Goal: Task Accomplishment & Management: Use online tool/utility

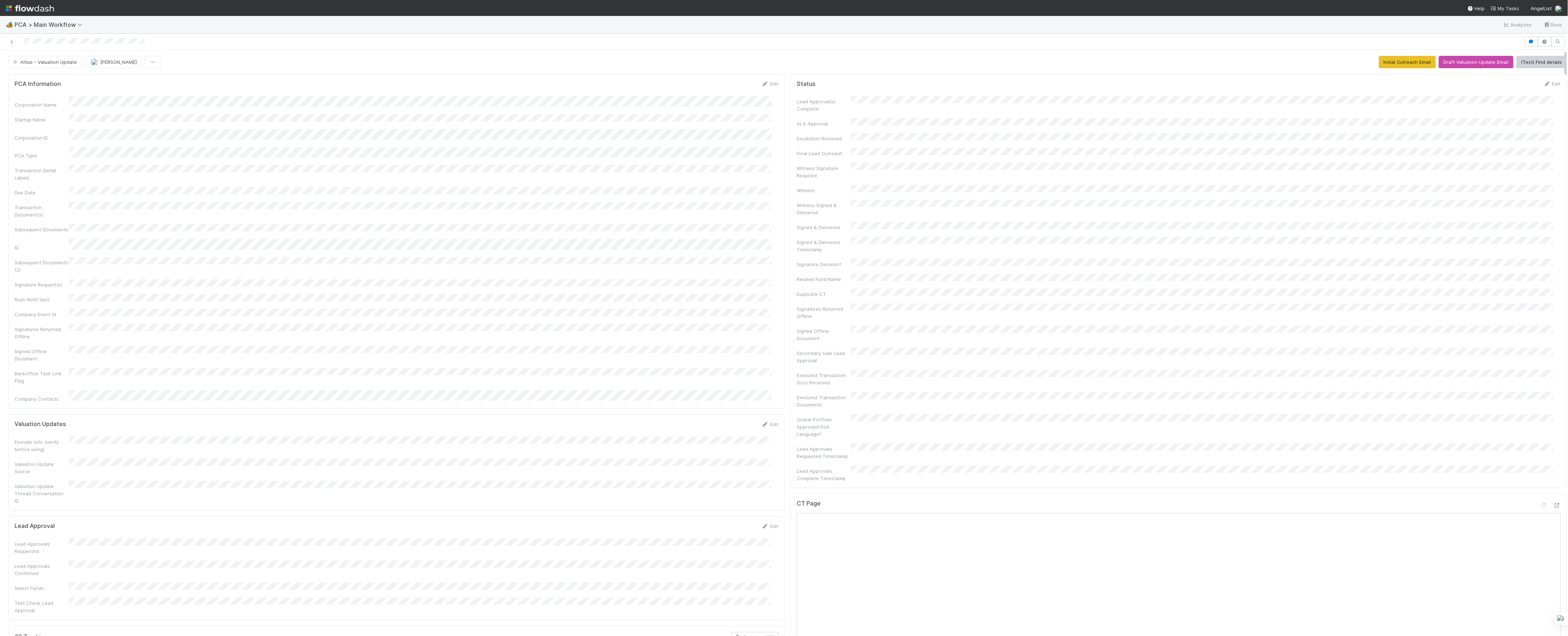
click at [7, 44] on div at bounding box center [762, 41] width 1518 height 10
click at [9, 43] on icon at bounding box center [12, 42] width 7 height 5
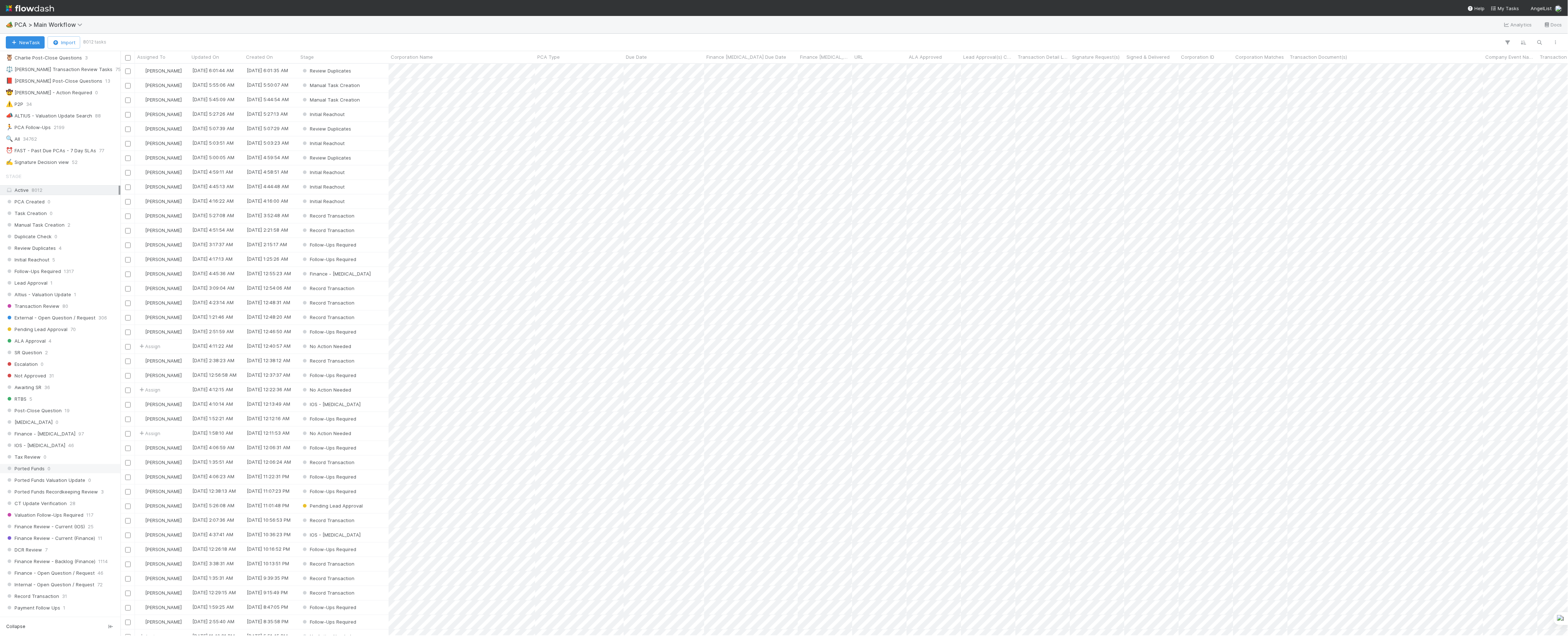
scroll to position [145, 0]
click at [79, 507] on span "Finance Review - Current (IOS)" at bounding box center [46, 502] width 79 height 9
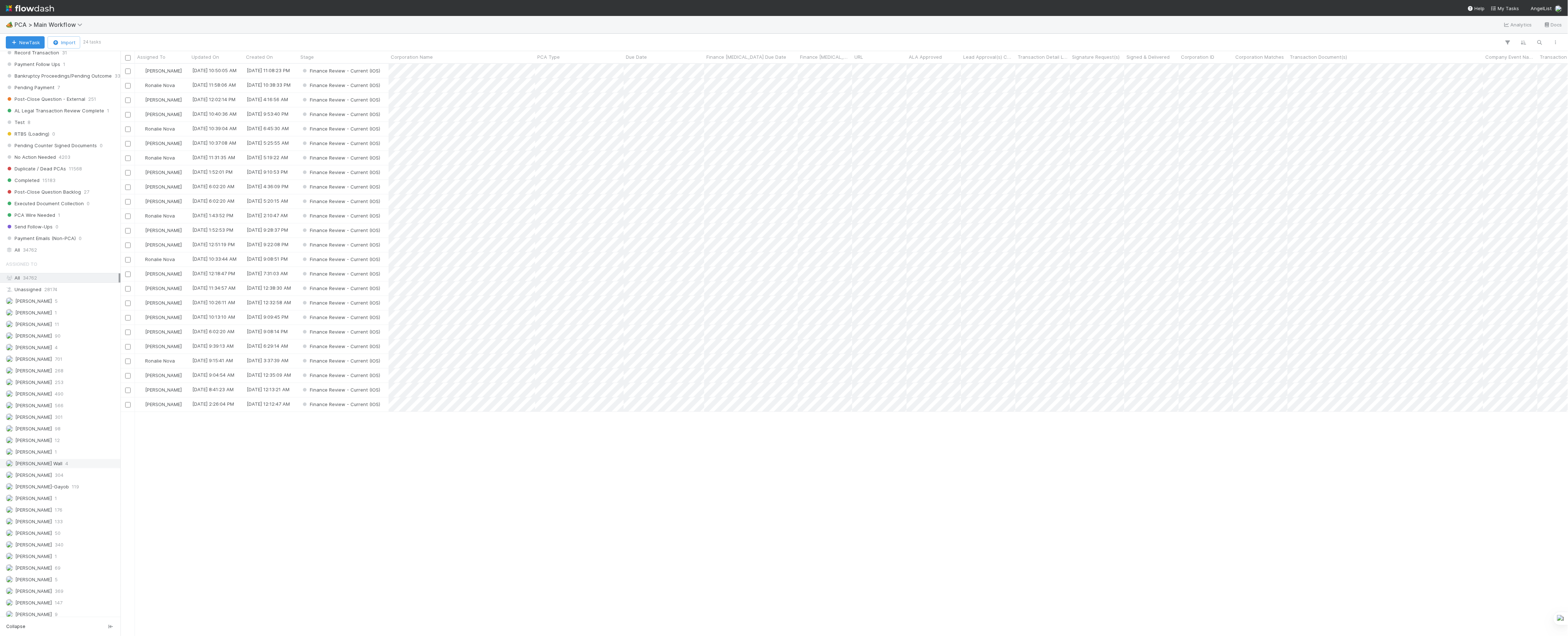
scroll to position [677, 0]
click at [50, 526] on span "[PERSON_NAME]" at bounding box center [29, 521] width 46 height 9
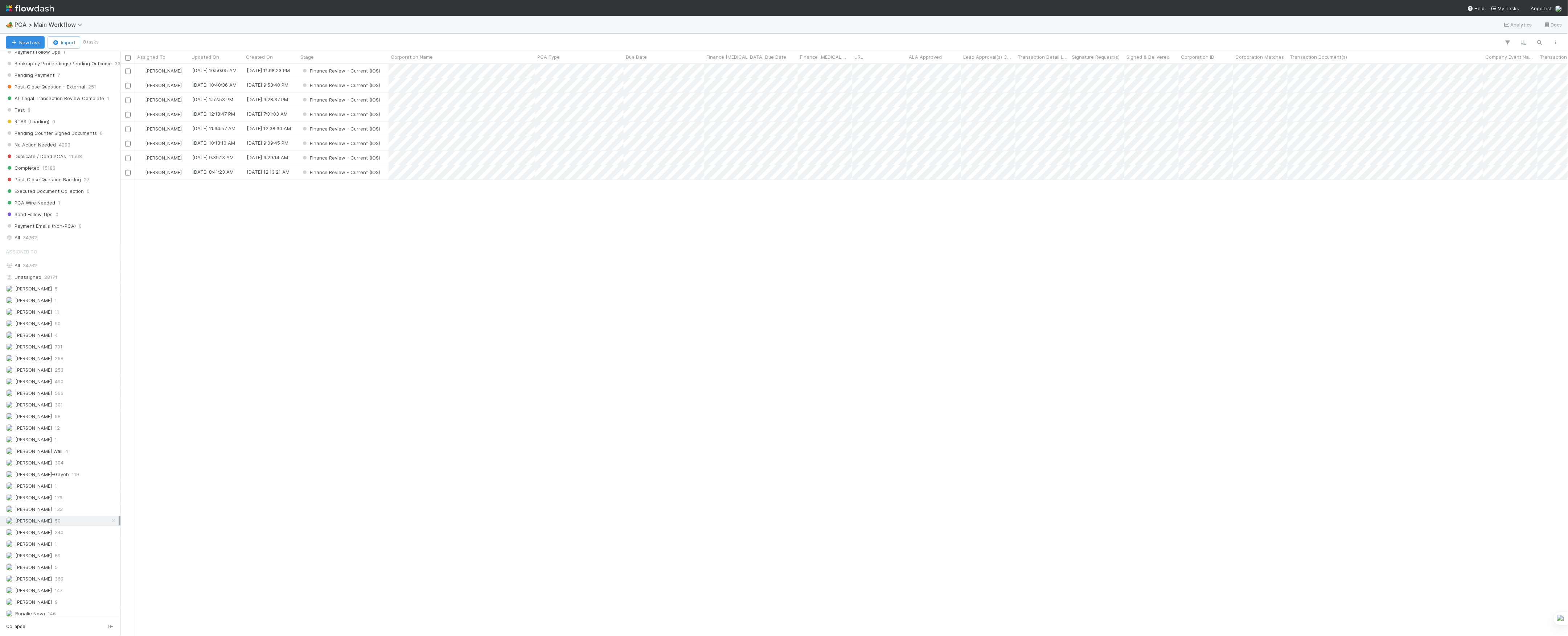
scroll to position [565, 1440]
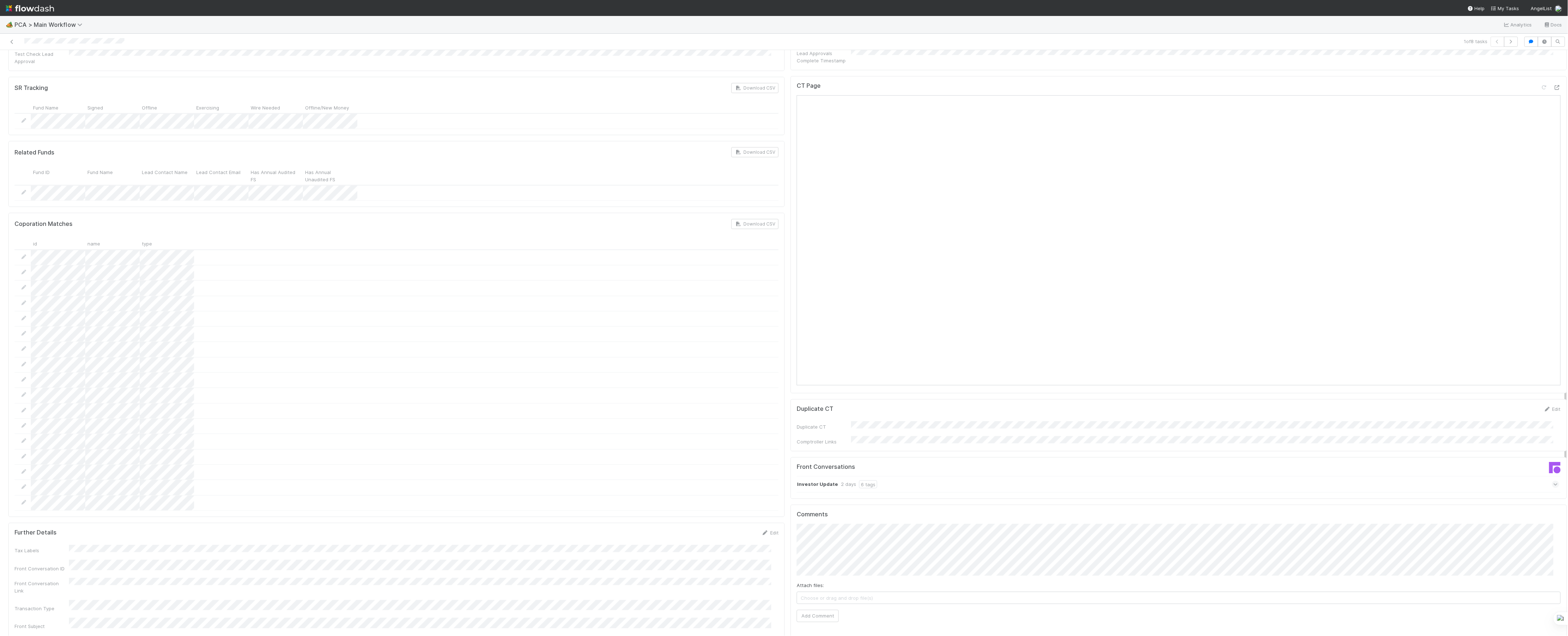
scroll to position [629, 0]
click at [816, 598] on button "Add Comment" at bounding box center [817, 604] width 42 height 12
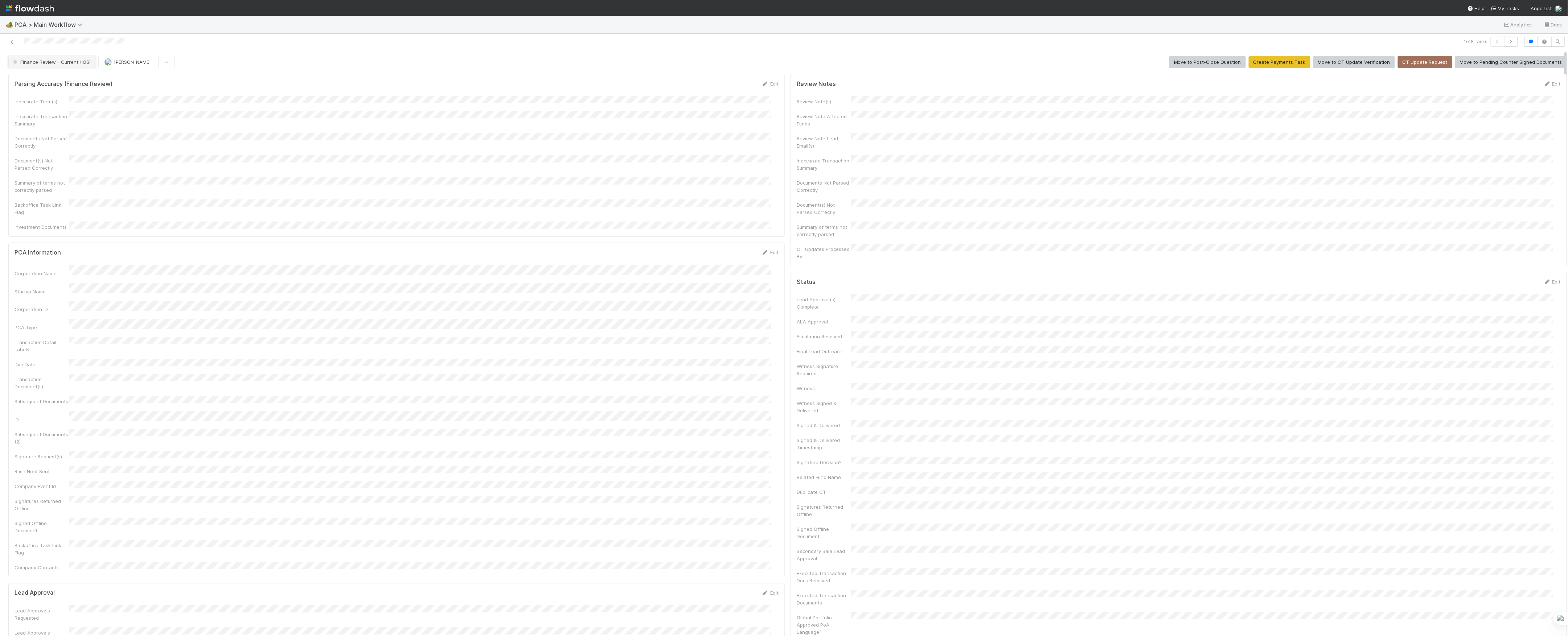
click at [83, 57] on button "Finance Review - Current (IOS)" at bounding box center [52, 62] width 87 height 12
click at [95, 58] on button "[PERSON_NAME]" at bounding box center [82, 62] width 57 height 12
click at [11, 40] on icon at bounding box center [12, 42] width 7 height 5
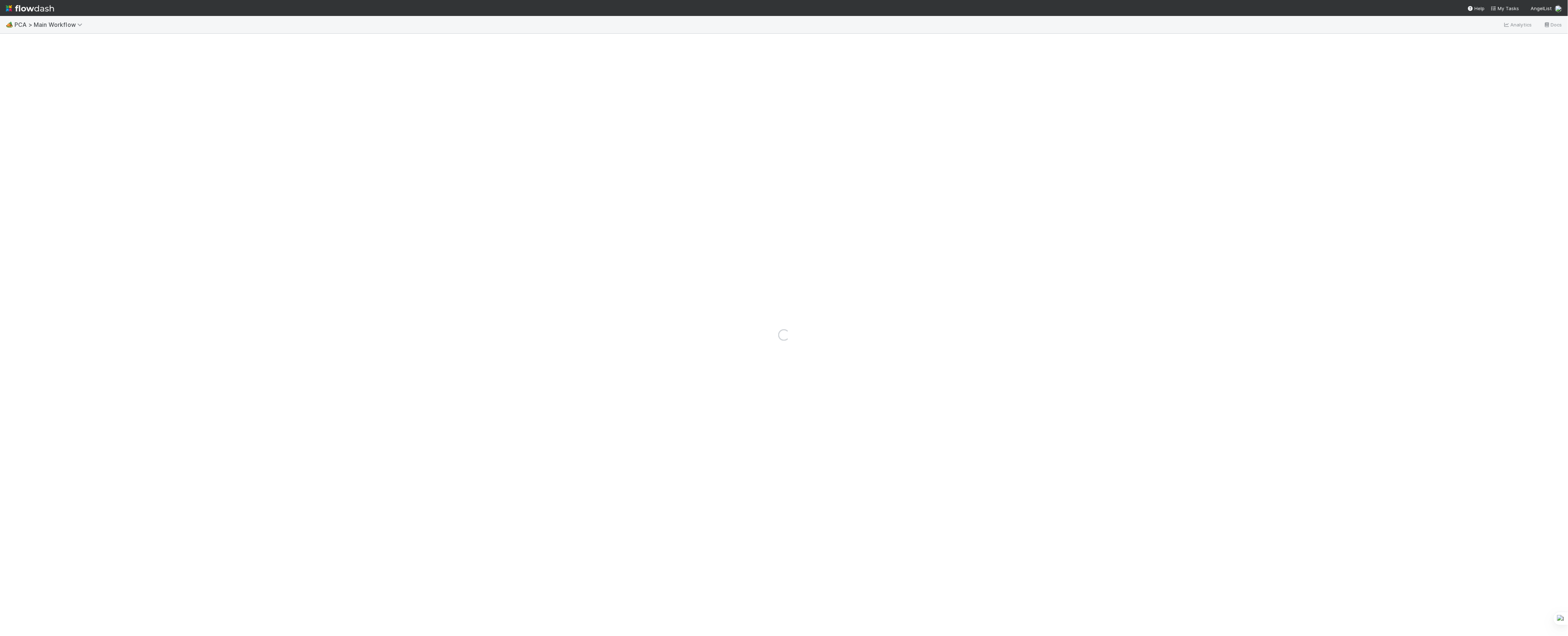
click at [1033, 160] on div "Loading..." at bounding box center [784, 335] width 1568 height 603
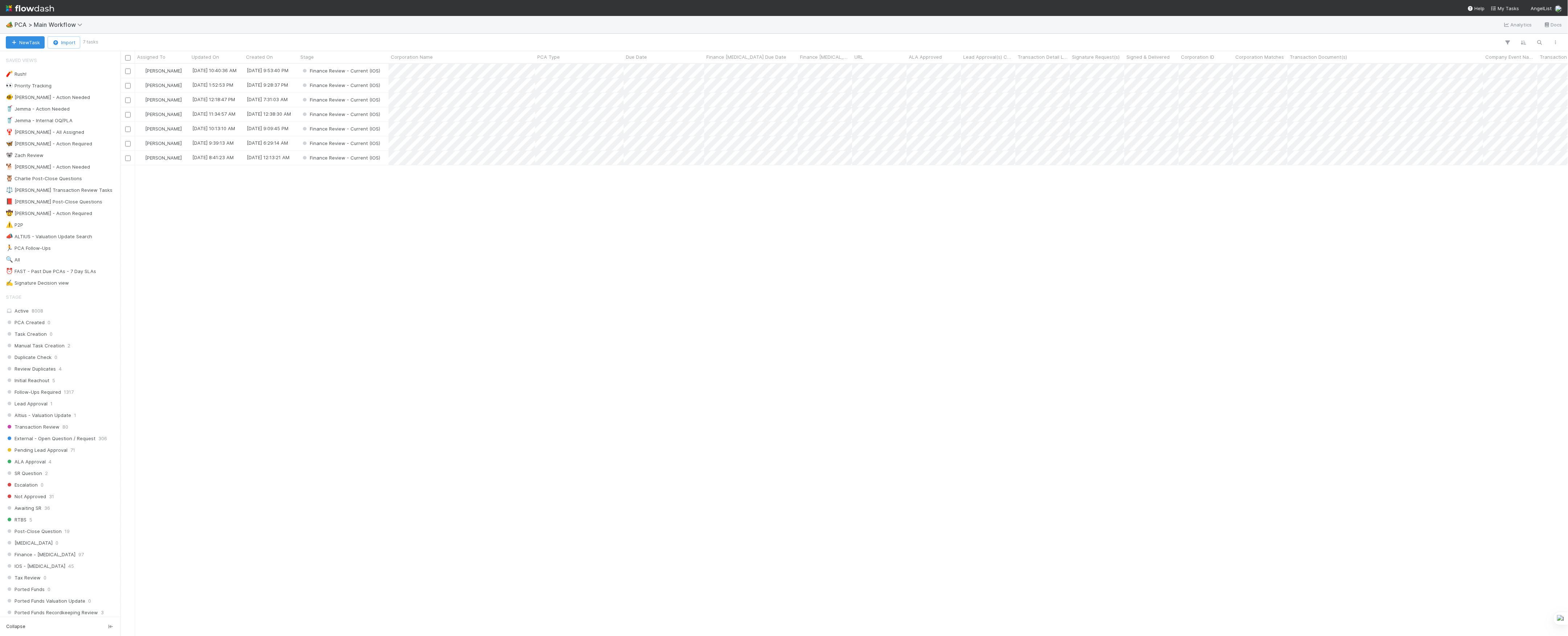
scroll to position [565, 1440]
click at [1448, 352] on div "Marvey Fuentes 8/8/25, 10:40:36 AM 8/7/25, 9:53:40 PM Finance Review - Current …" at bounding box center [844, 349] width 1448 height 571
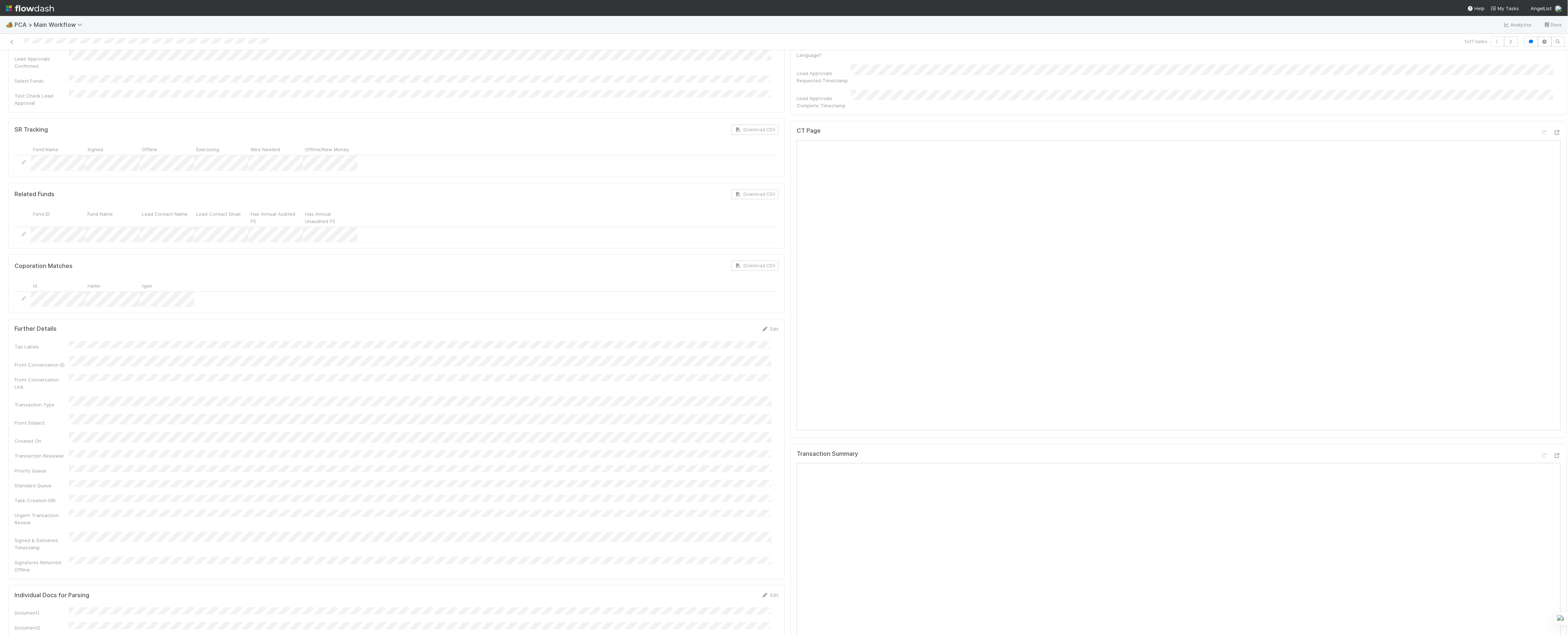
scroll to position [870, 0]
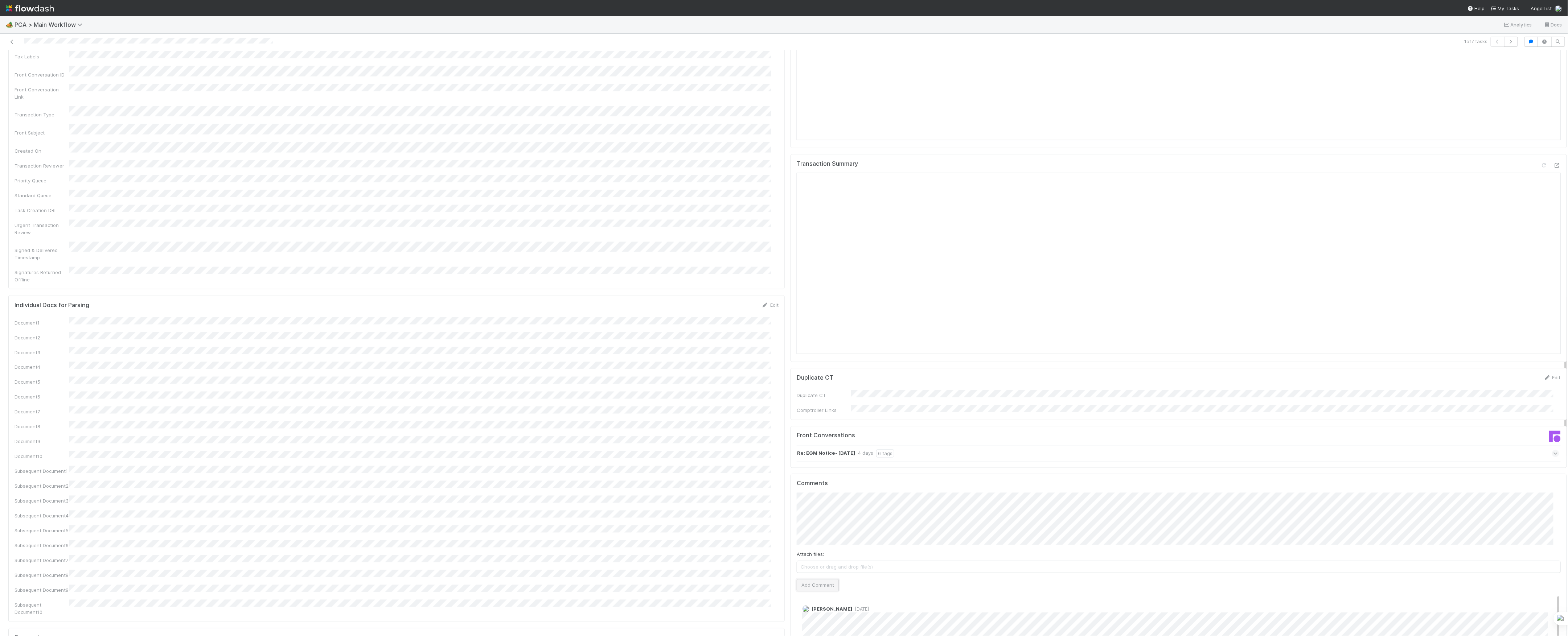
click at [825, 579] on button "Add Comment" at bounding box center [817, 585] width 42 height 12
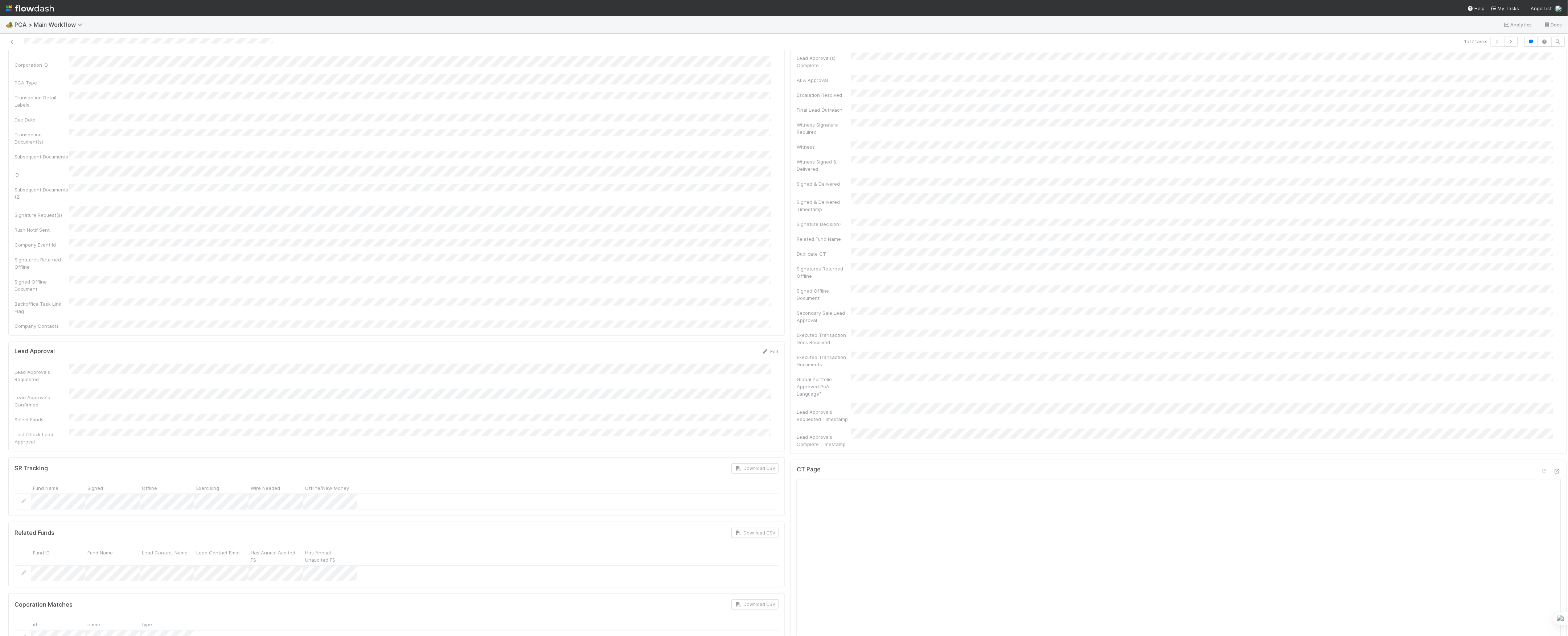
scroll to position [0, 0]
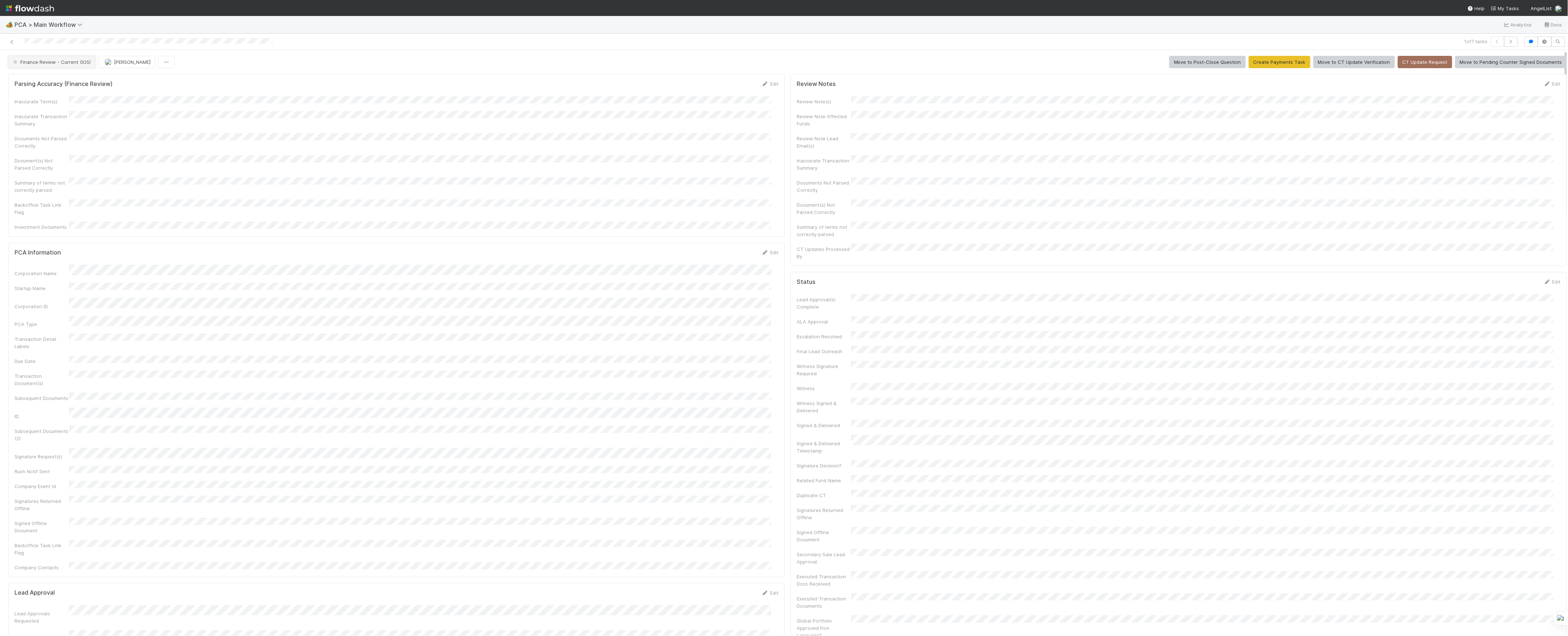
click at [64, 61] on span "Finance Review - Current (IOS)" at bounding box center [51, 62] width 79 height 6
click at [79, 67] on button "Finance Review - Current (IOS)" at bounding box center [52, 62] width 87 height 12
click at [97, 64] on span "[PERSON_NAME]" at bounding box center [87, 62] width 37 height 6
click at [64, 61] on img "button" at bounding box center [63, 62] width 7 height 7
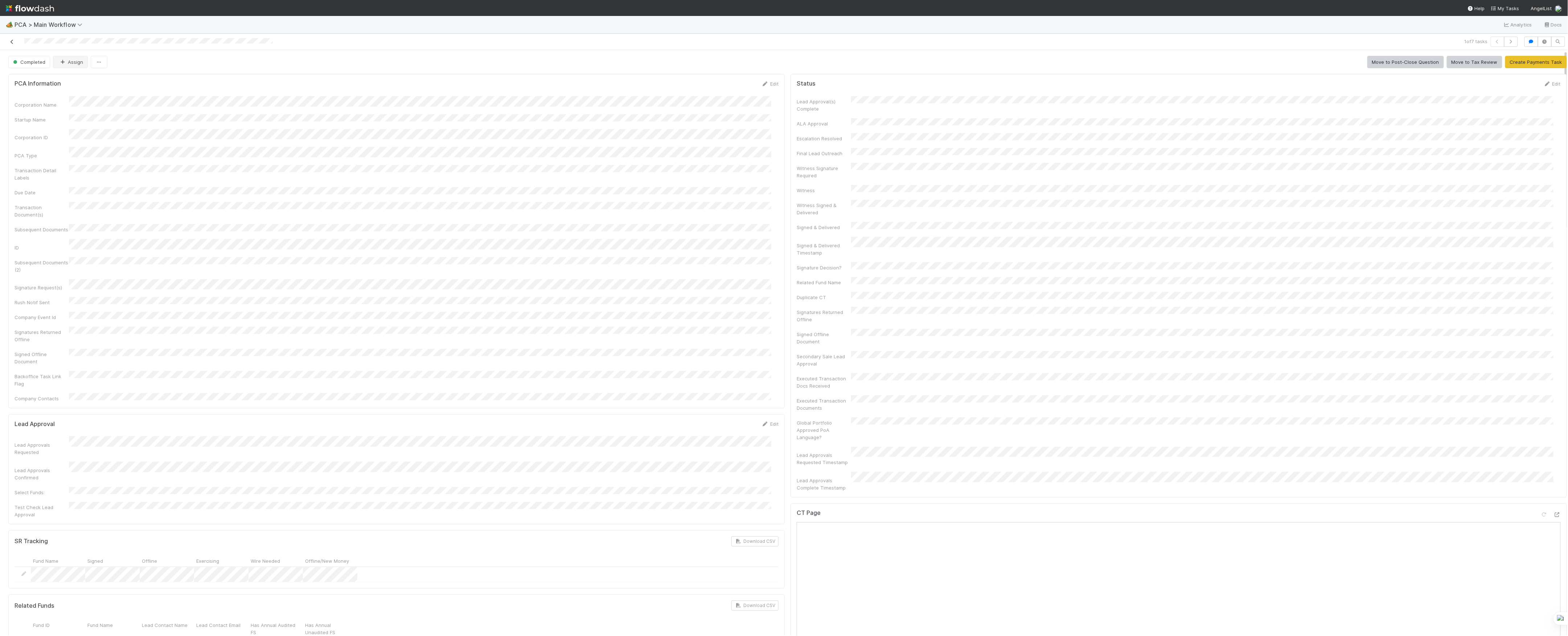
click at [13, 41] on icon at bounding box center [12, 42] width 7 height 5
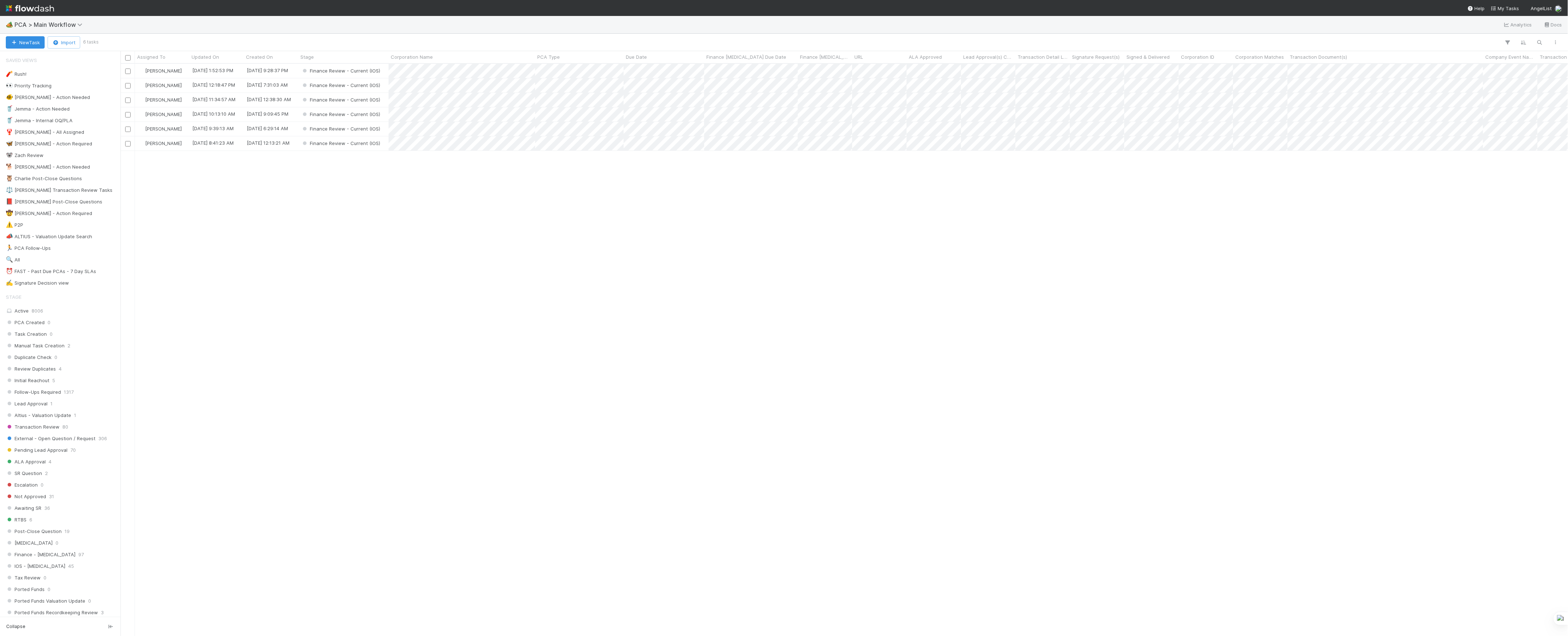
scroll to position [565, 1440]
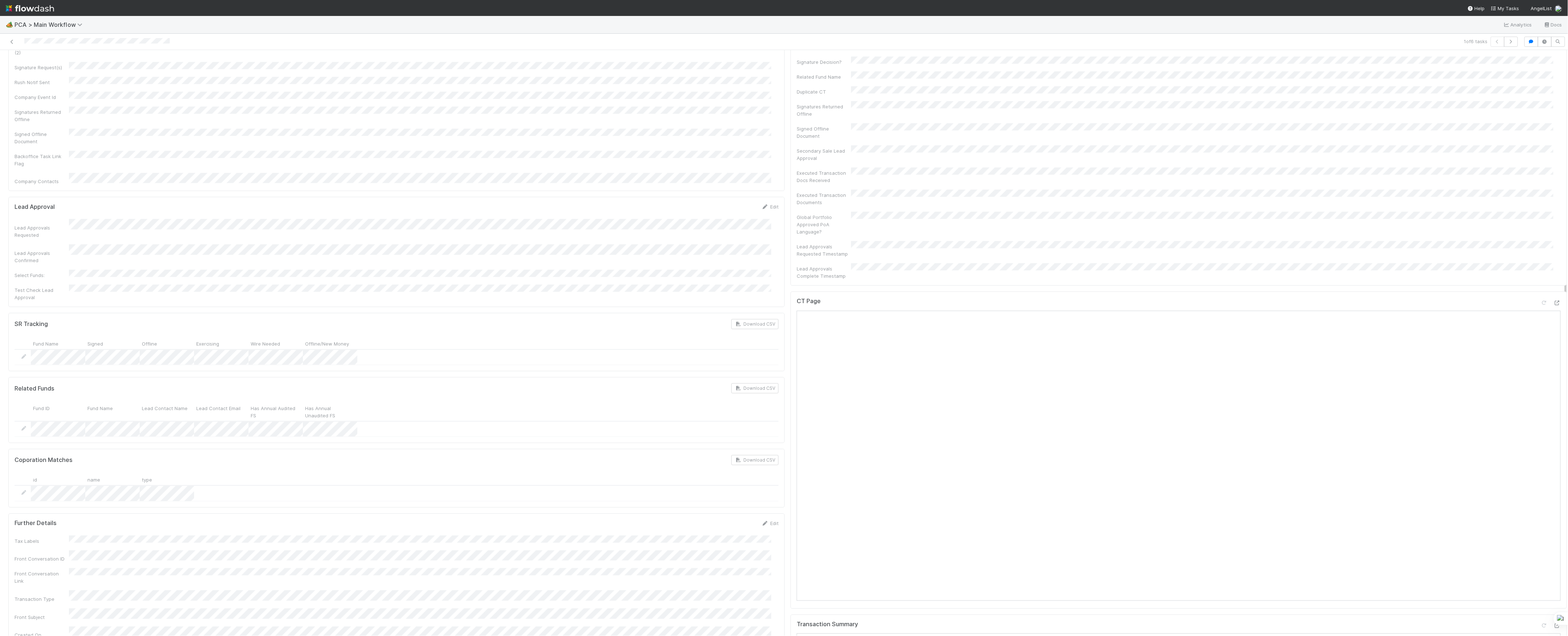
scroll to position [386, 0]
click at [1553, 318] on icon at bounding box center [1557, 320] width 7 height 5
click at [1553, 495] on icon at bounding box center [1557, 498] width 7 height 5
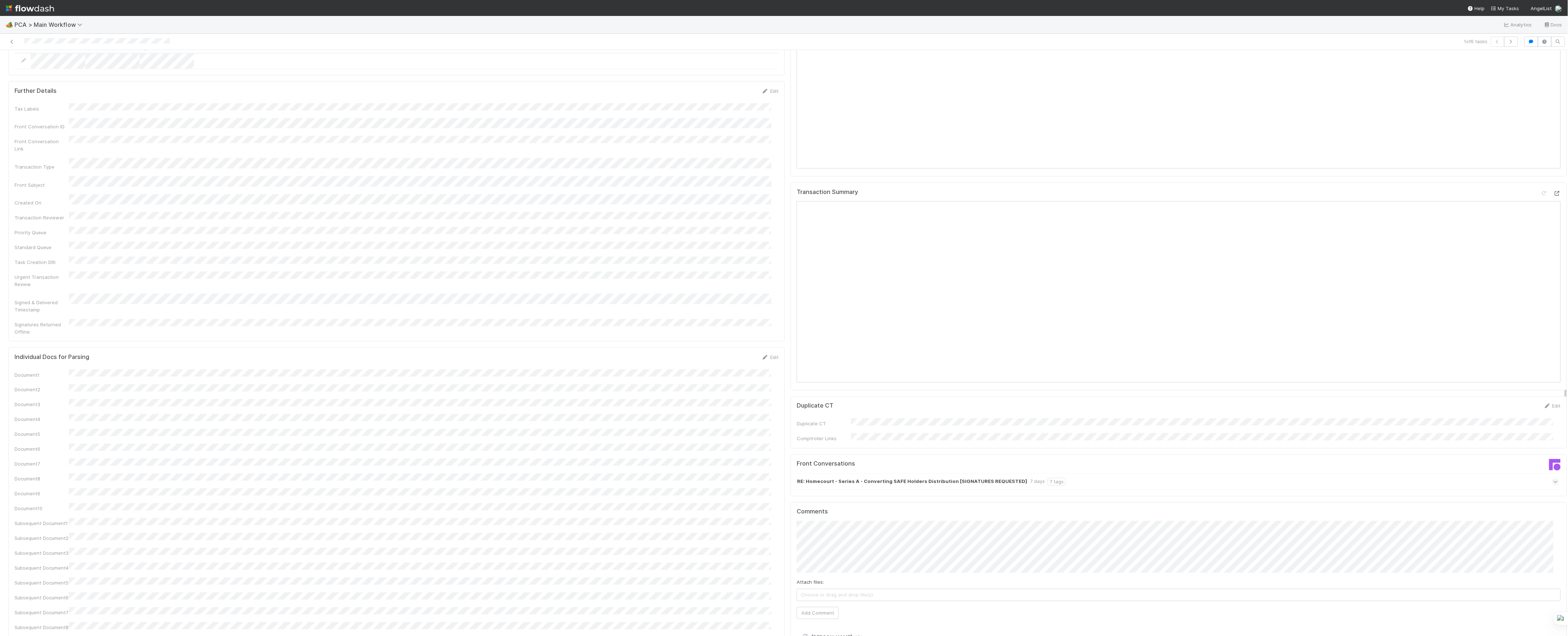
scroll to position [870, 0]
click at [821, 573] on button "Add Comment" at bounding box center [817, 579] width 42 height 12
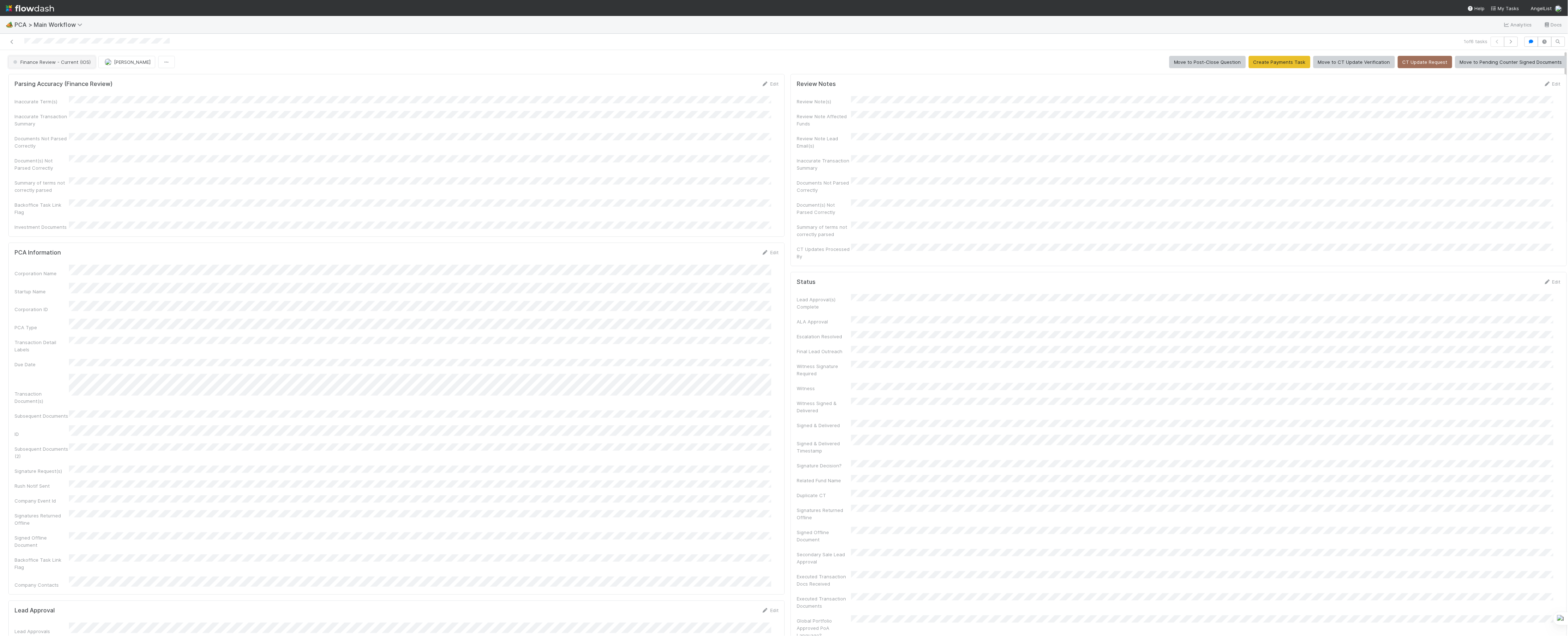
click at [46, 61] on span "Finance Review - Current (IOS)" at bounding box center [51, 62] width 79 height 6
click at [95, 61] on div "Finance Review - Current (IOS)" at bounding box center [54, 62] width 90 height 12
click at [102, 63] on button "[PERSON_NAME]" at bounding box center [127, 62] width 57 height 12
click at [77, 65] on div at bounding box center [784, 318] width 1568 height 636
click at [79, 64] on span "Finance Review - Current (IOS)" at bounding box center [51, 62] width 79 height 6
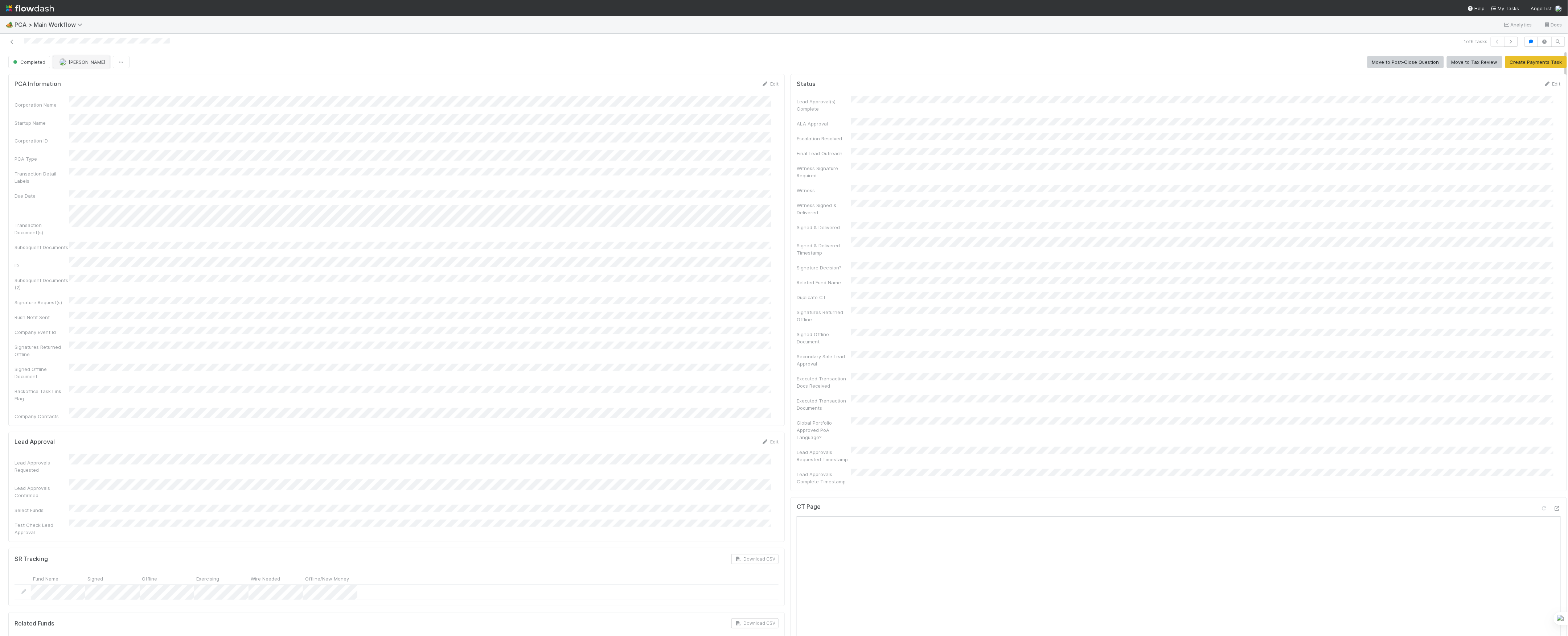
click at [75, 63] on span "[PERSON_NAME]" at bounding box center [87, 62] width 37 height 6
click at [12, 38] on link at bounding box center [12, 42] width 7 height 7
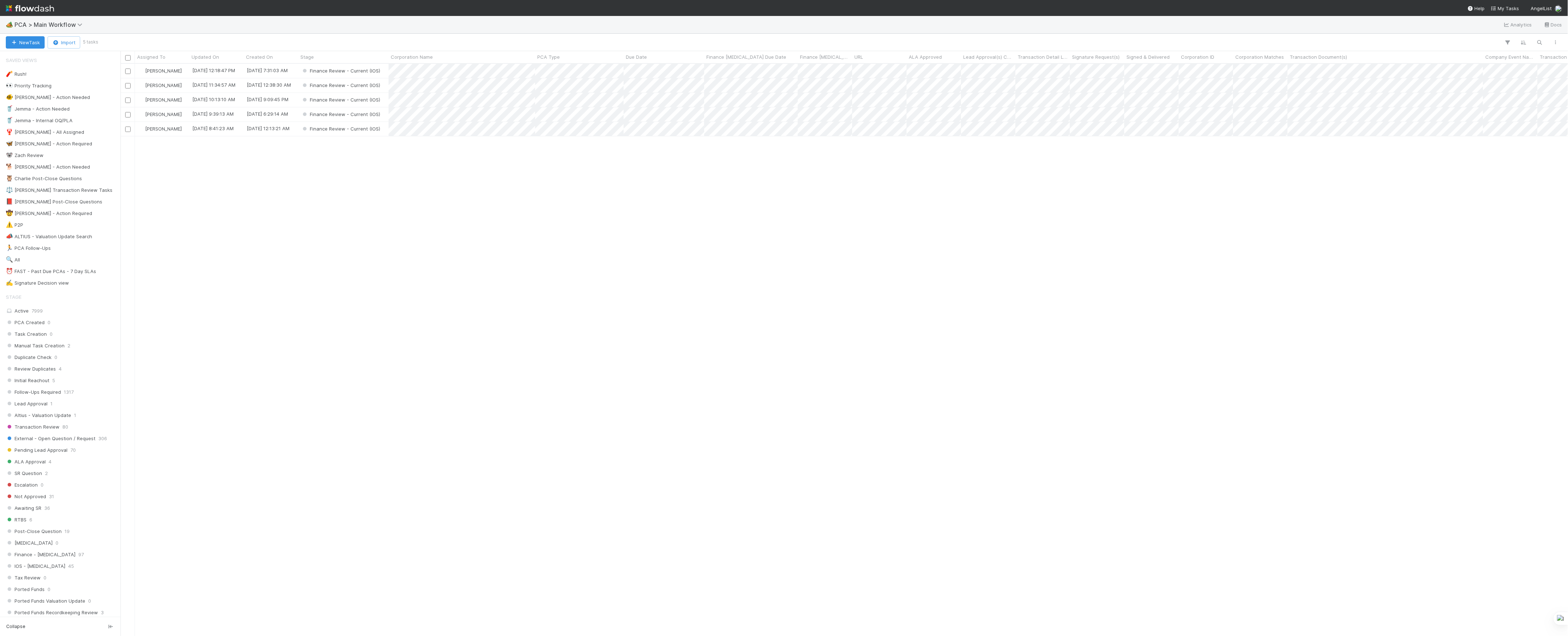
scroll to position [565, 1440]
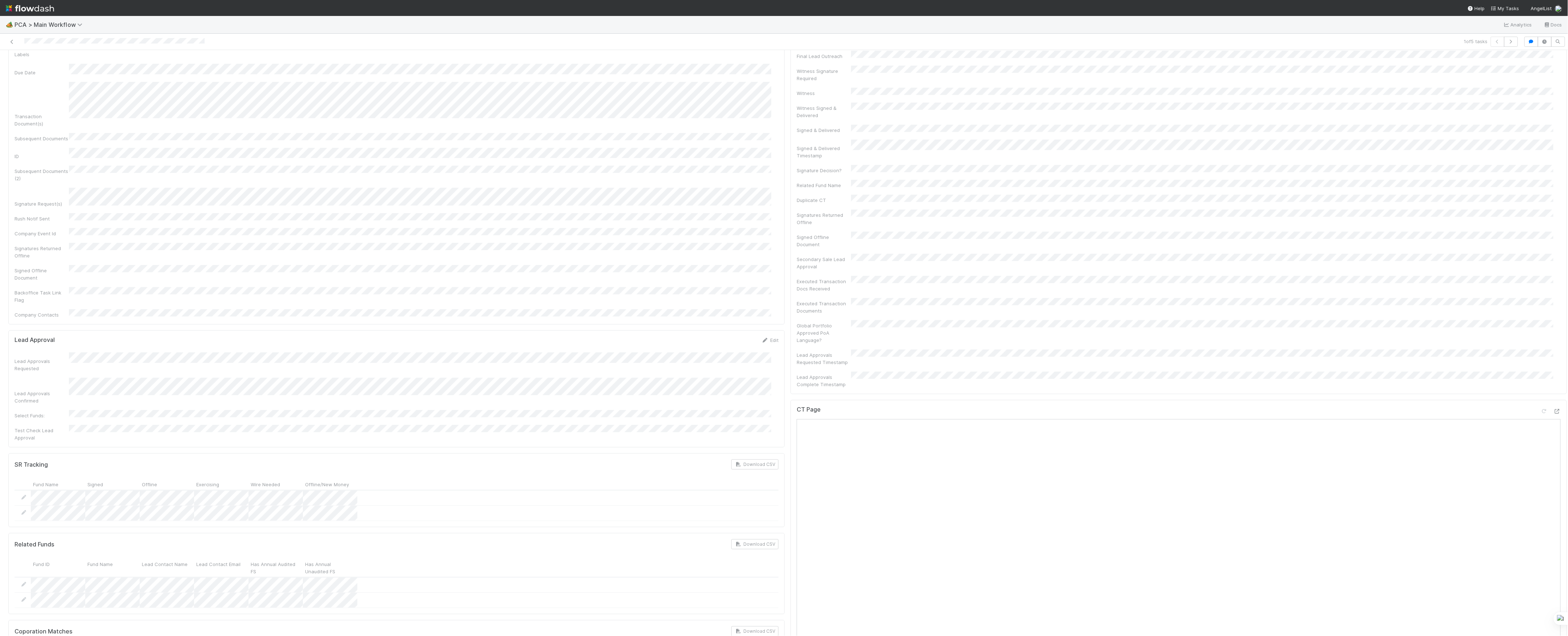
scroll to position [290, 0]
click at [1553, 414] on icon at bounding box center [1557, 417] width 7 height 5
click at [1553, 495] on icon at bounding box center [1557, 498] width 7 height 5
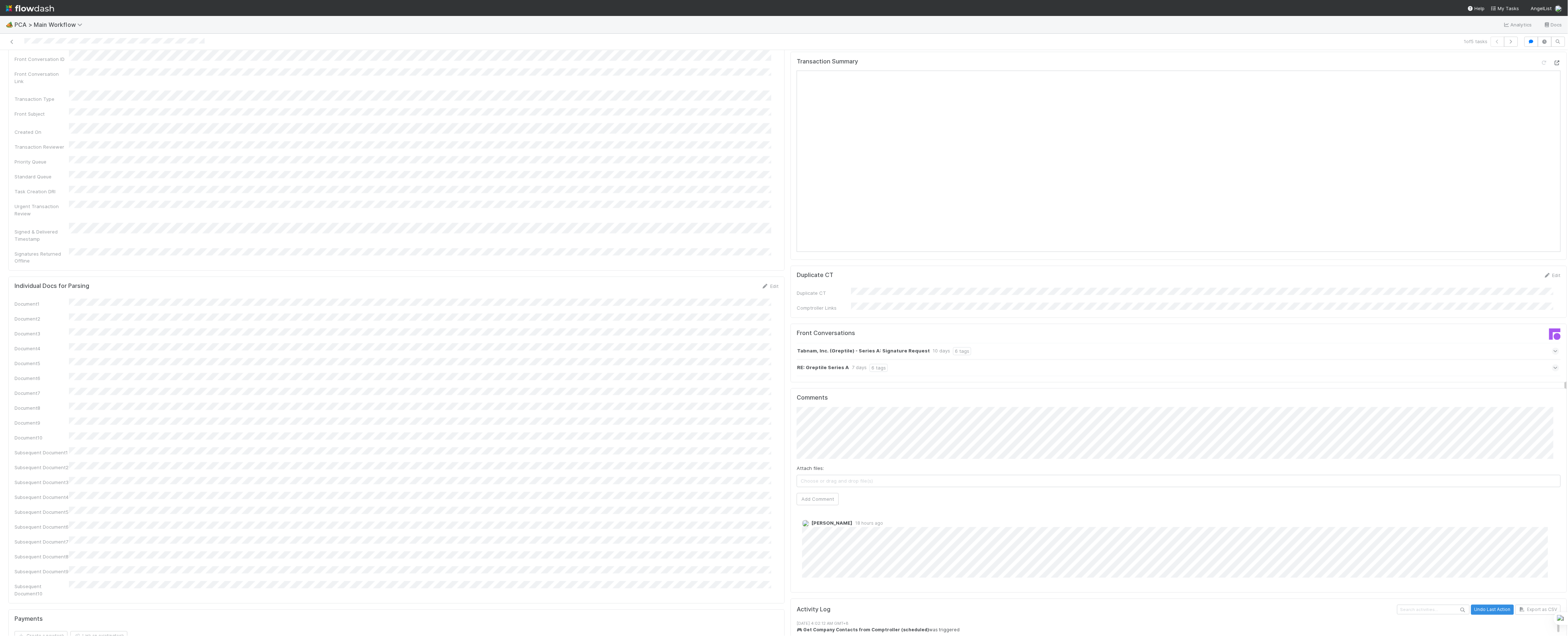
scroll to position [967, 0]
click at [824, 439] on div "Attach files: Choose or drag and drop file(s) Add Comment" at bounding box center [1178, 456] width 764 height 99
click at [826, 493] on button "Add Comment" at bounding box center [817, 499] width 42 height 12
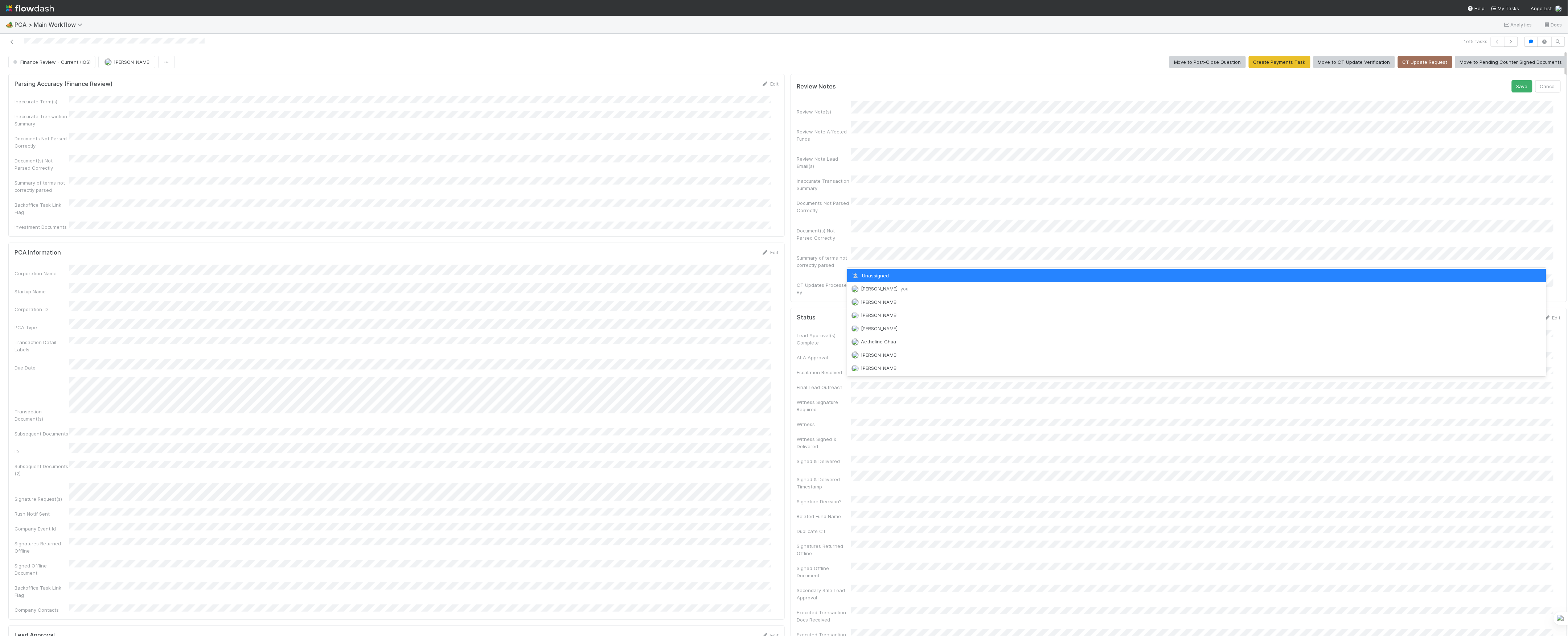
click at [797, 254] on div "Summary of terms not correctly parsed" at bounding box center [824, 262] width 54 height 15
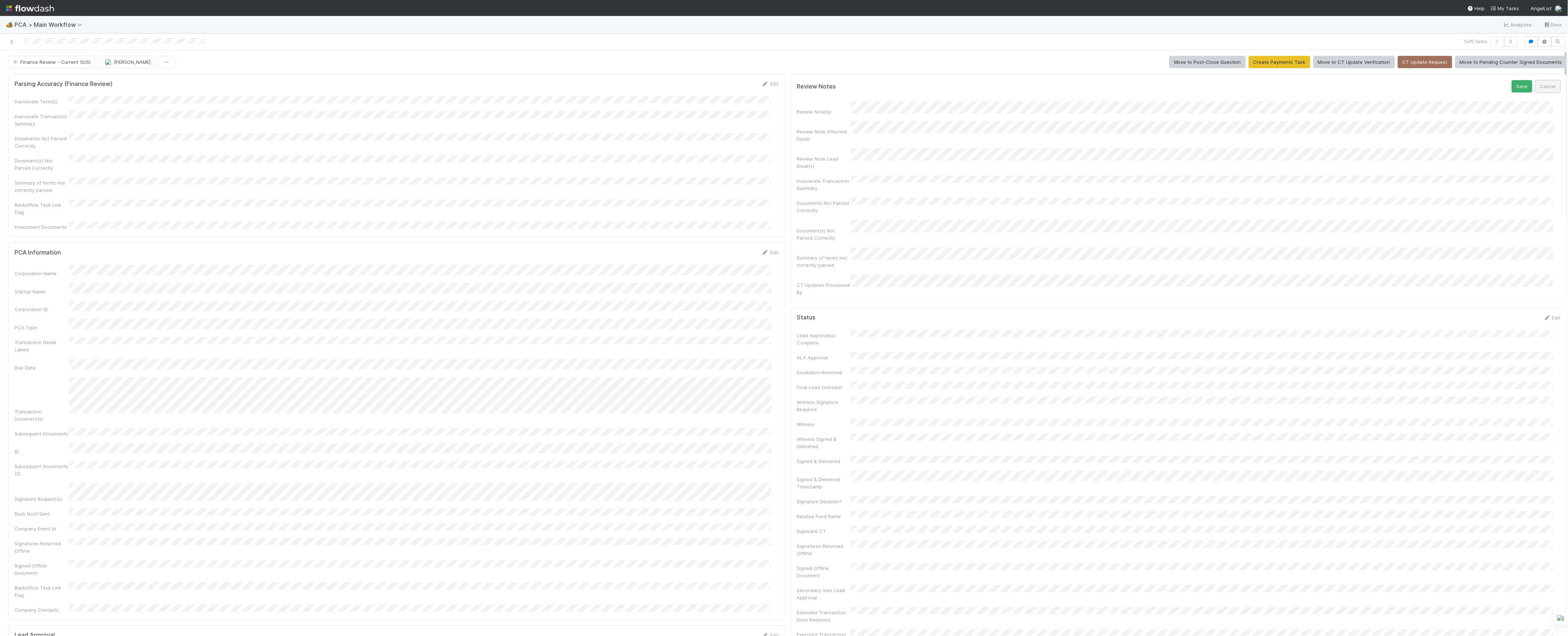
click at [1535, 83] on button "Cancel" at bounding box center [1548, 86] width 26 height 12
click at [74, 66] on button "Finance Review - Current (IOS)" at bounding box center [52, 62] width 87 height 12
click at [117, 57] on button "button" at bounding box center [121, 62] width 16 height 12
click at [95, 59] on div "Duplicate Delete" at bounding box center [784, 318] width 1568 height 636
click at [95, 60] on span "[PERSON_NAME]" at bounding box center [87, 62] width 37 height 6
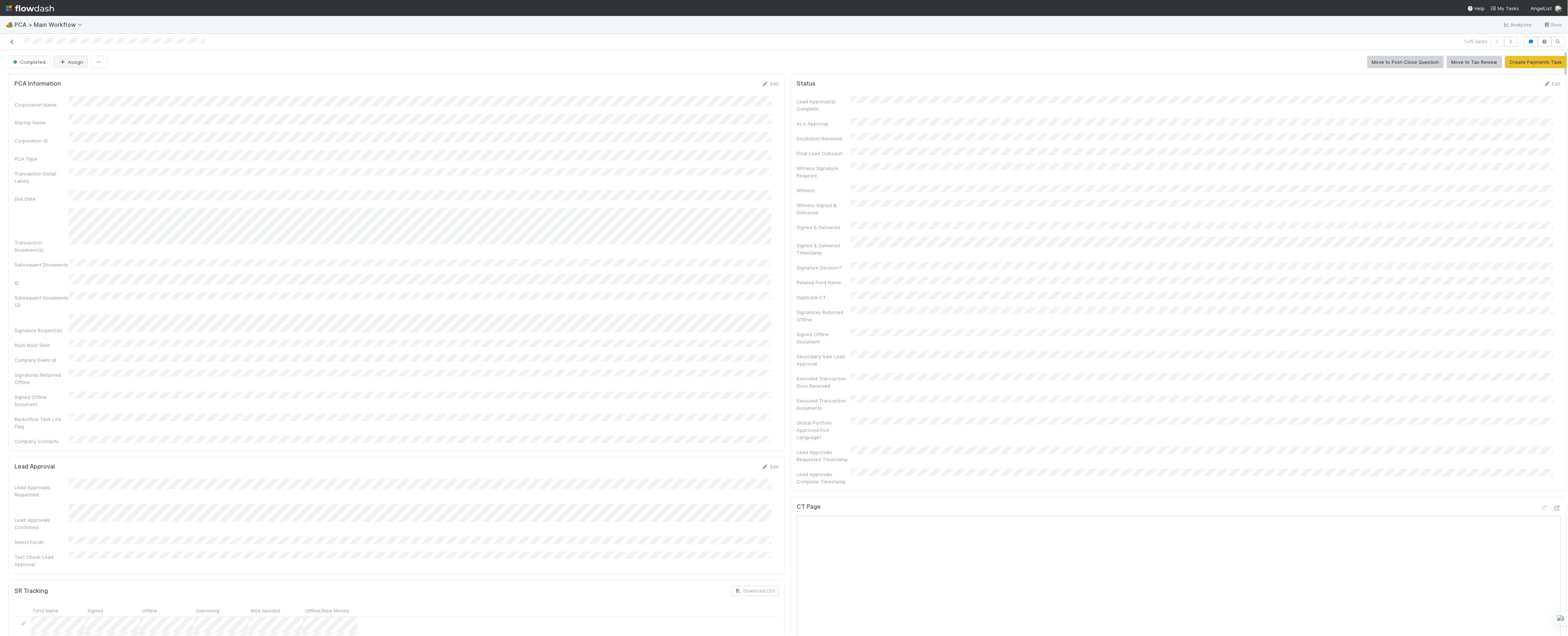
click at [8, 41] on div at bounding box center [383, 41] width 760 height 10
click at [9, 41] on icon at bounding box center [12, 42] width 7 height 5
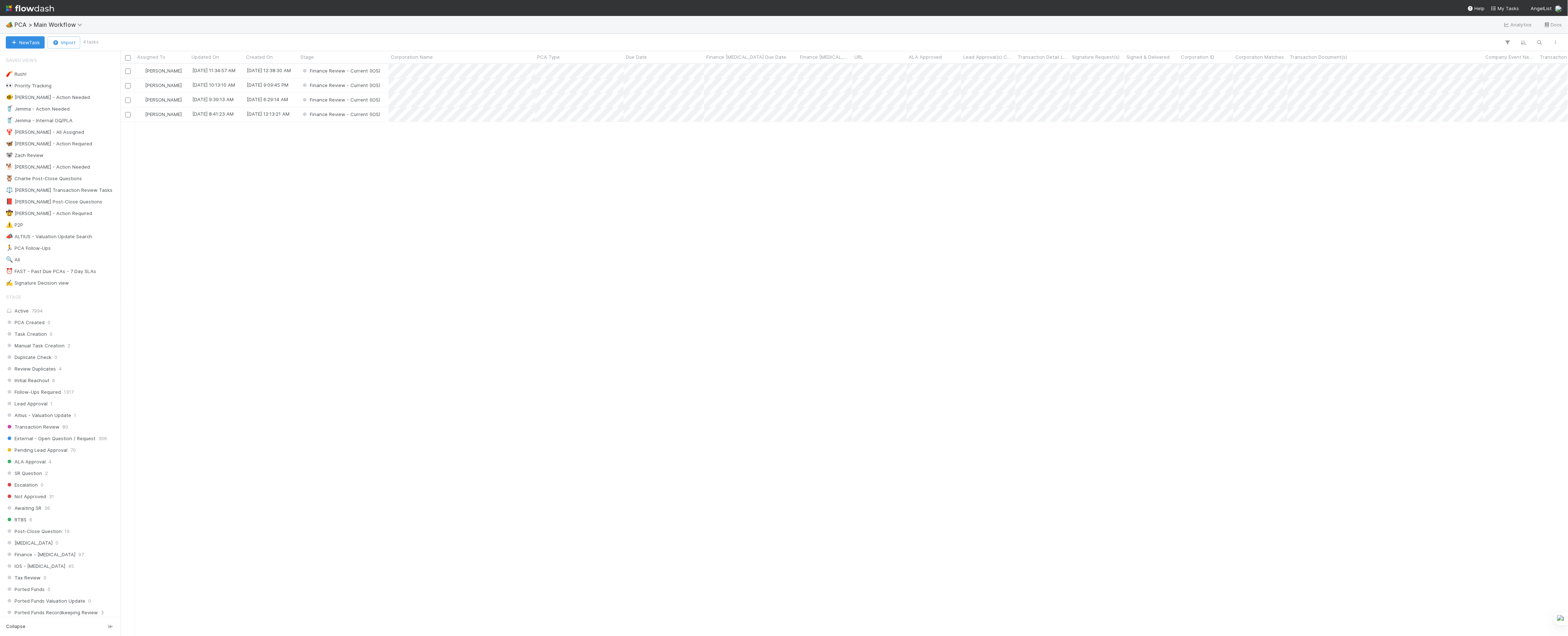
scroll to position [565, 1440]
click at [259, 218] on div "Marvey Fuentes 8/11/25, 11:34:57 AM 8/2/25, 12:38:30 AM Finance Review - Curren…" at bounding box center [844, 349] width 1448 height 571
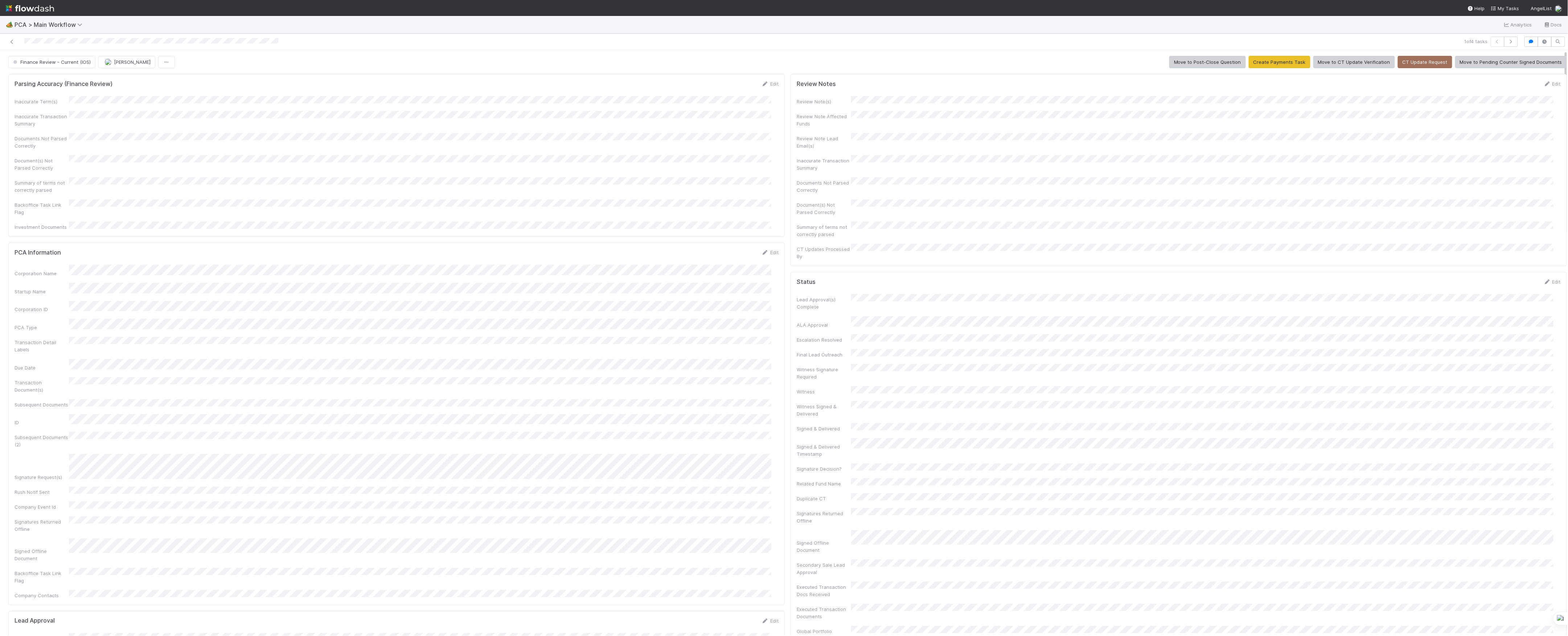
click at [772, 547] on div "PCA Information Edit Corporation Name Startup Name Corporation ID PCA Type Tran…" at bounding box center [396, 424] width 776 height 363
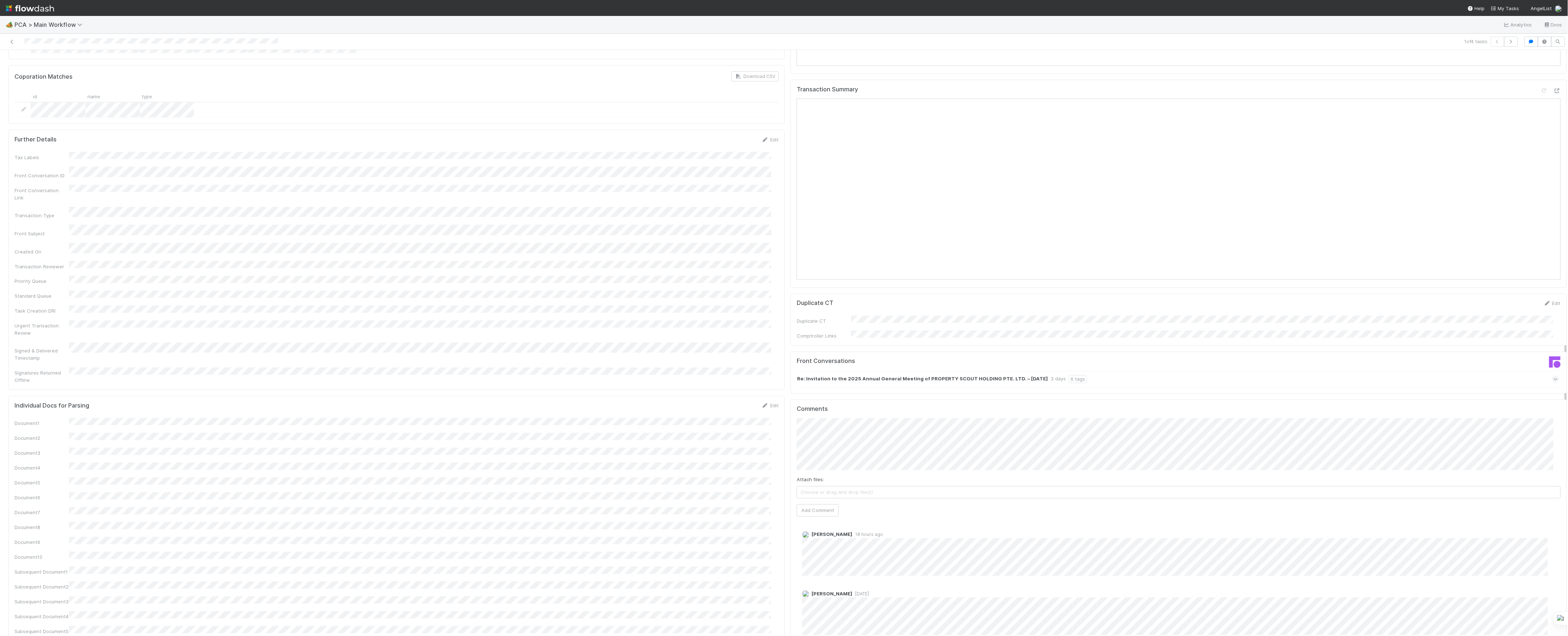
scroll to position [967, 0]
click at [825, 493] on button "Add Comment" at bounding box center [817, 499] width 42 height 12
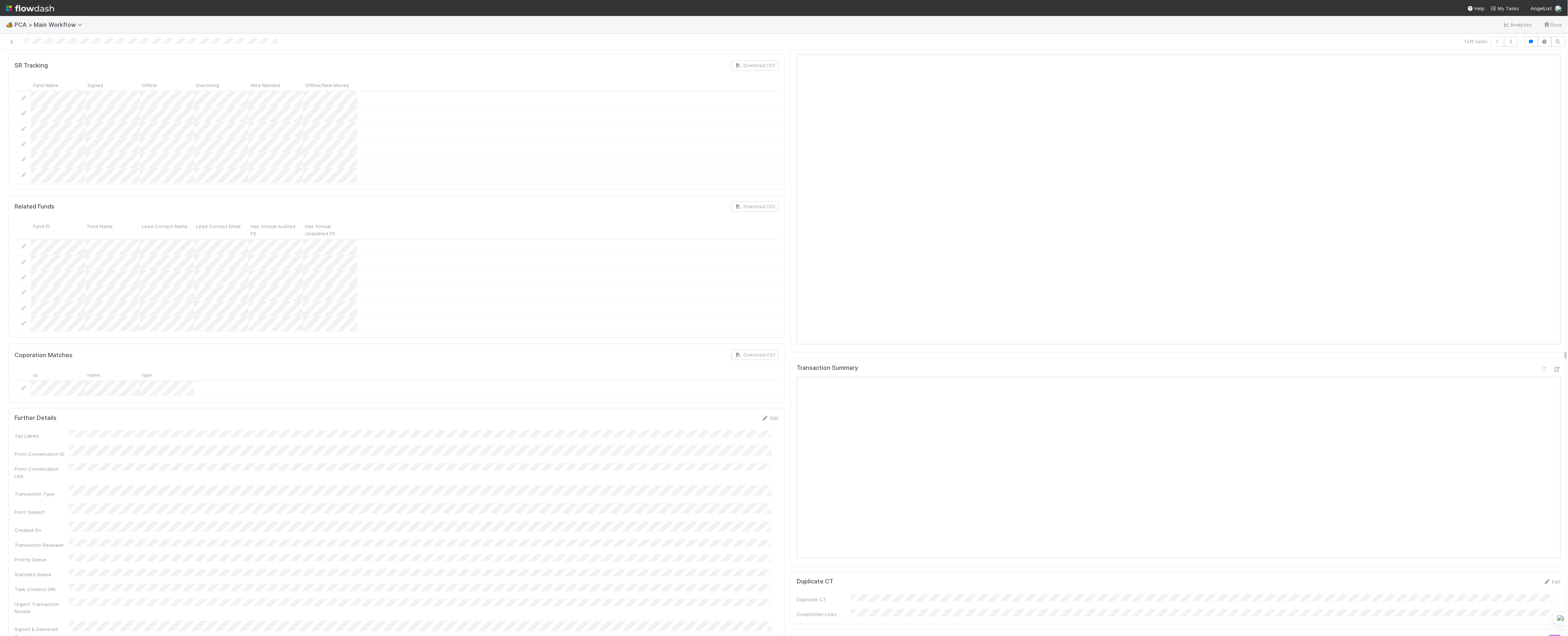
drag, startPoint x: 721, startPoint y: 465, endPoint x: 779, endPoint y: 508, distance: 72.2
click at [779, 508] on div "Parsing Accuracy (Finance Review) Edit Inaccurate Term(s) Inaccurate Transactio…" at bounding box center [396, 414] width 782 height 2041
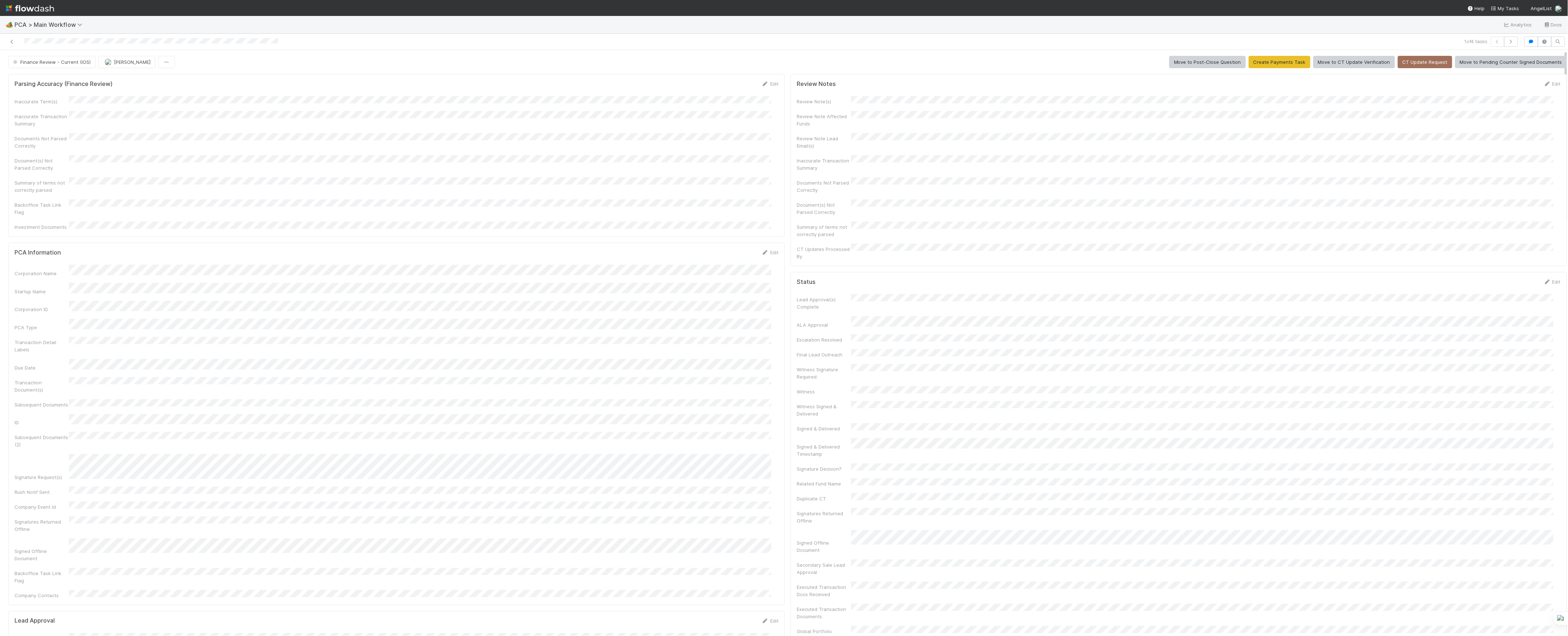
click at [72, 57] on button "Finance Review - Current (IOS)" at bounding box center [52, 62] width 87 height 12
click at [112, 66] on button "[PERSON_NAME]" at bounding box center [127, 62] width 57 height 12
click at [13, 44] on icon at bounding box center [12, 42] width 7 height 5
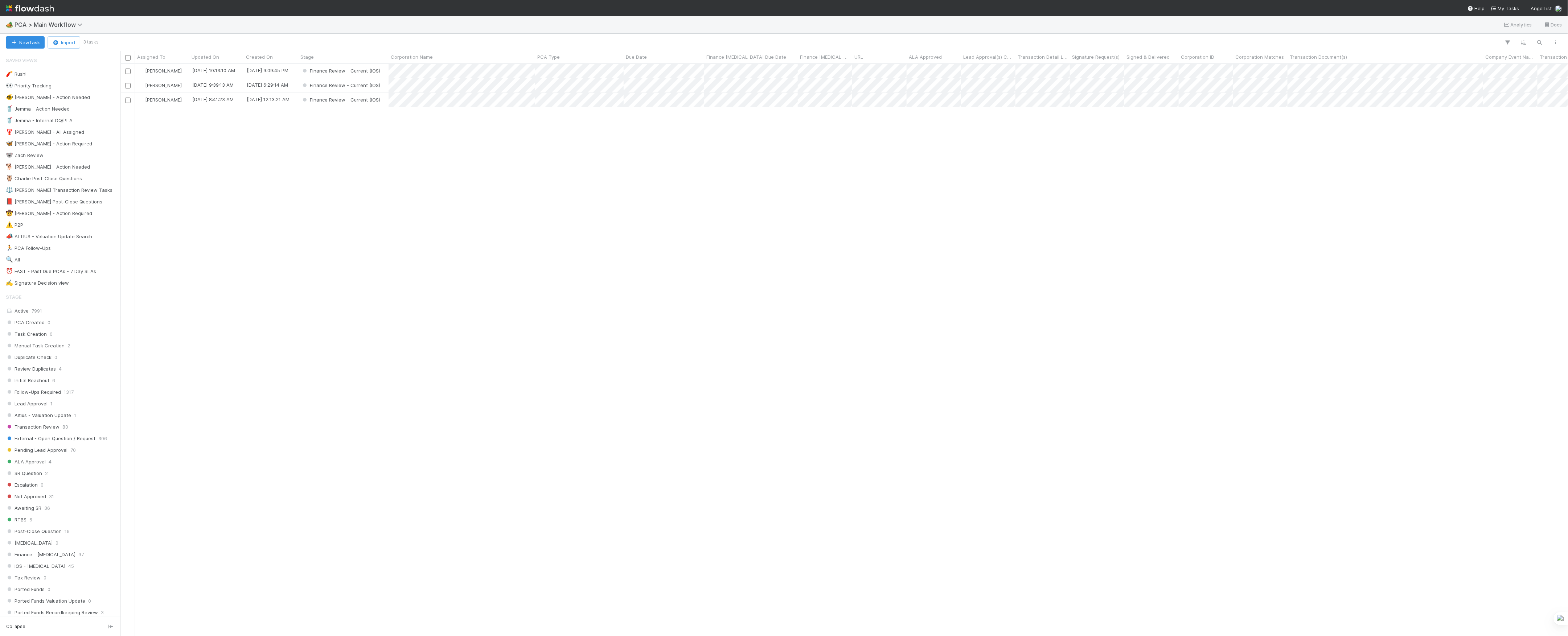
scroll to position [565, 1440]
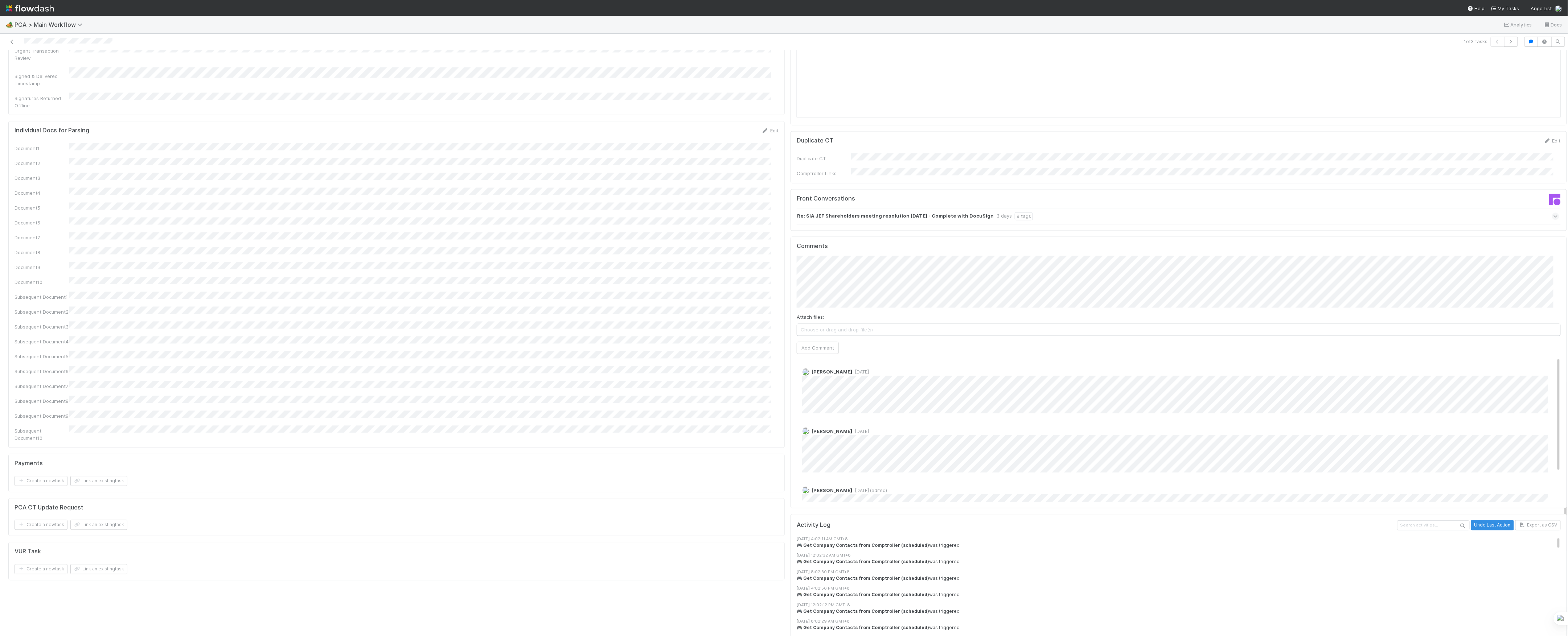
scroll to position [1112, 0]
click at [811, 335] on button "Add Comment" at bounding box center [817, 341] width 42 height 12
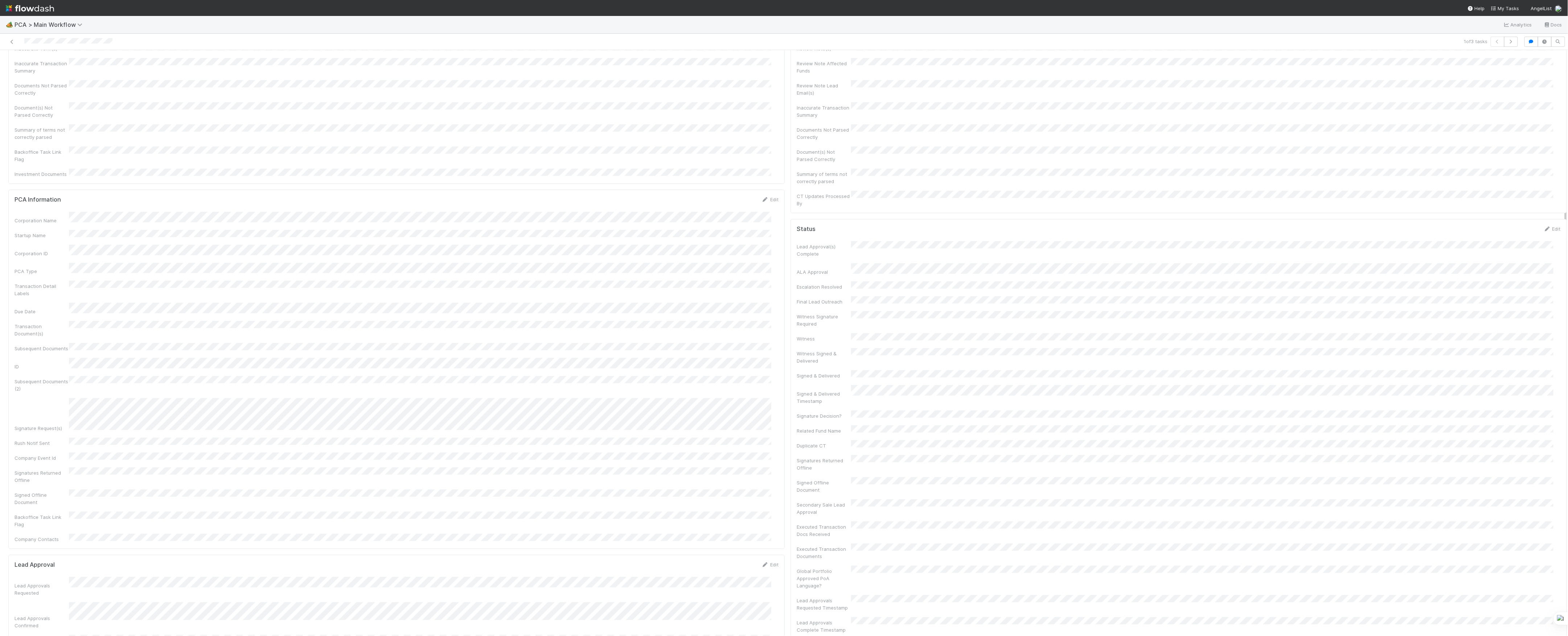
scroll to position [0, 0]
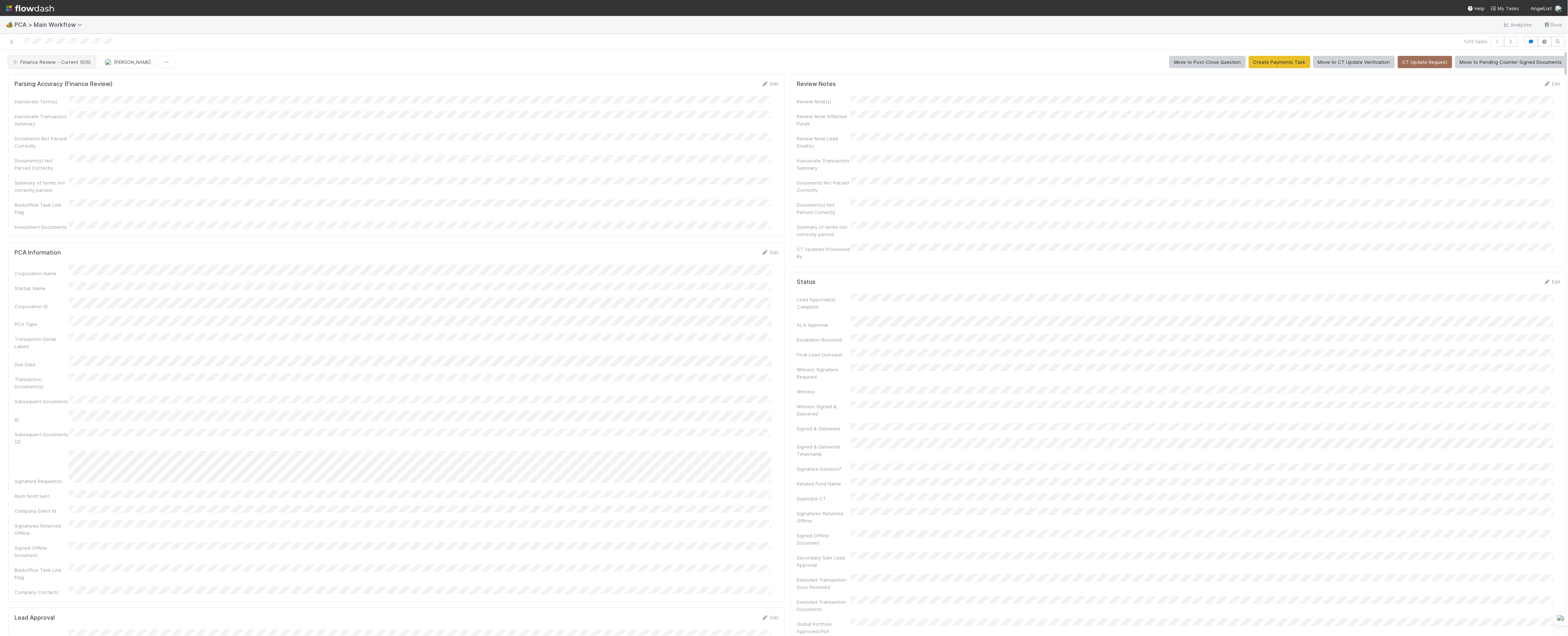
click at [80, 66] on button "Finance Review - Current (IOS)" at bounding box center [52, 62] width 87 height 12
click at [107, 65] on img "button" at bounding box center [108, 62] width 7 height 7
click at [15, 41] on icon at bounding box center [12, 42] width 7 height 5
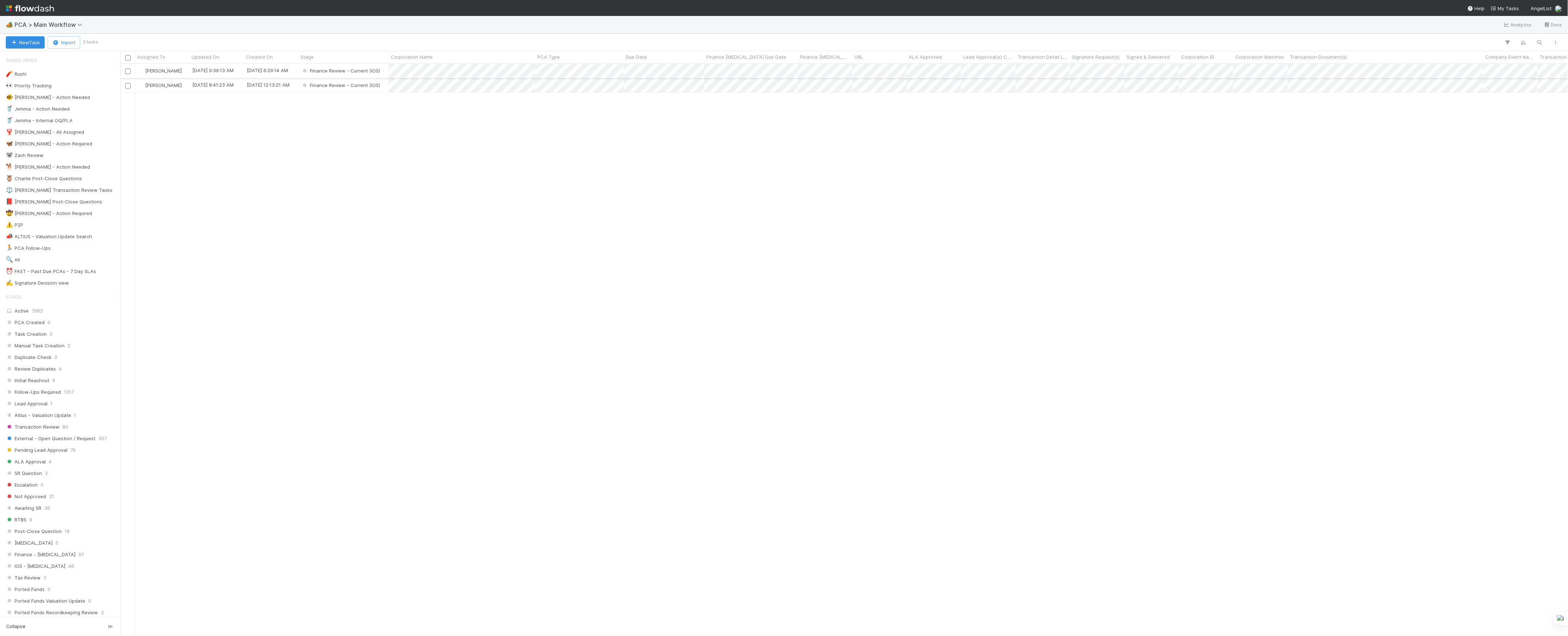
scroll to position [565, 1440]
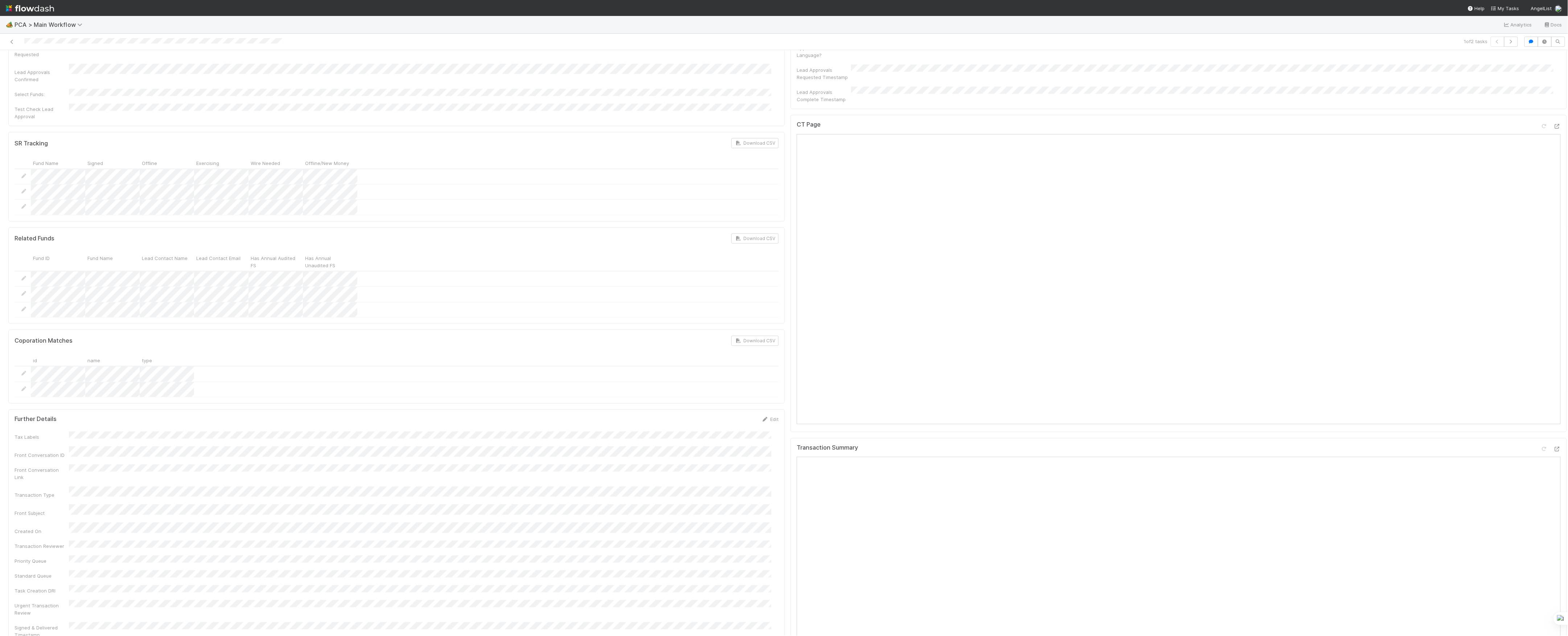
scroll to position [386, 0]
click at [1553, 318] on icon at bounding box center [1557, 320] width 7 height 5
click at [1553, 543] on icon at bounding box center [1557, 546] width 7 height 5
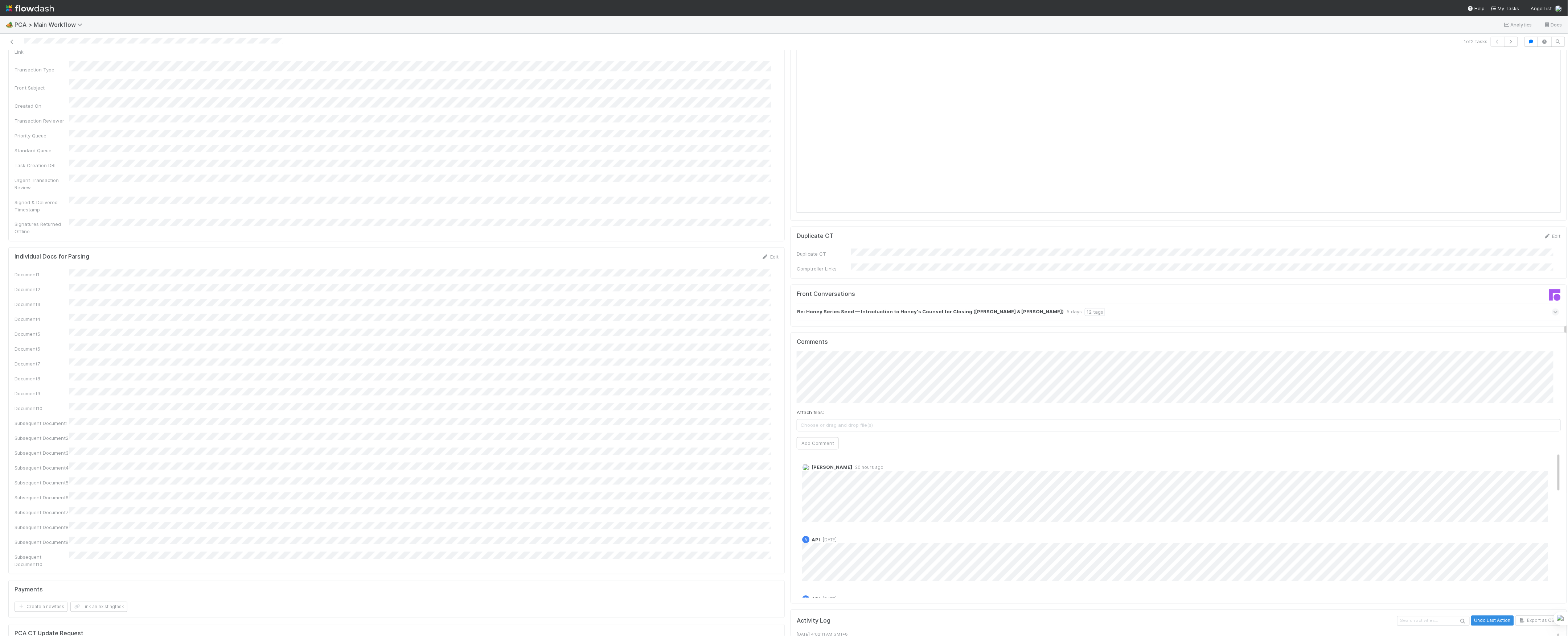
scroll to position [1016, 0]
click at [797, 428] on button "Add Comment" at bounding box center [817, 434] width 42 height 12
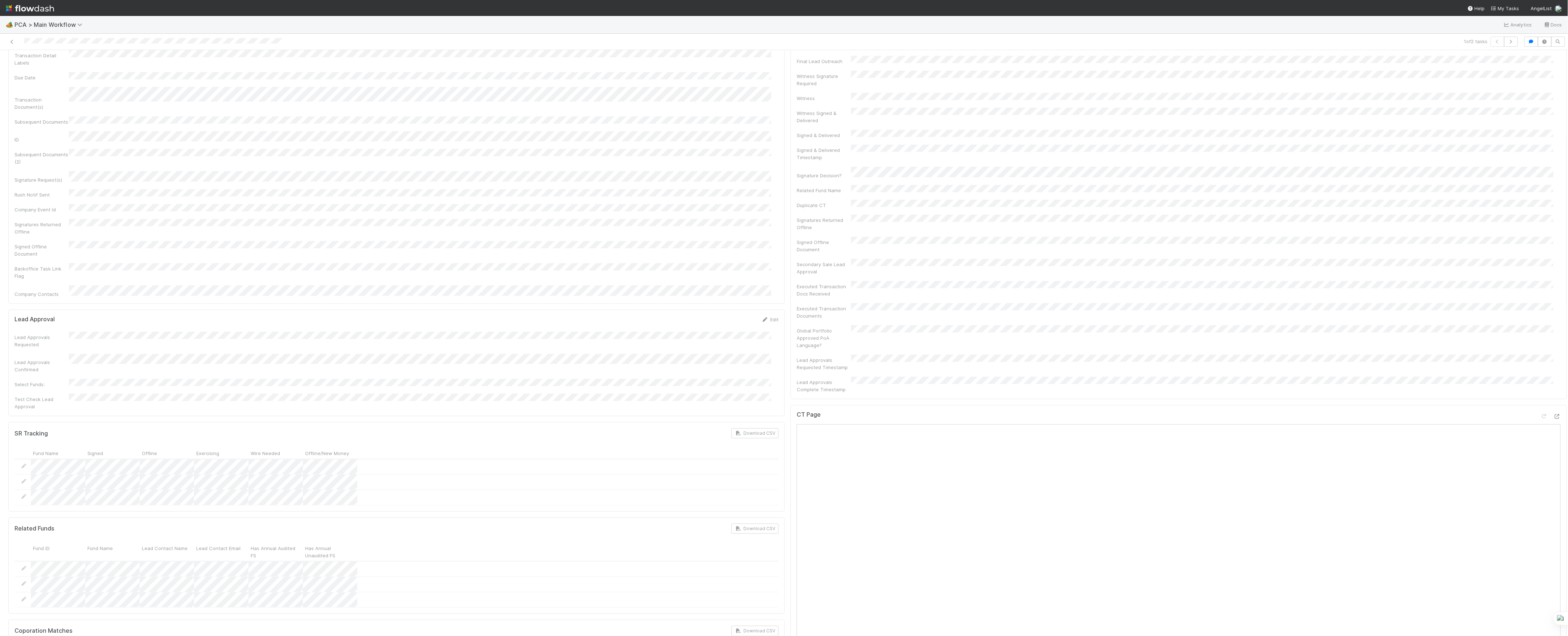
scroll to position [0, 0]
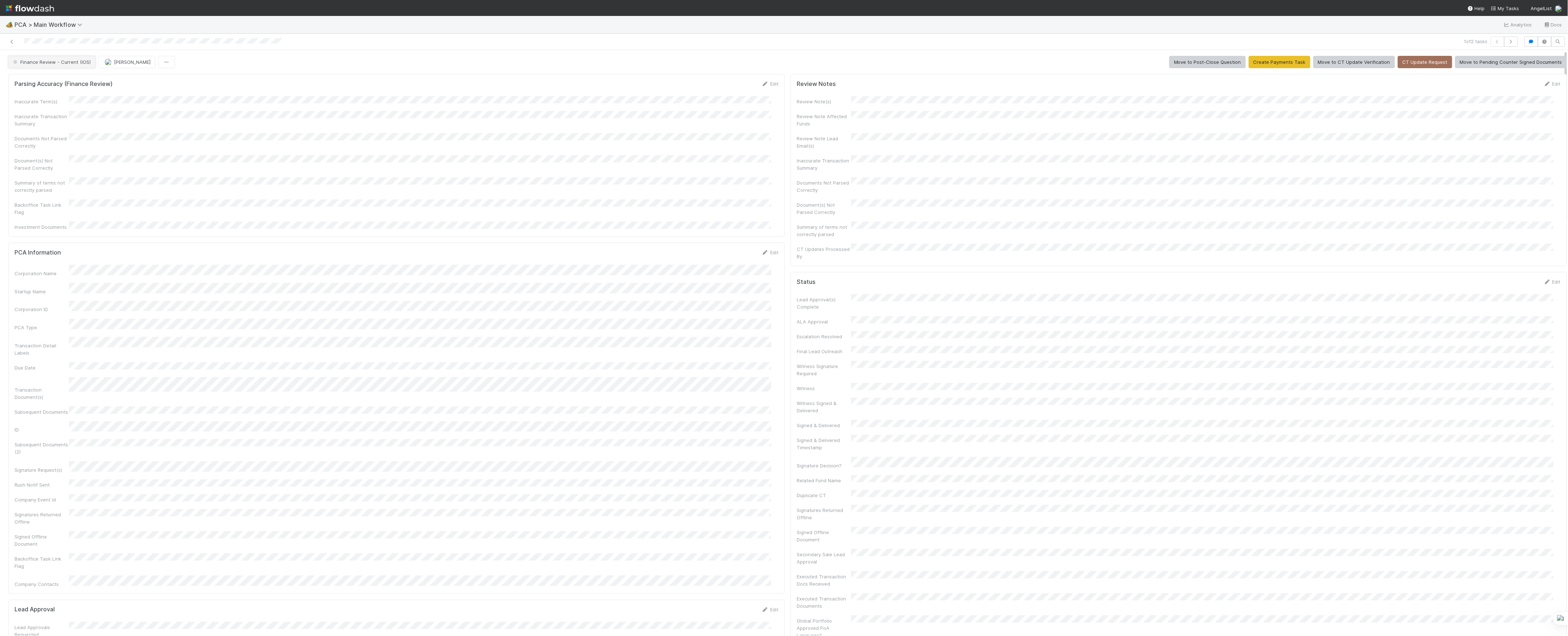
click at [85, 60] on span "Finance Review - Current (IOS)" at bounding box center [51, 62] width 79 height 6
click at [86, 58] on button "[PERSON_NAME]" at bounding box center [82, 62] width 57 height 12
click at [12, 38] on link at bounding box center [12, 42] width 7 height 7
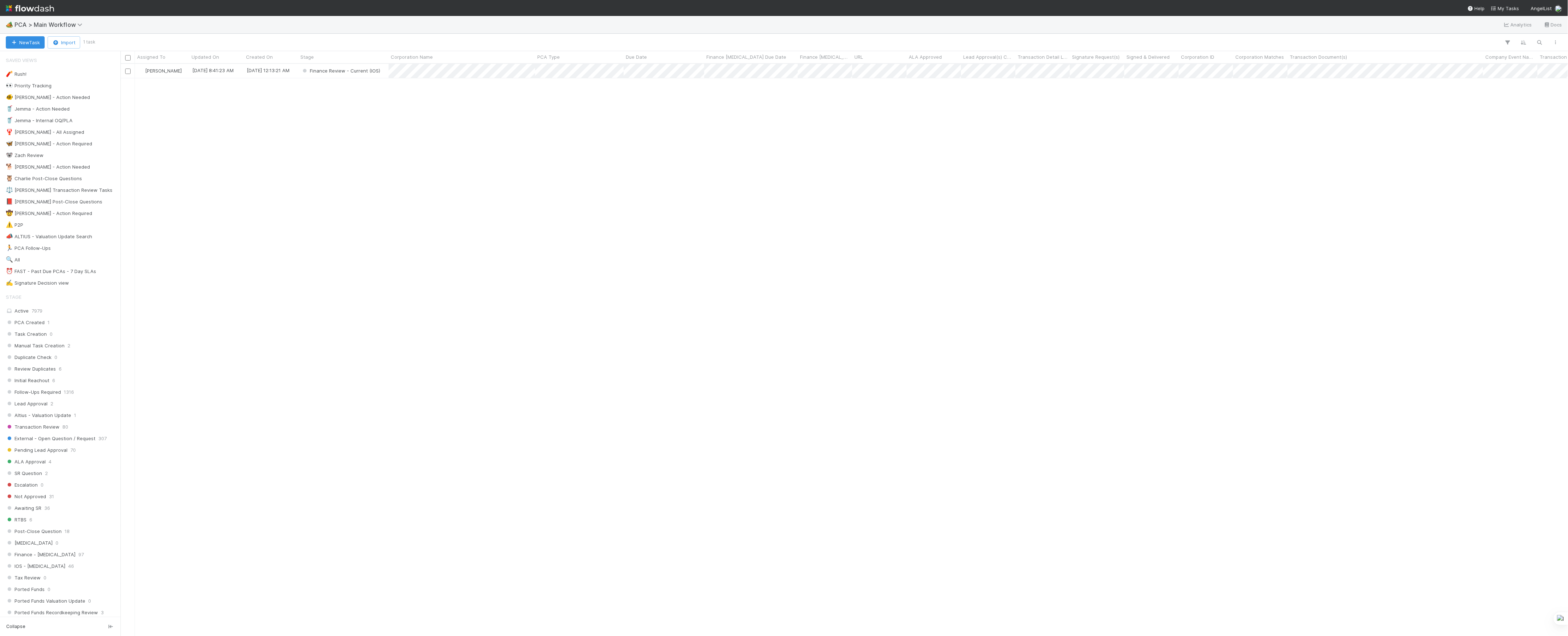
scroll to position [565, 1440]
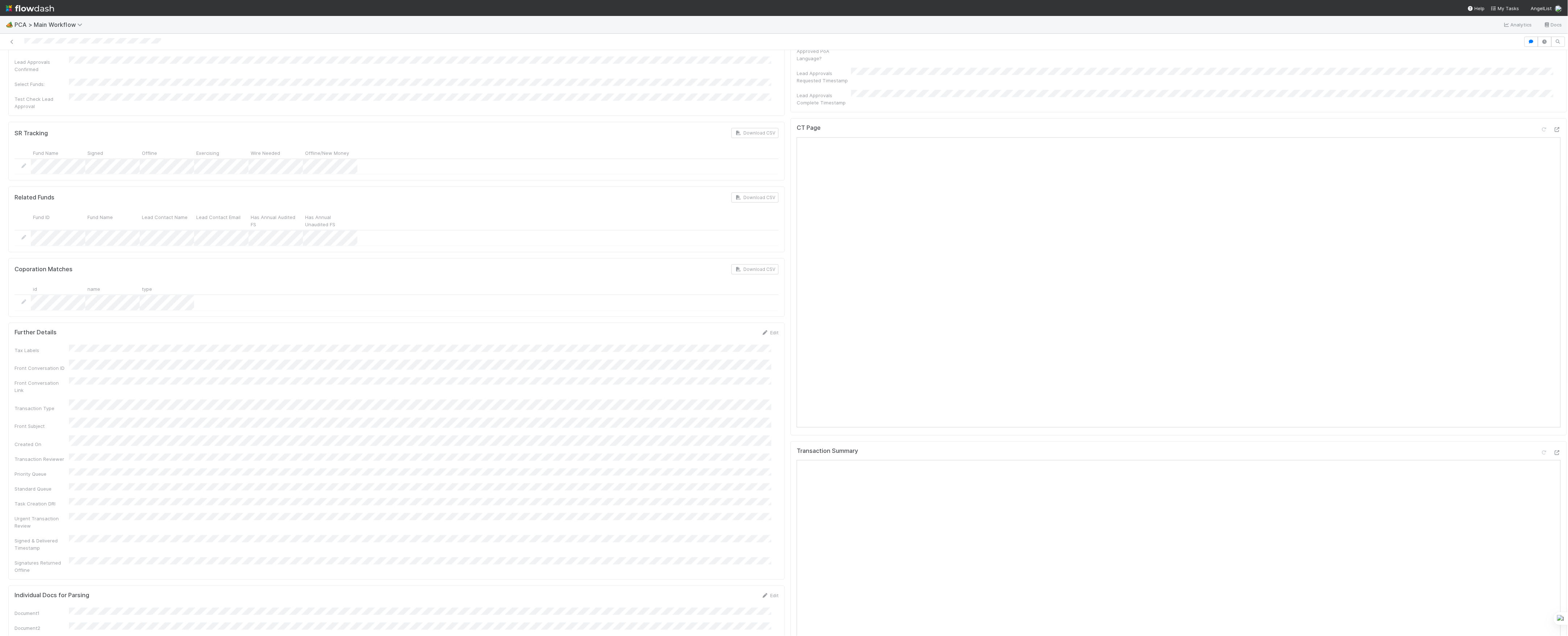
scroll to position [435, 0]
click at [1553, 266] on icon at bounding box center [1557, 268] width 7 height 5
click at [1553, 589] on icon at bounding box center [1557, 592] width 7 height 5
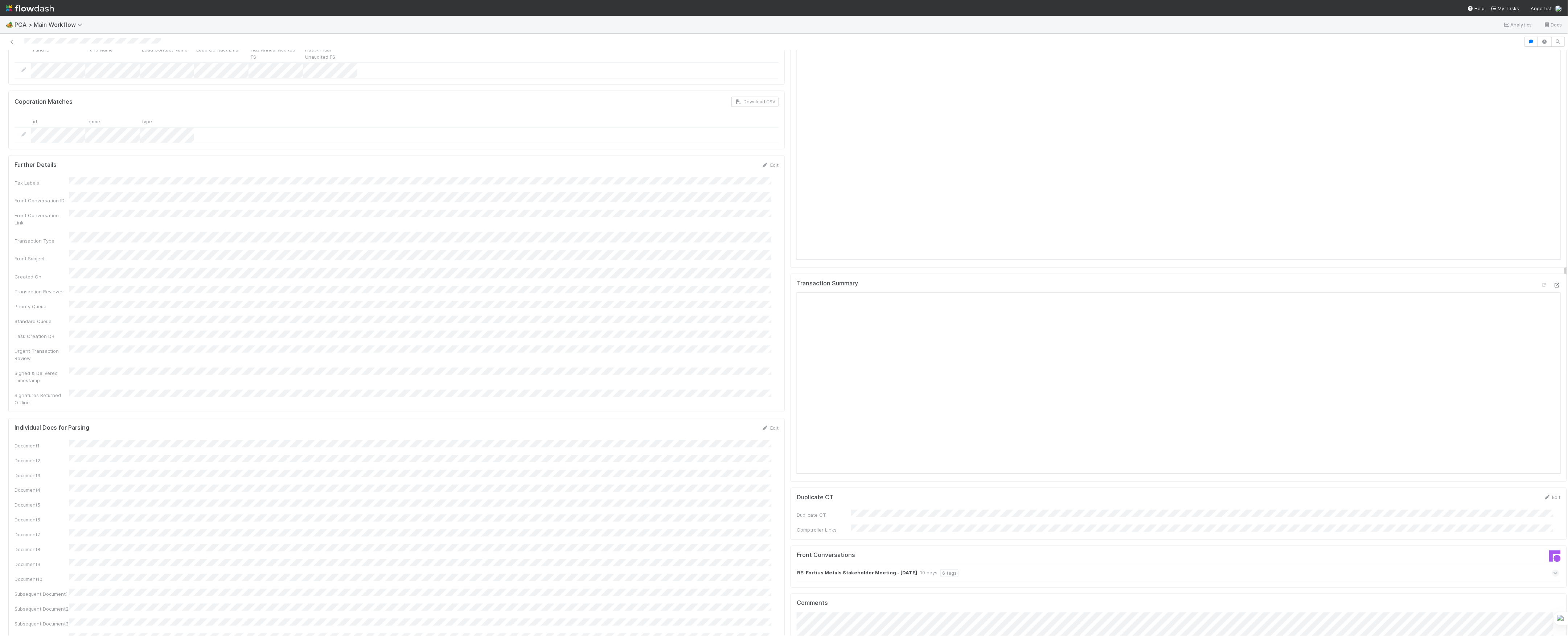
scroll to position [1016, 0]
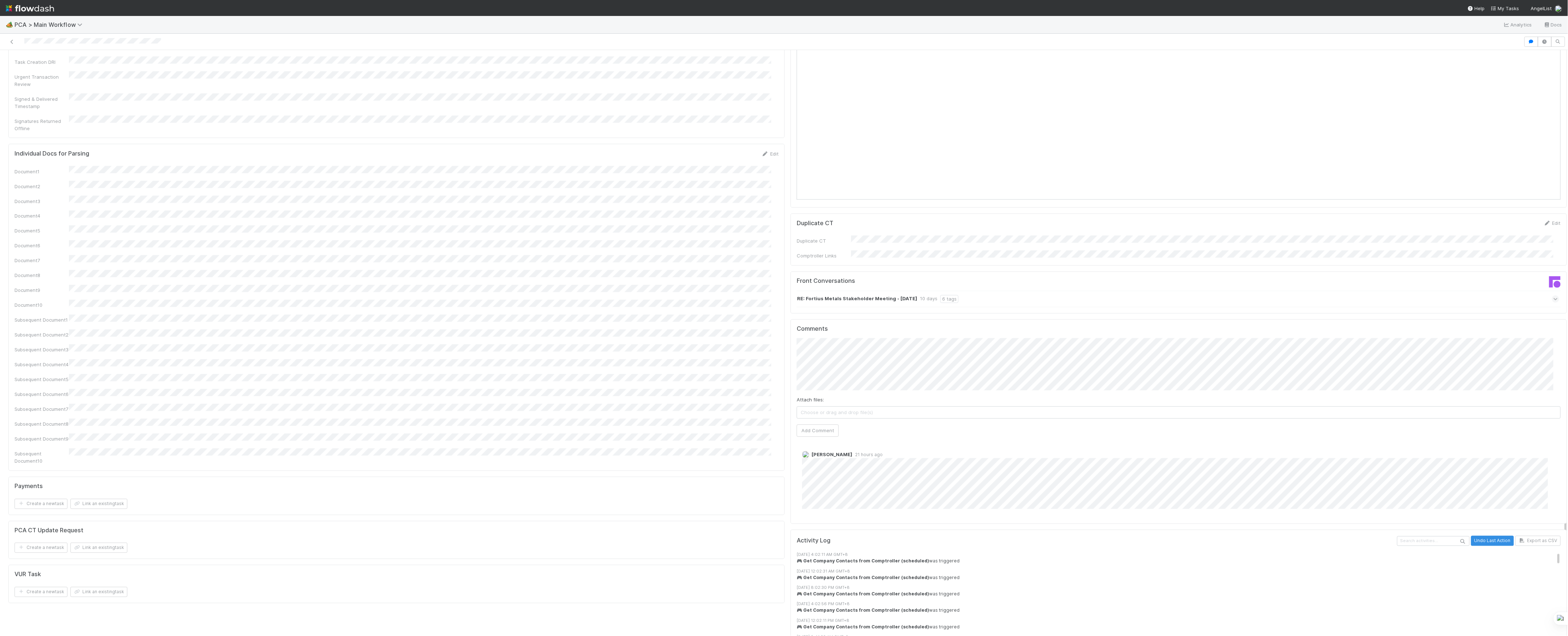
click at [831, 380] on div "Attach files: Choose or drag and drop file(s) Add Comment" at bounding box center [1178, 388] width 764 height 99
click at [829, 425] on button "Add Comment" at bounding box center [817, 431] width 42 height 12
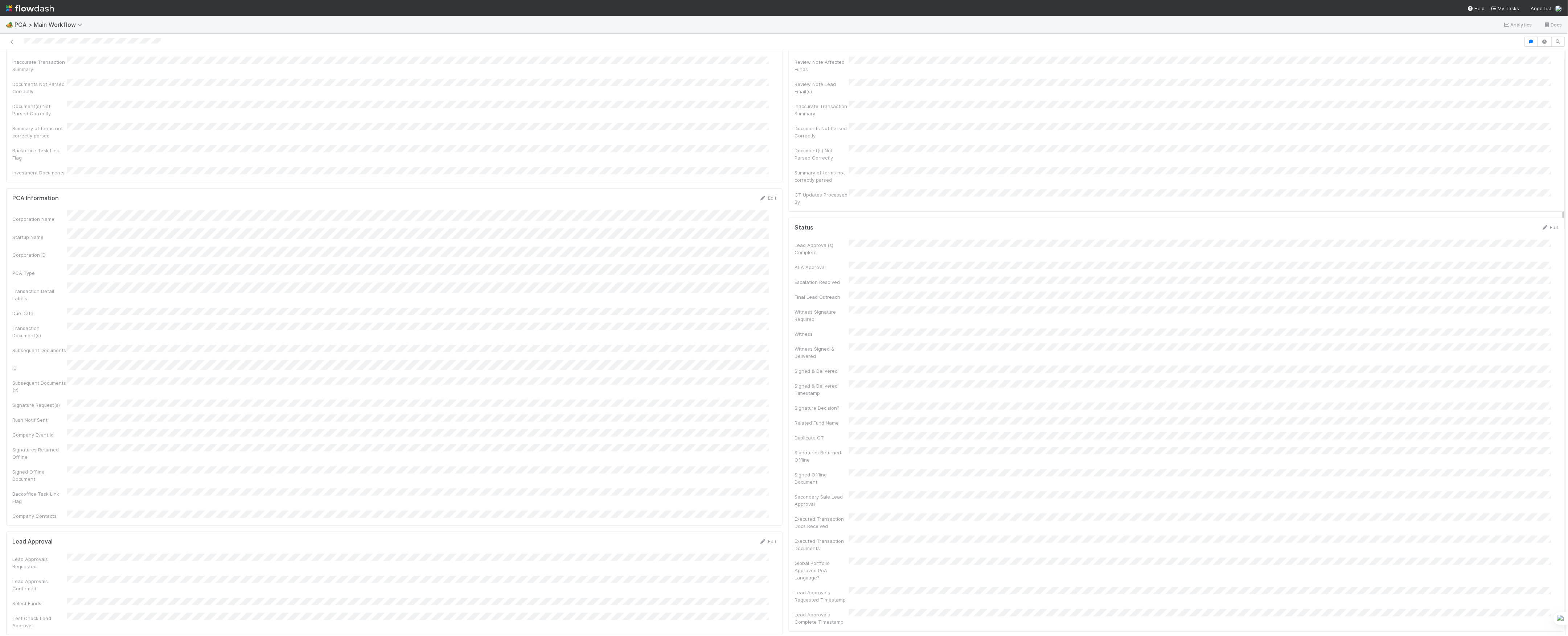
scroll to position [0, 0]
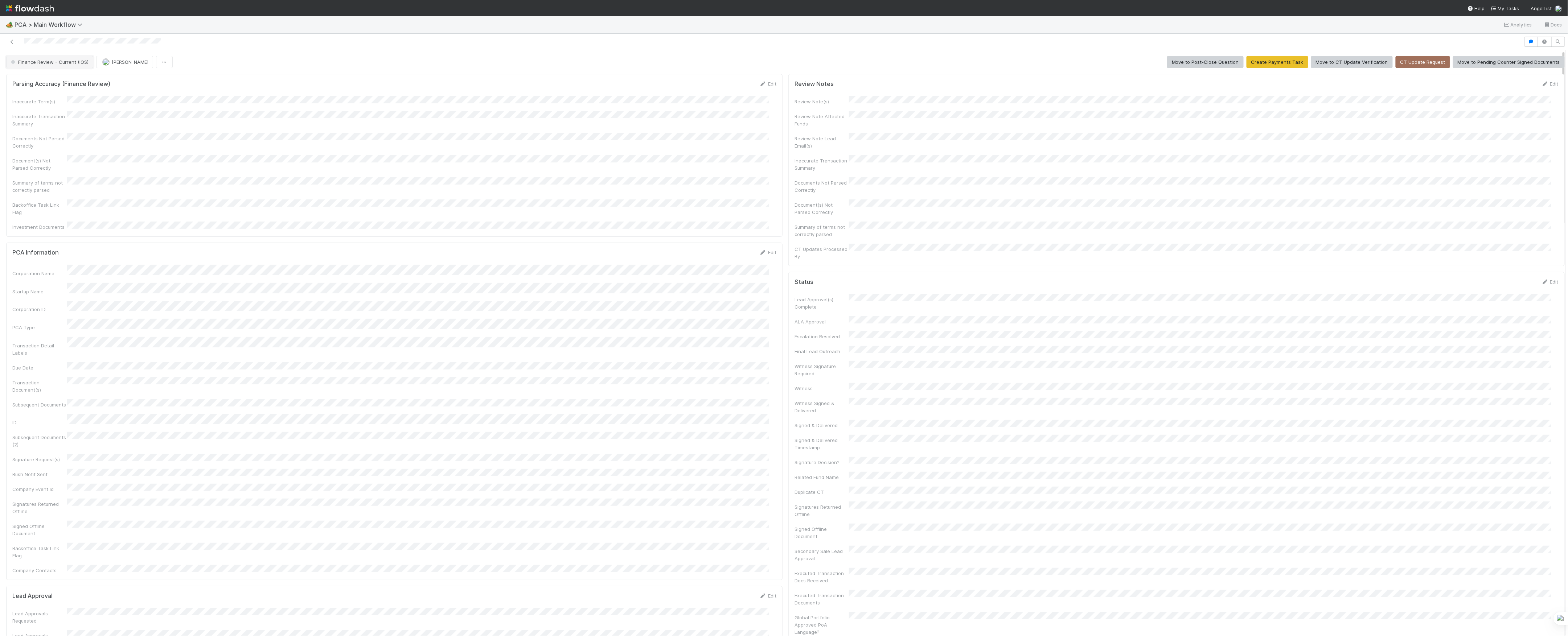
click at [60, 61] on span "Finance Review - Current (IOS)" at bounding box center [49, 62] width 79 height 6
click at [82, 65] on button "[PERSON_NAME]" at bounding box center [79, 62] width 57 height 12
click at [9, 41] on icon at bounding box center [12, 42] width 7 height 5
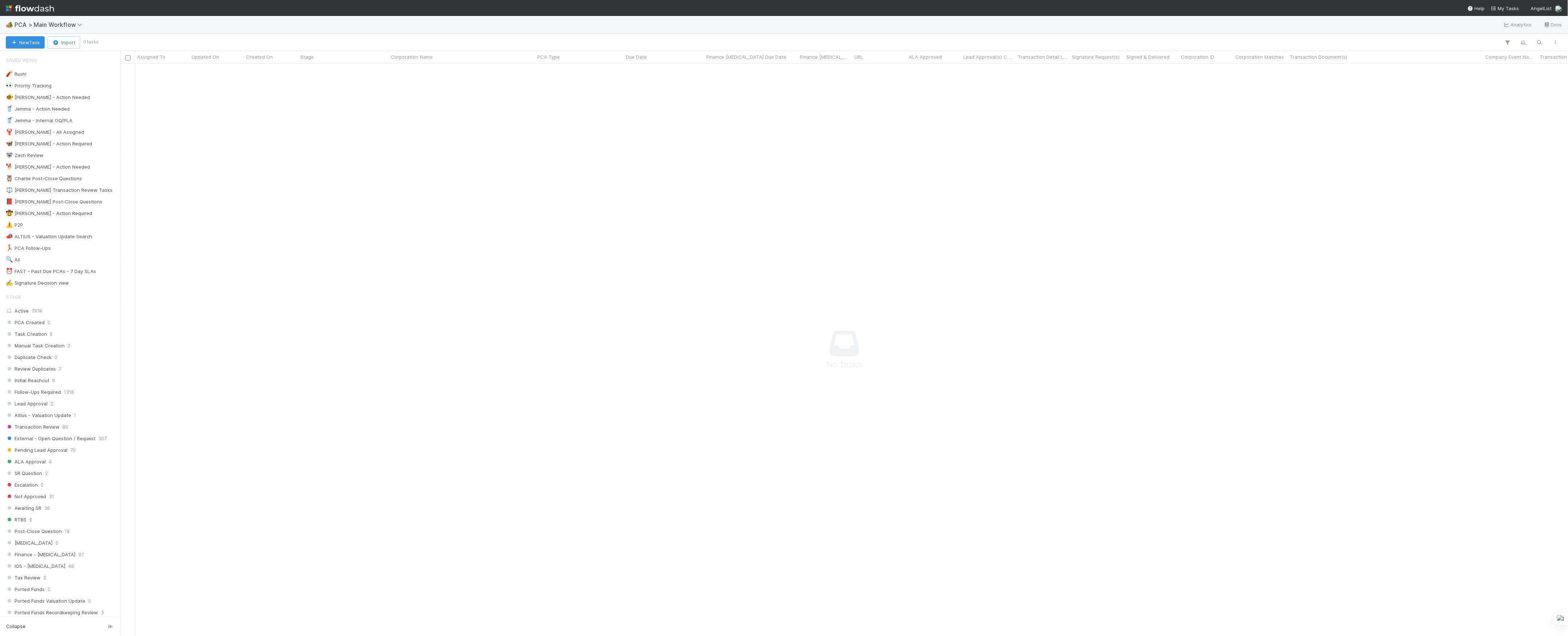
scroll to position [8, 8]
click at [55, 326] on span "Finance Review - Current (Finance)" at bounding box center [51, 321] width 89 height 9
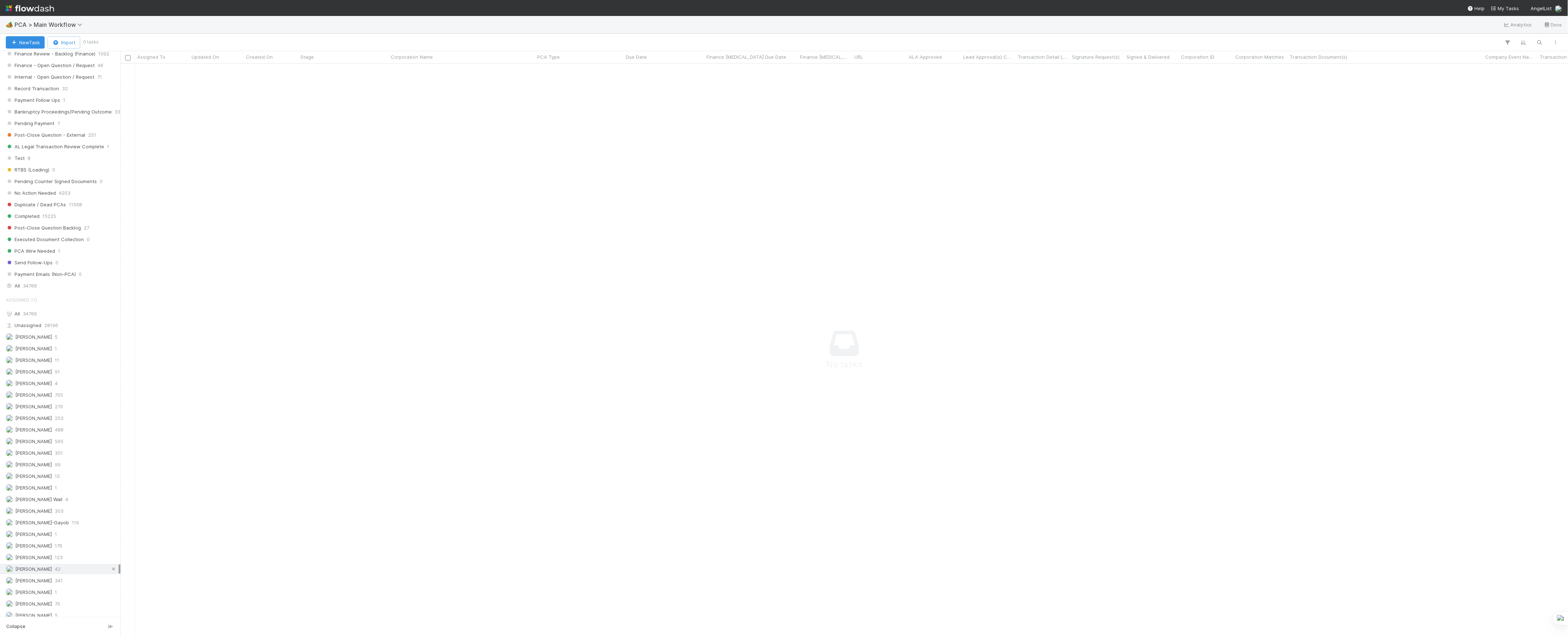
click at [110, 571] on icon at bounding box center [114, 570] width 7 height 5
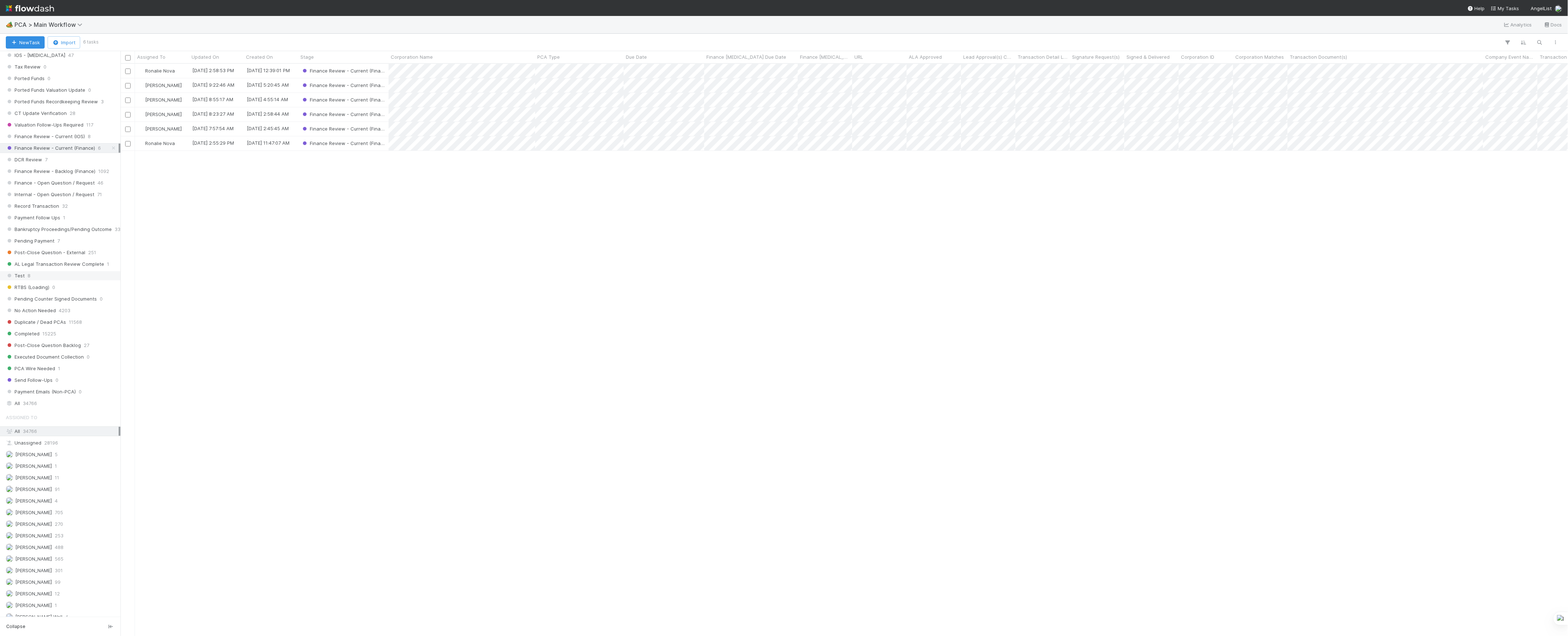
scroll to position [565, 1440]
click at [57, 176] on span "Finance Review - Backlog (Finance)" at bounding box center [51, 171] width 89 height 9
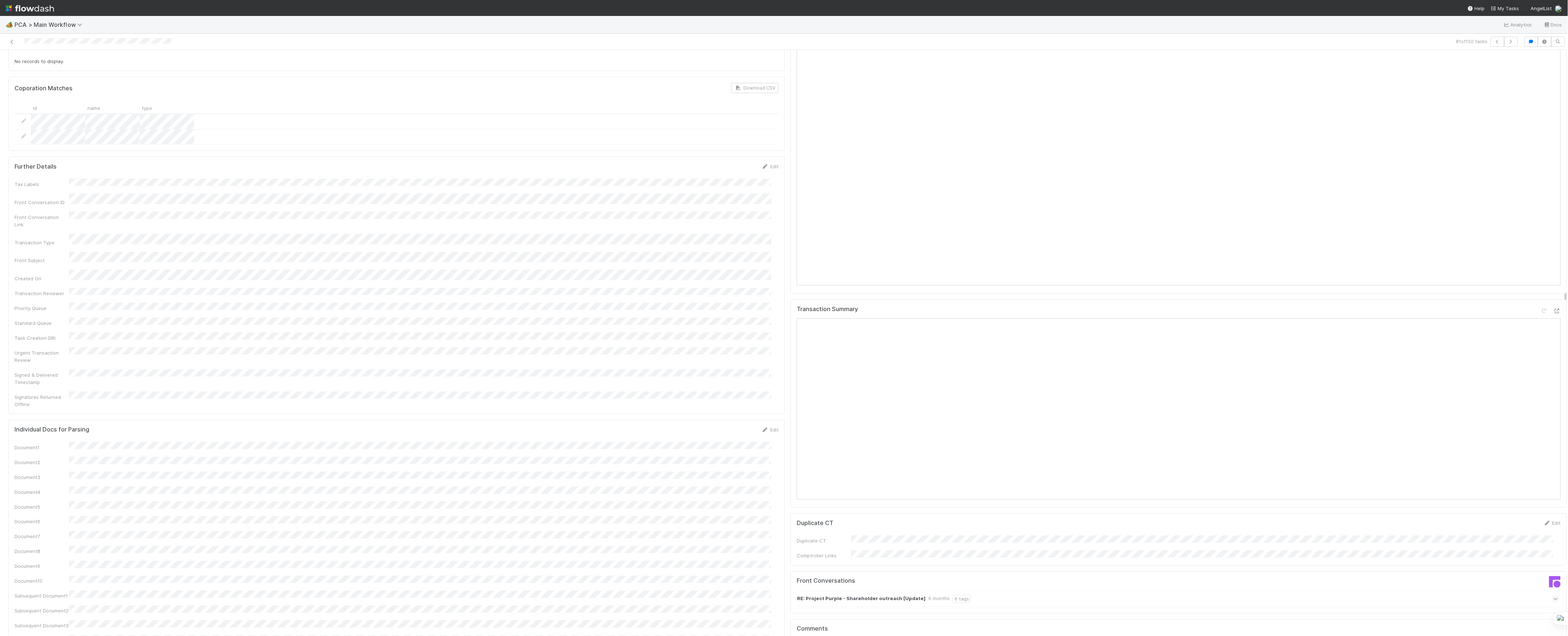
scroll to position [967, 0]
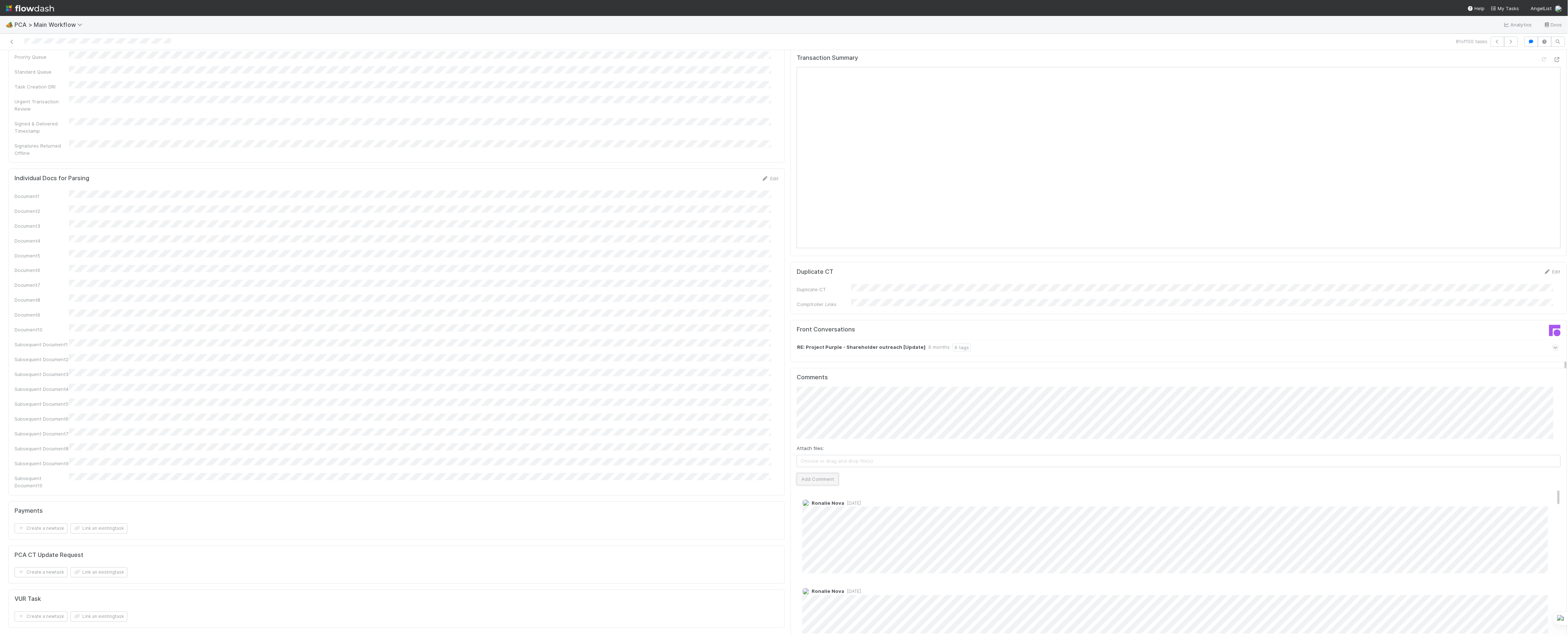
click at [828, 474] on button "Add Comment" at bounding box center [817, 480] width 42 height 12
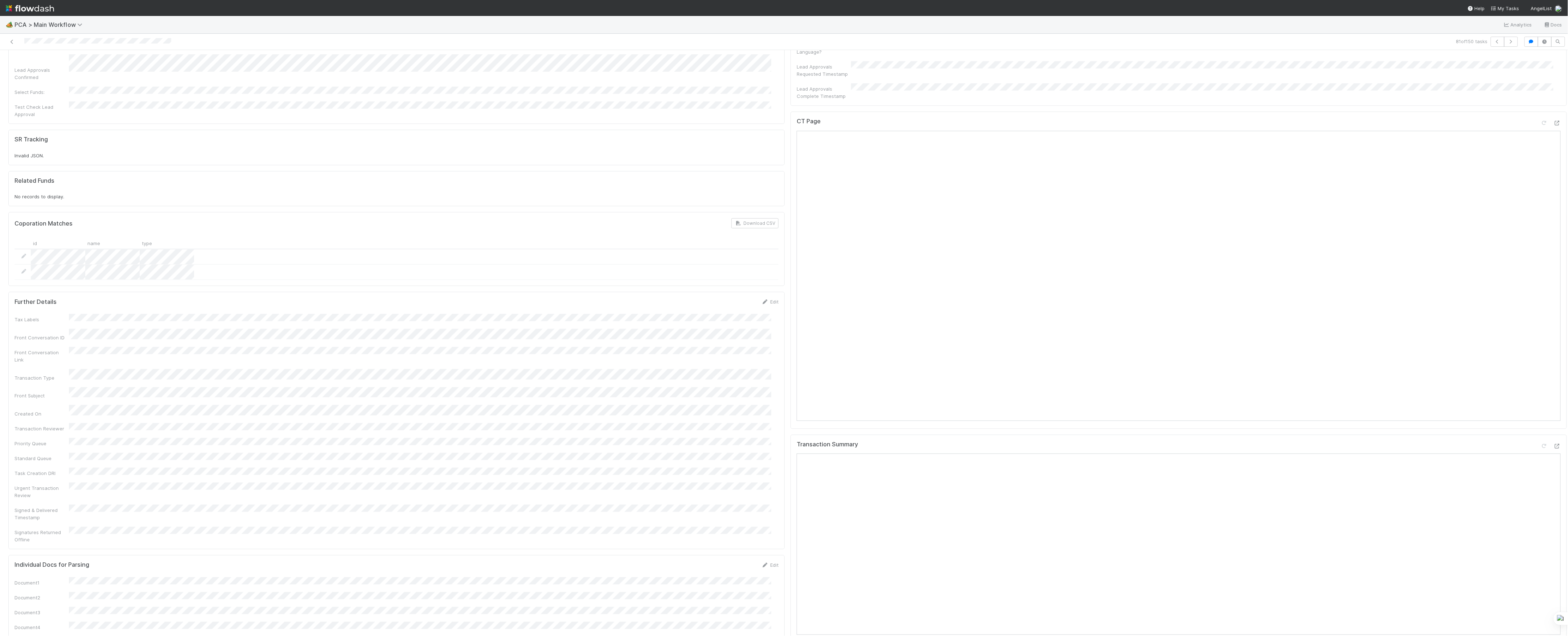
scroll to position [0, 0]
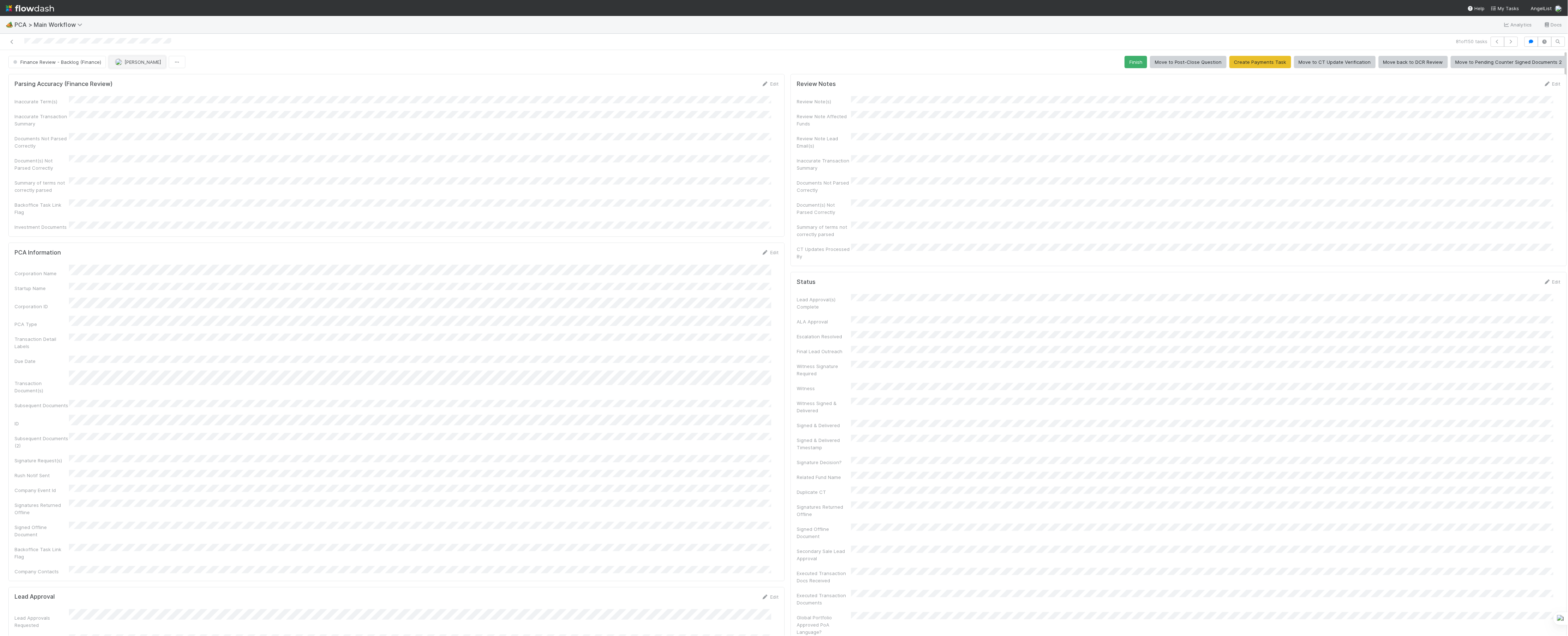
click at [121, 64] on span "[PERSON_NAME]" at bounding box center [138, 62] width 46 height 6
click at [1125, 61] on button "Finish" at bounding box center [1136, 62] width 23 height 12
click at [145, 59] on button "[PERSON_NAME]" at bounding box center [138, 62] width 57 height 12
click at [15, 41] on icon at bounding box center [12, 42] width 7 height 5
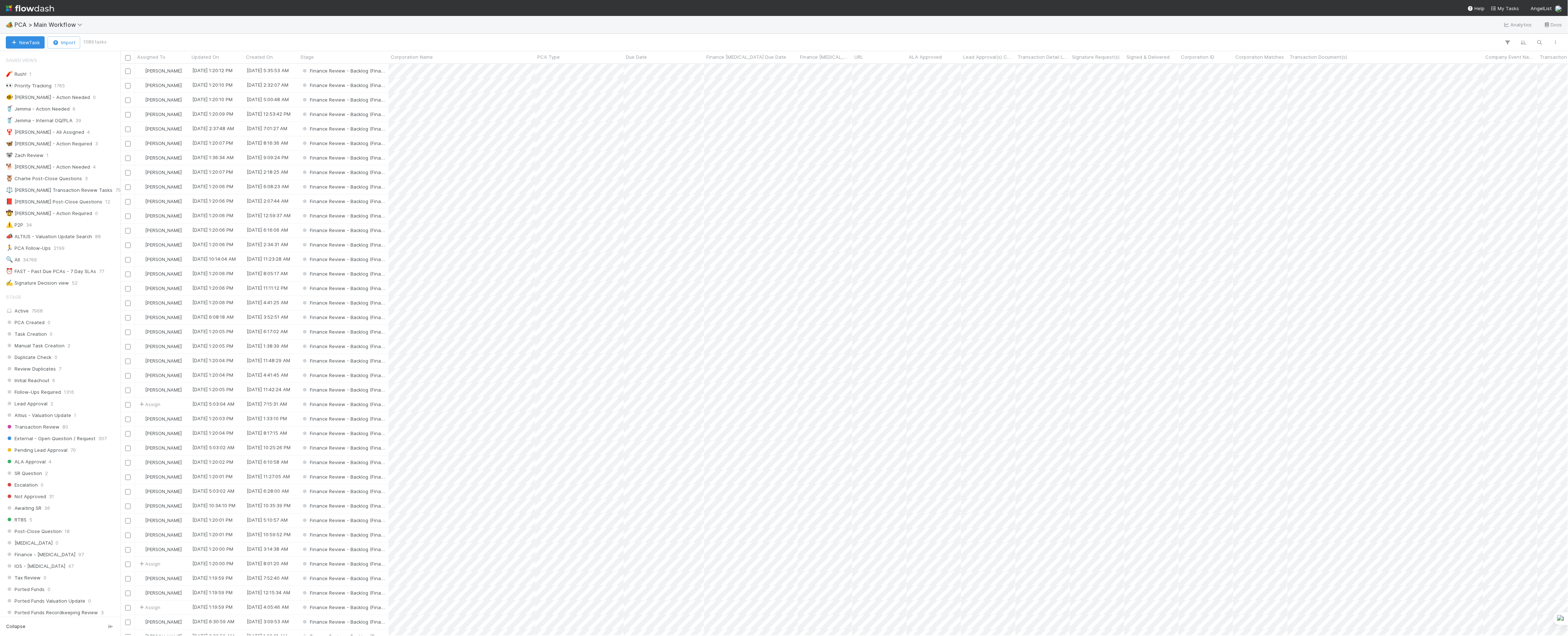
scroll to position [565, 1440]
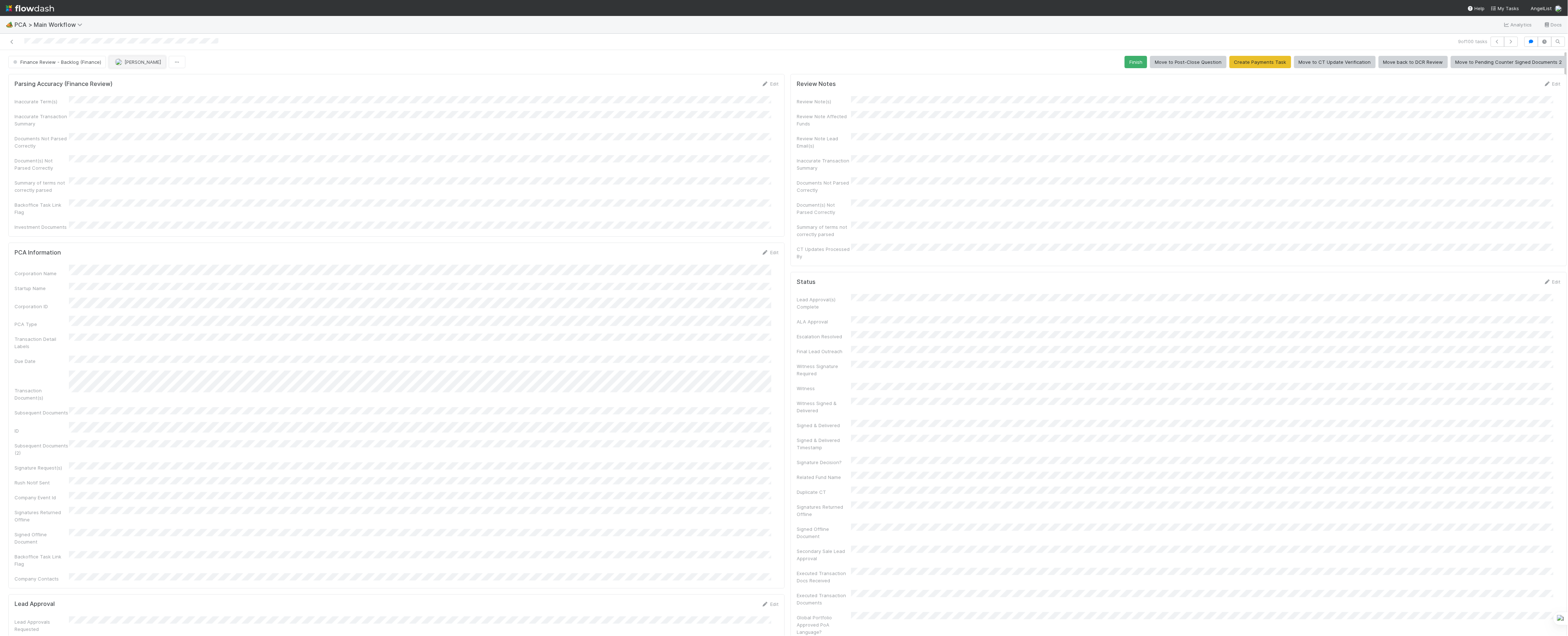
click at [141, 61] on span "[PERSON_NAME]" at bounding box center [142, 62] width 37 height 6
click at [380, 65] on div at bounding box center [784, 318] width 1568 height 636
click at [1125, 63] on button "Finish" at bounding box center [1136, 62] width 23 height 12
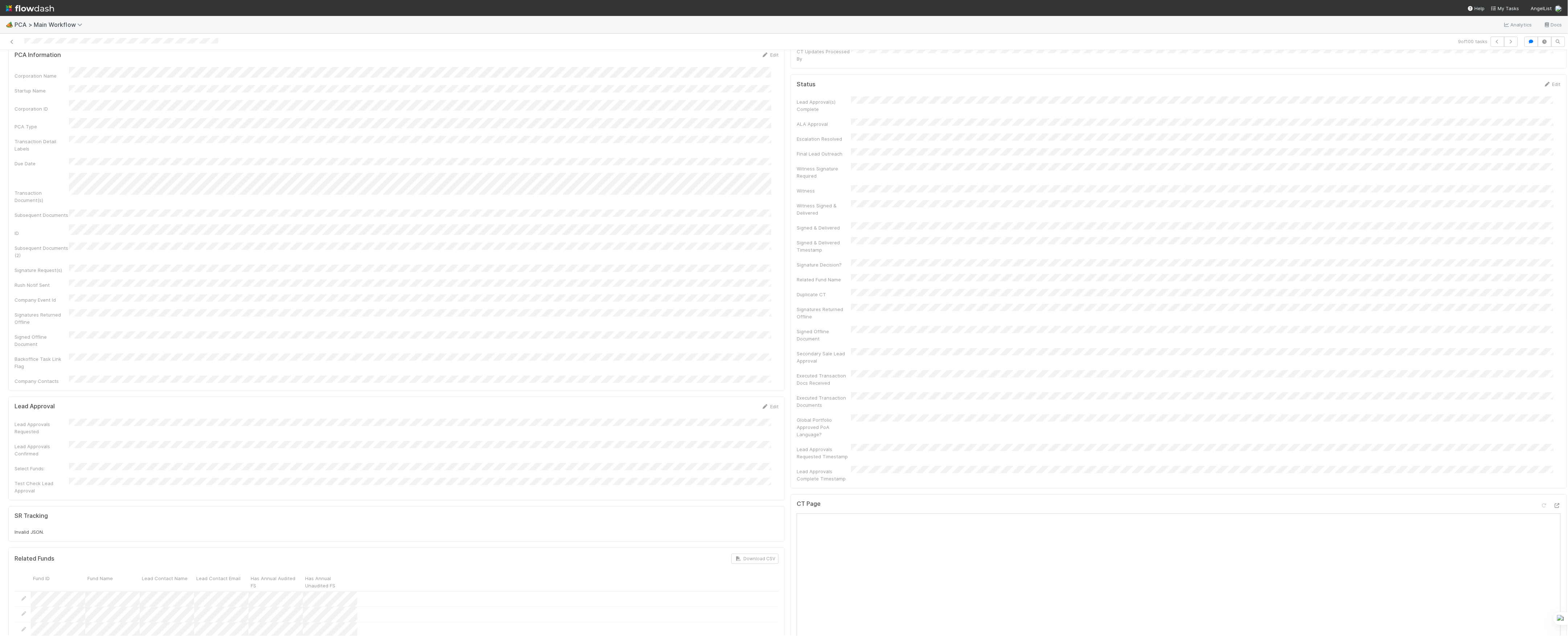
scroll to position [0, 0]
click at [79, 66] on button "[PERSON_NAME]" at bounding box center [82, 62] width 57 height 12
click at [10, 41] on icon at bounding box center [12, 42] width 7 height 5
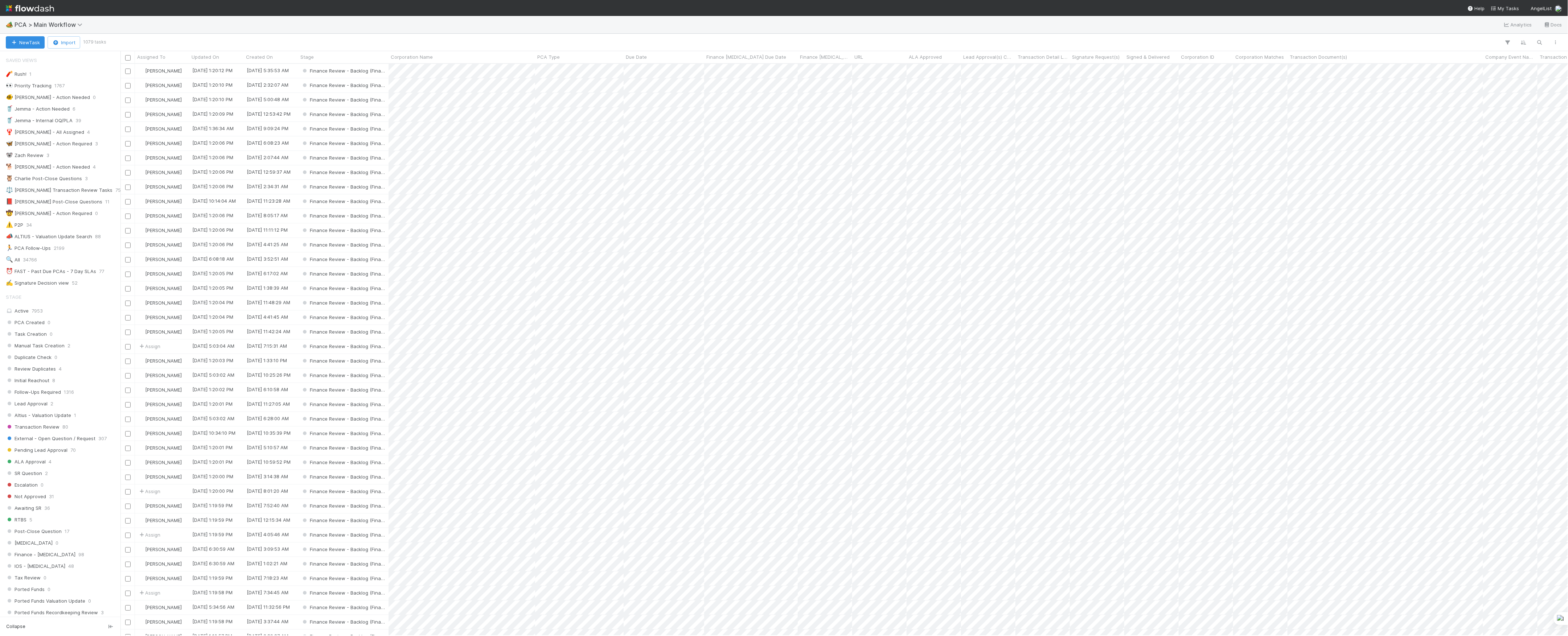
scroll to position [565, 1440]
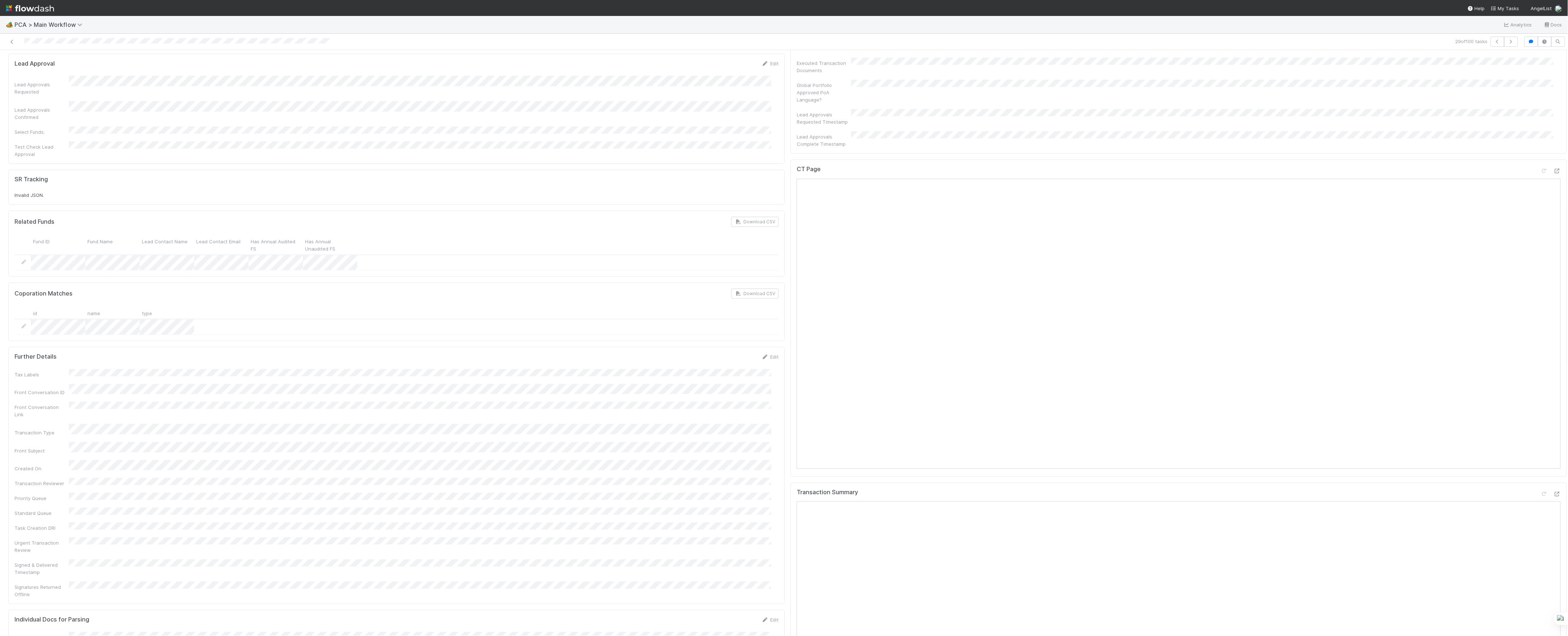
scroll to position [532, 0]
drag, startPoint x: 564, startPoint y: 316, endPoint x: 566, endPoint y: 310, distance: 6.3
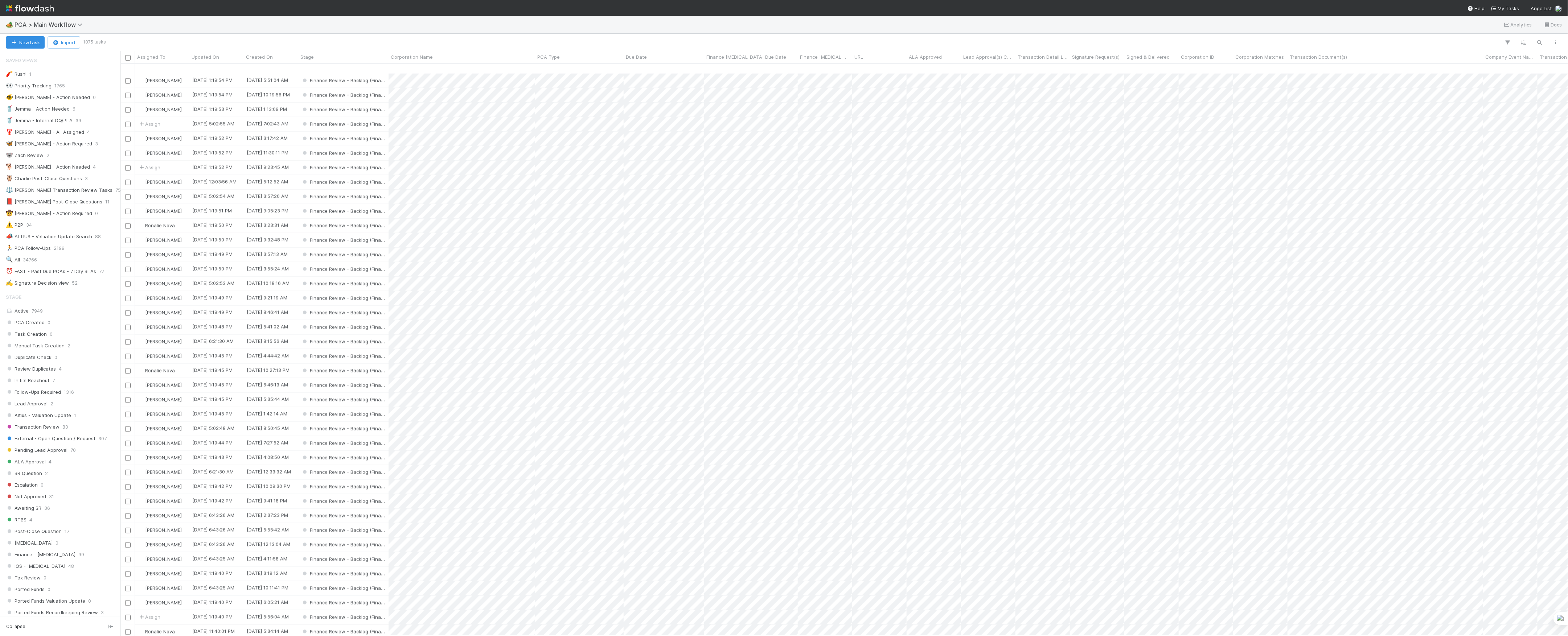
scroll to position [822, 0]
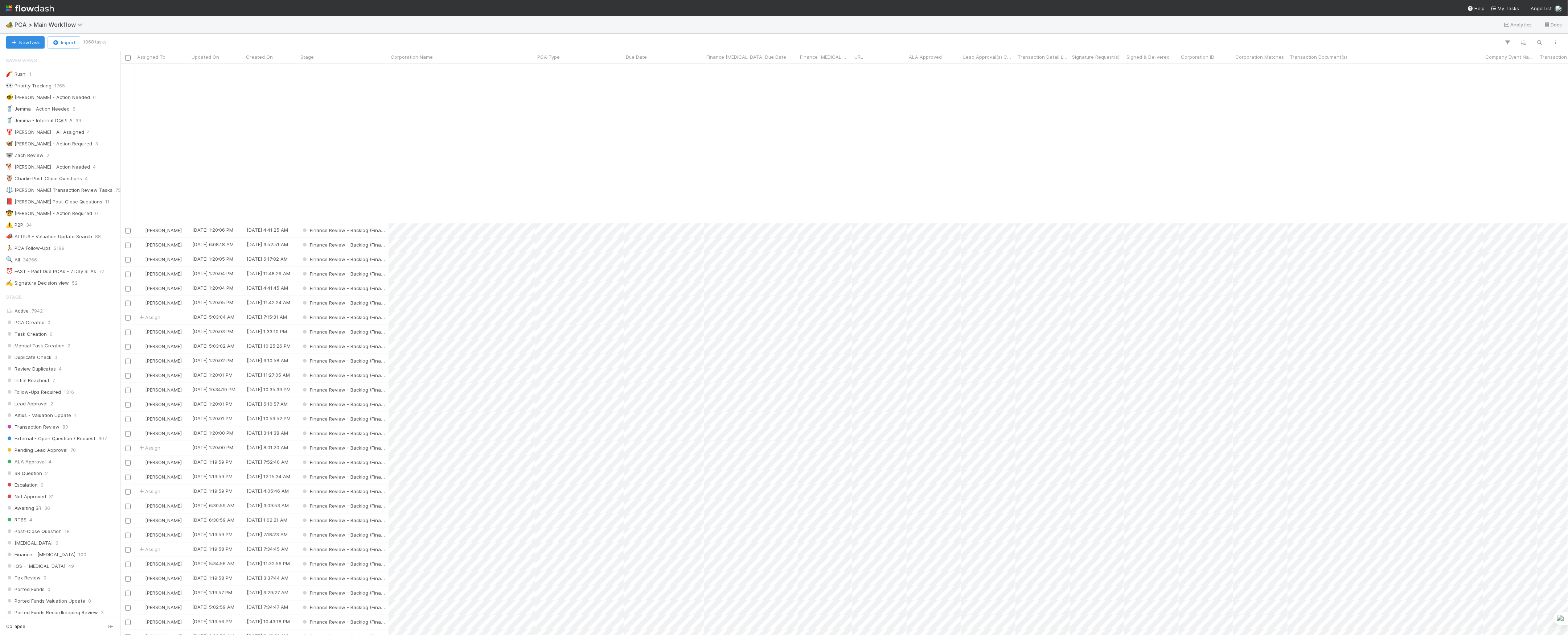
scroll to position [194, 0]
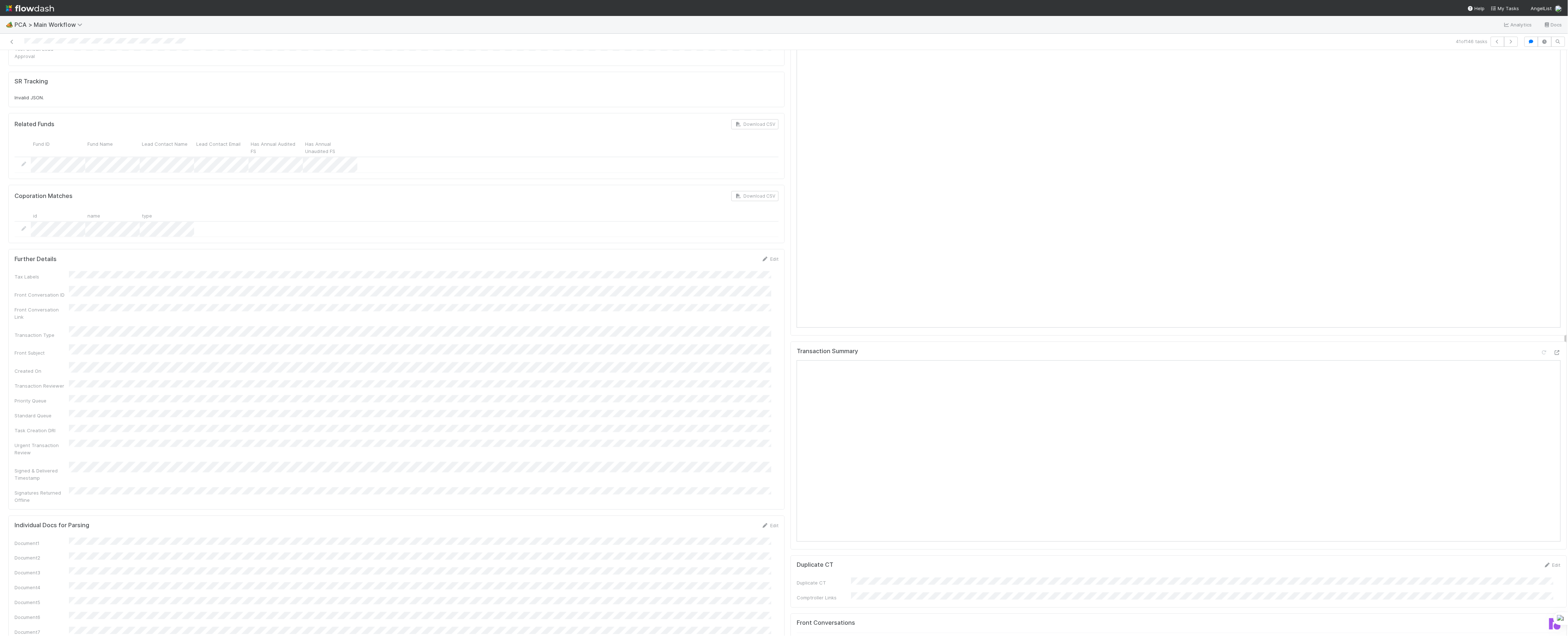
scroll to position [629, 0]
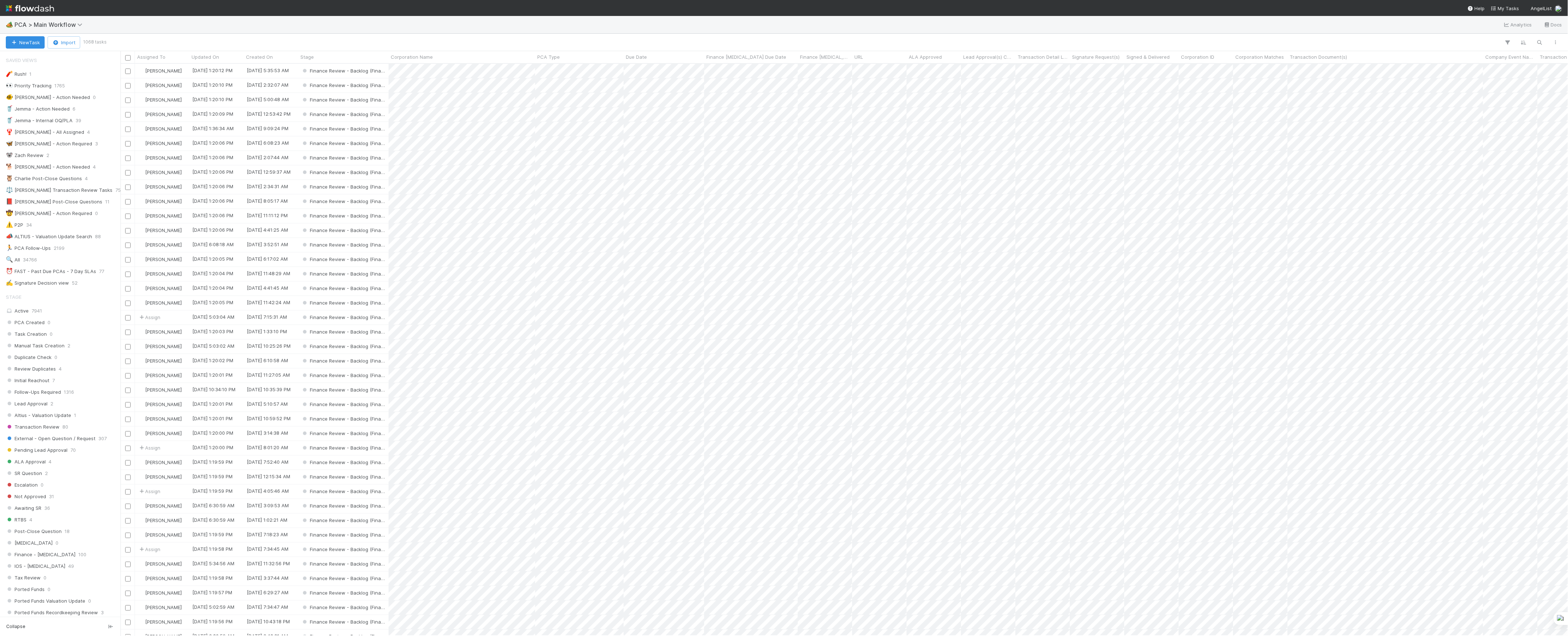
scroll to position [565, 1440]
click at [59, 180] on span "Finance Review - Current (Finance)" at bounding box center [51, 175] width 89 height 9
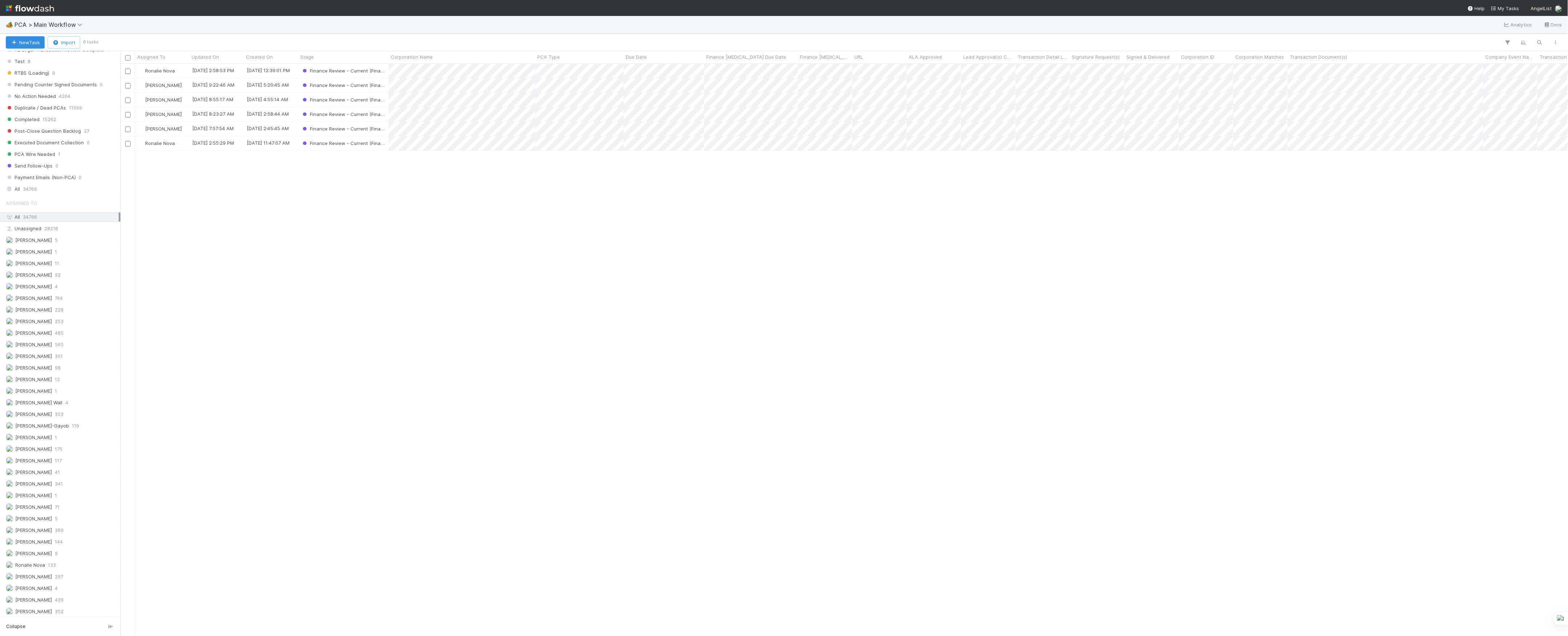
scroll to position [753, 0]
click at [48, 469] on span "[PERSON_NAME]" at bounding box center [33, 471] width 37 height 6
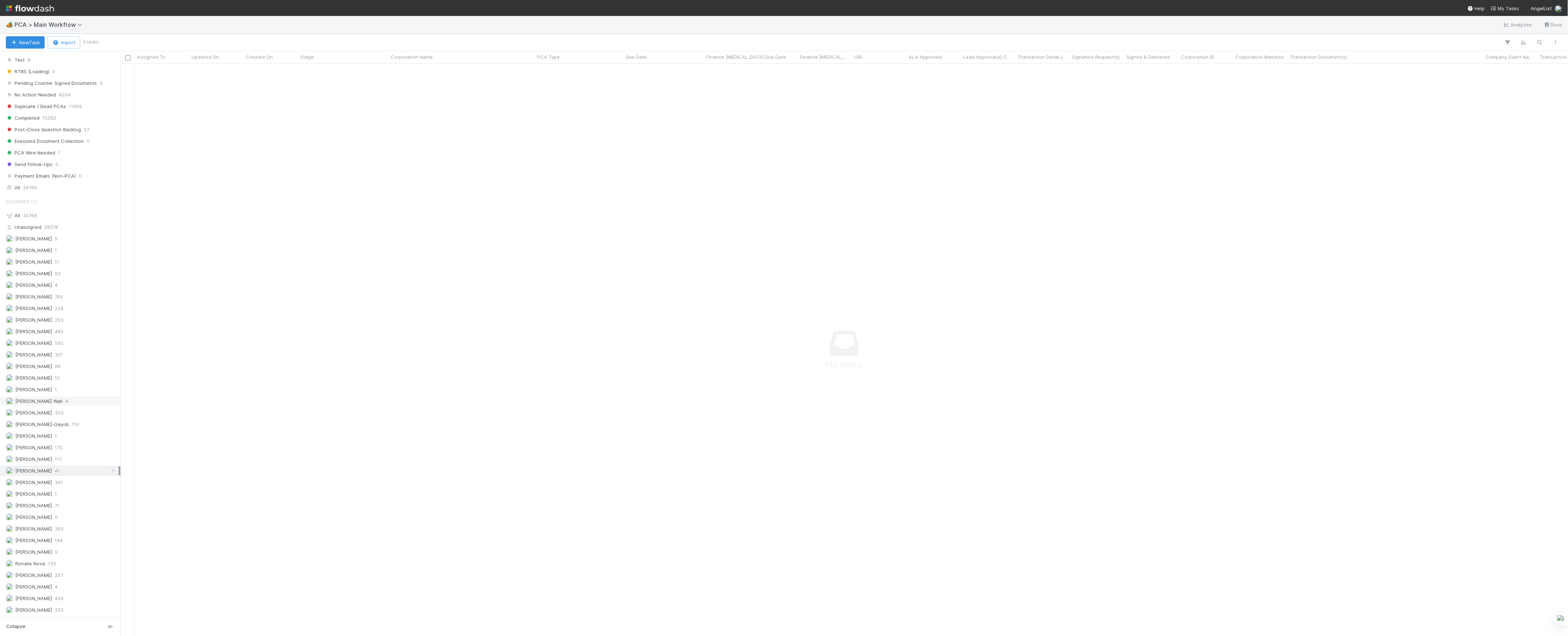
scroll to position [557, 1433]
click at [63, 455] on div "Marlon 117" at bounding box center [62, 459] width 113 height 9
click at [57, 478] on span "341" at bounding box center [58, 483] width 8 height 9
click at [60, 468] on div "Marvey Fuentes 41" at bounding box center [62, 470] width 113 height 9
click at [60, 455] on div "Marlon 117" at bounding box center [62, 459] width 113 height 9
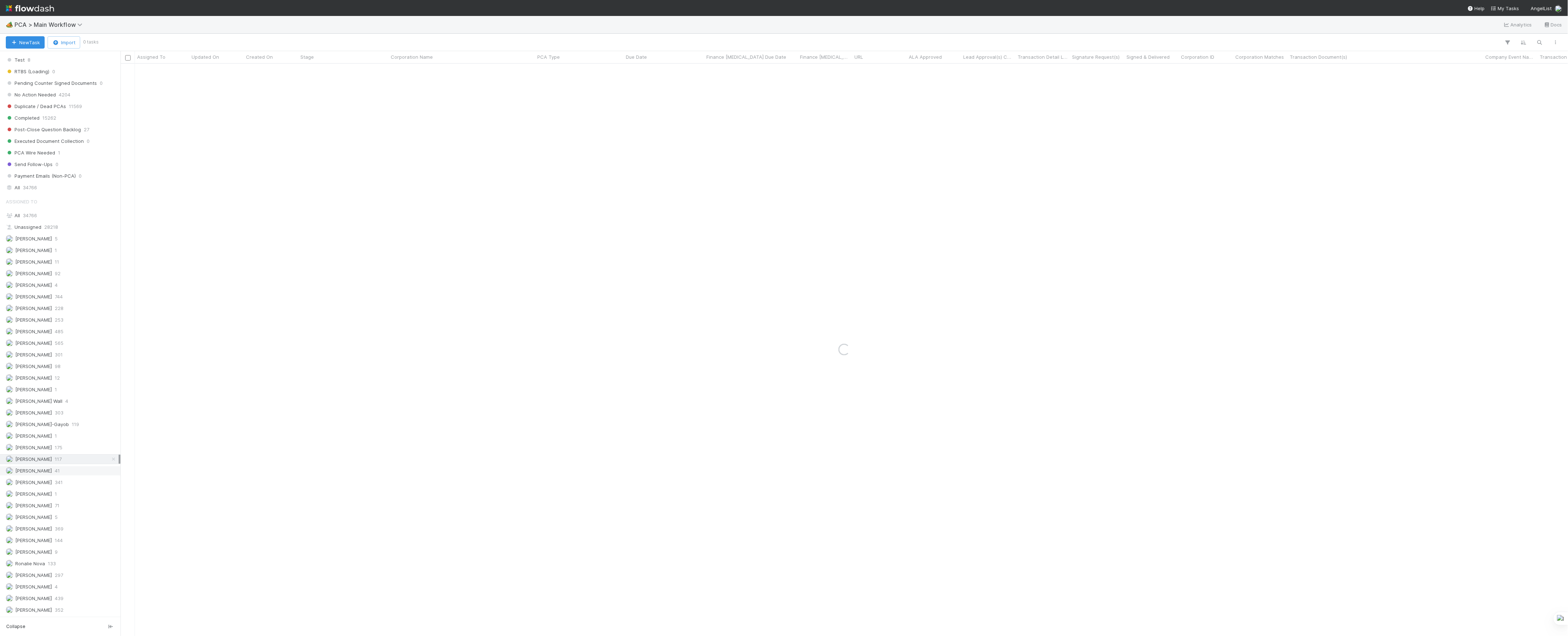
click at [58, 467] on span "41" at bounding box center [57, 470] width 5 height 9
click at [64, 212] on div "DCR Review 2" at bounding box center [62, 208] width 113 height 9
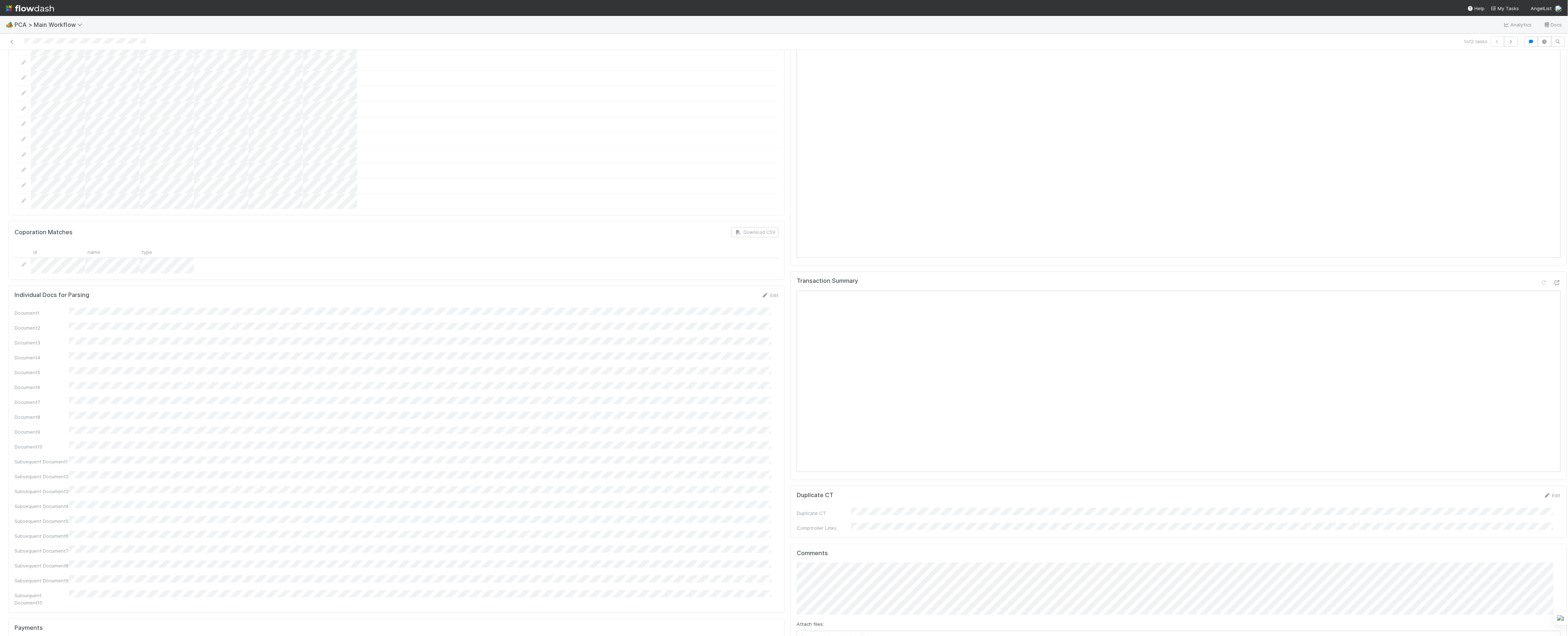
scroll to position [677, 0]
click at [1553, 248] on icon at bounding box center [1557, 251] width 7 height 5
click at [1553, 426] on icon at bounding box center [1557, 428] width 7 height 5
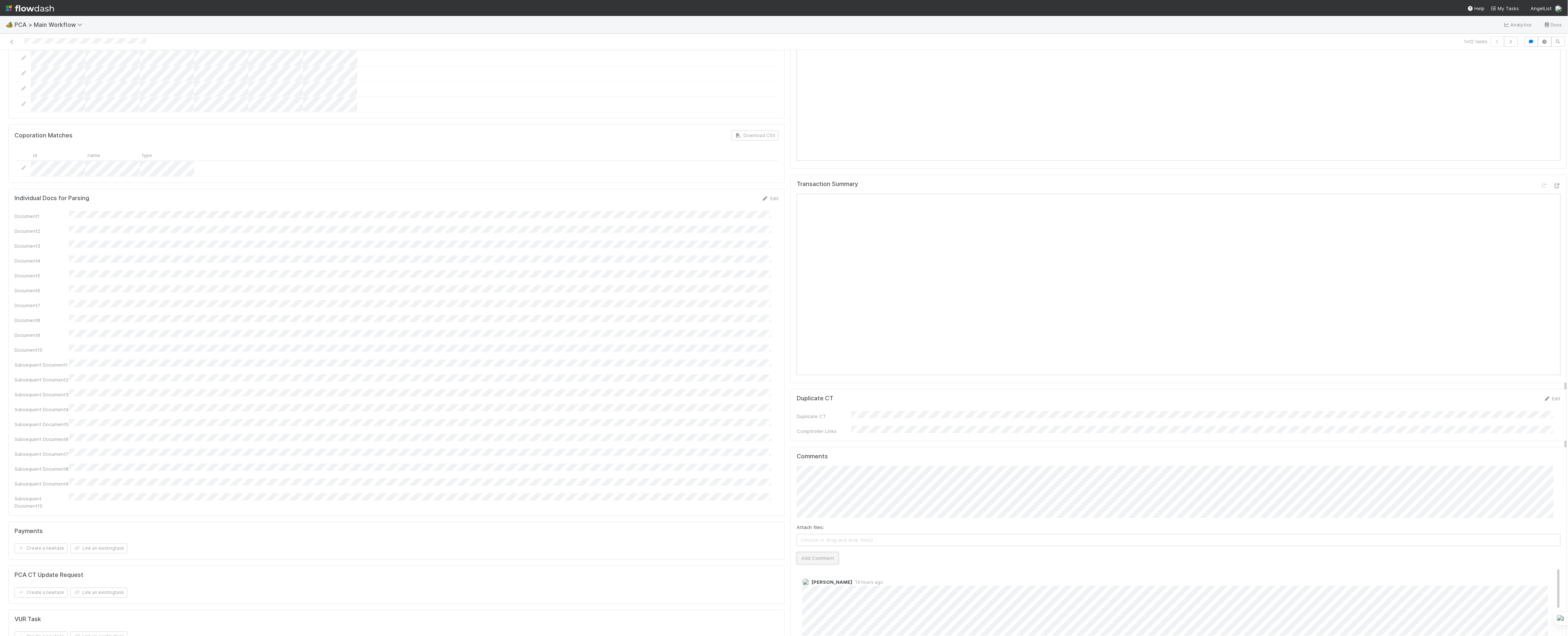
click at [817, 553] on button "Add Comment" at bounding box center [817, 559] width 42 height 12
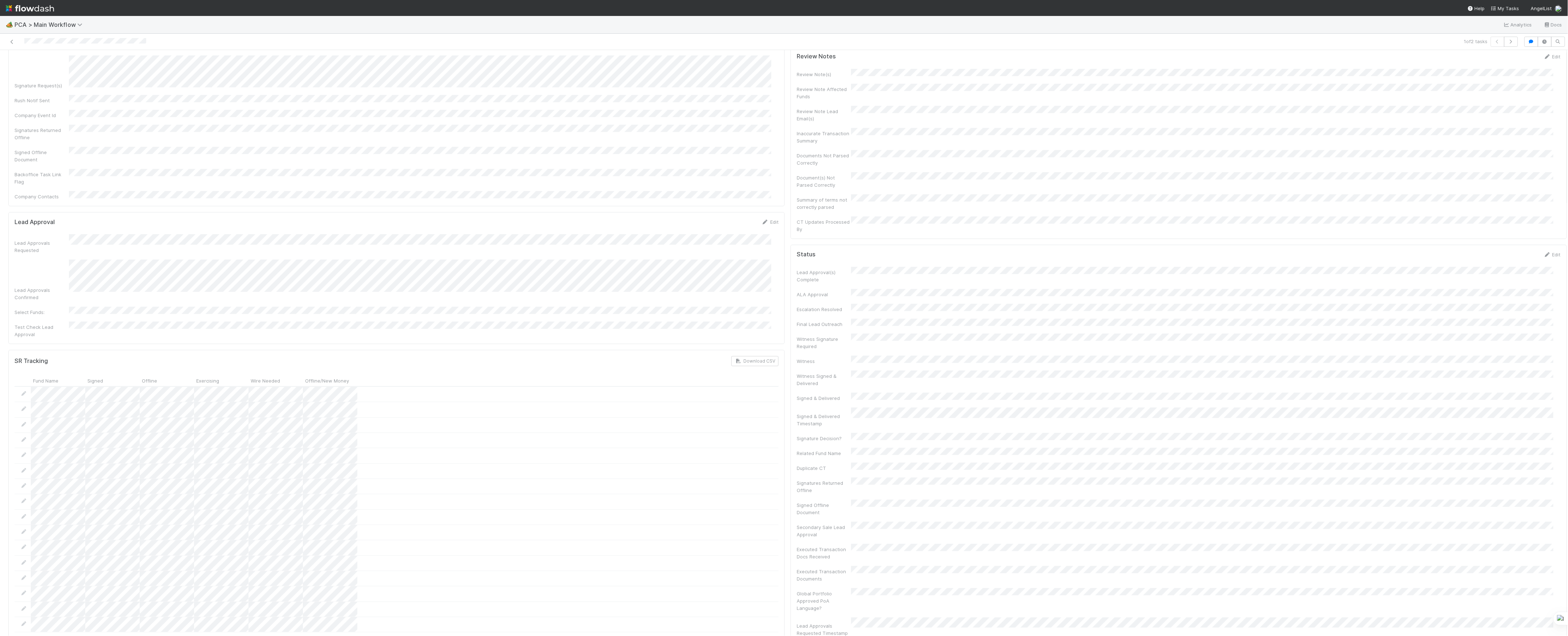
scroll to position [0, 0]
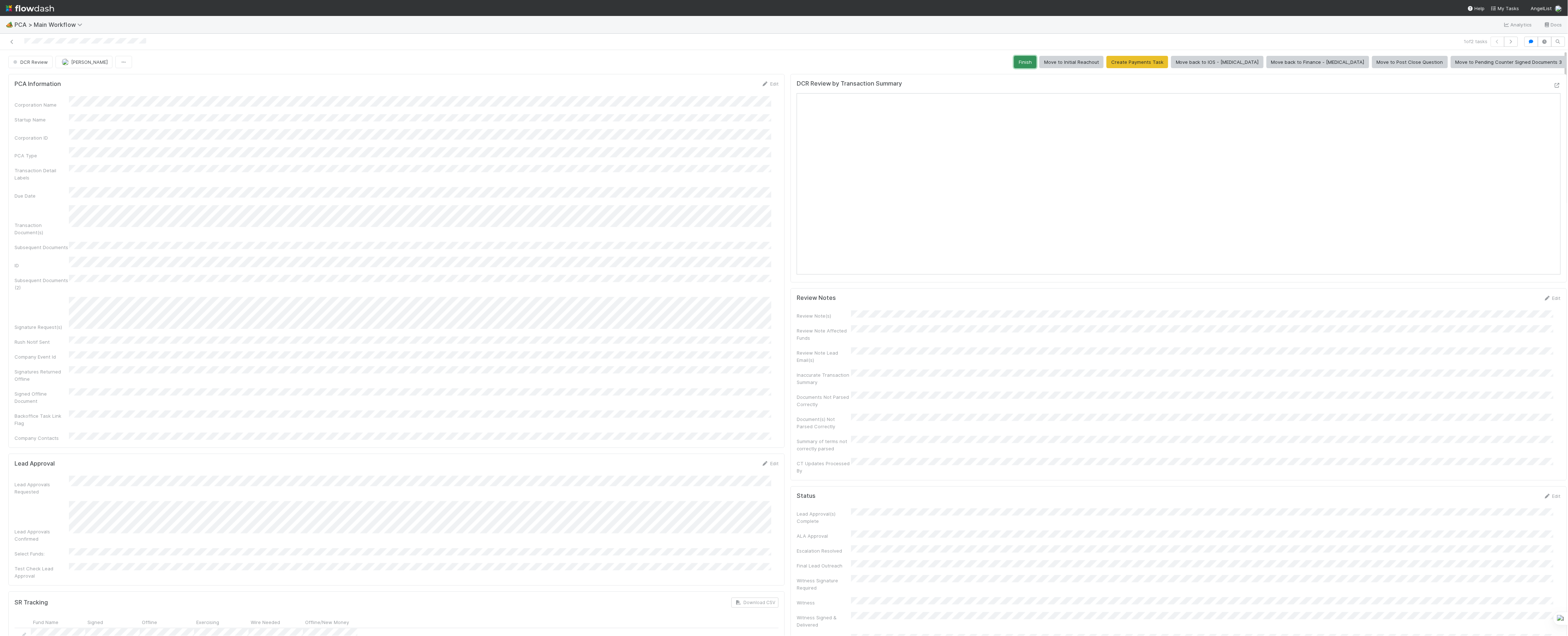
click at [1037, 64] on button "Finish" at bounding box center [1025, 62] width 23 height 12
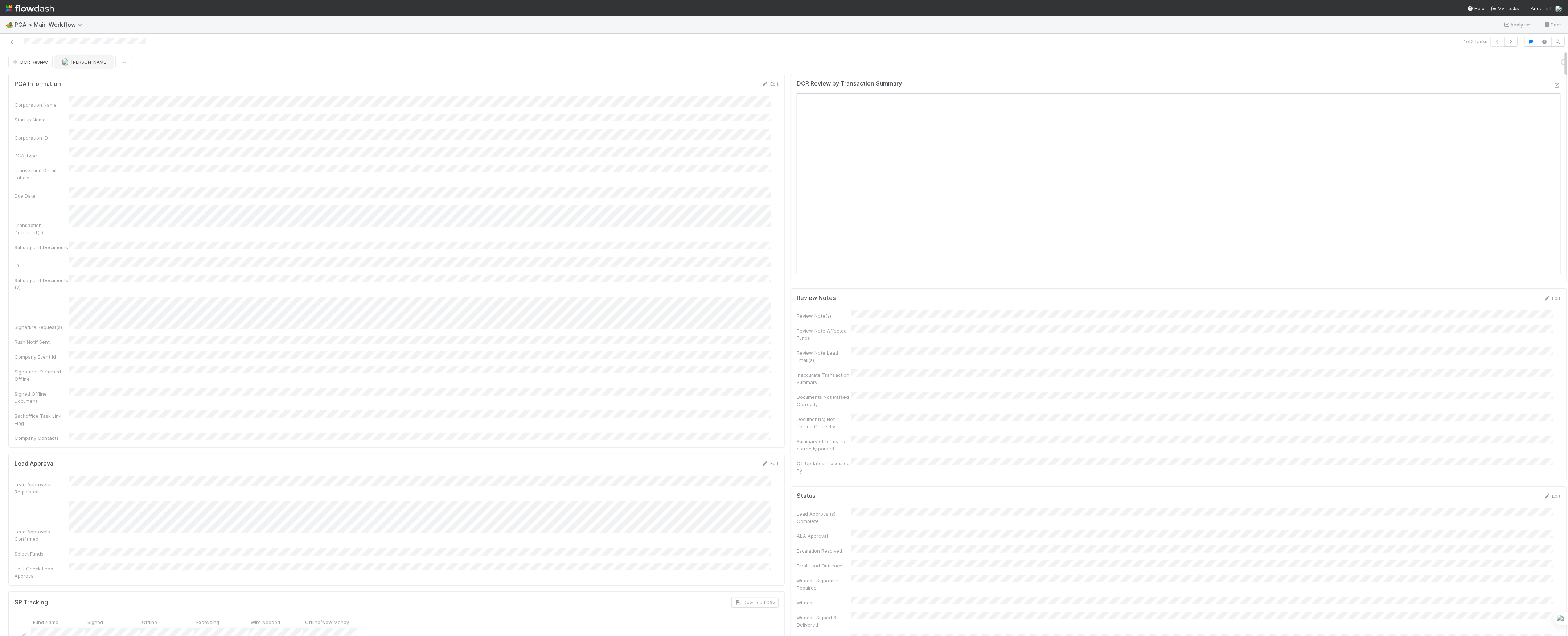
click at [97, 65] on button "[PERSON_NAME]" at bounding box center [84, 62] width 57 height 12
click at [10, 43] on icon at bounding box center [12, 42] width 7 height 5
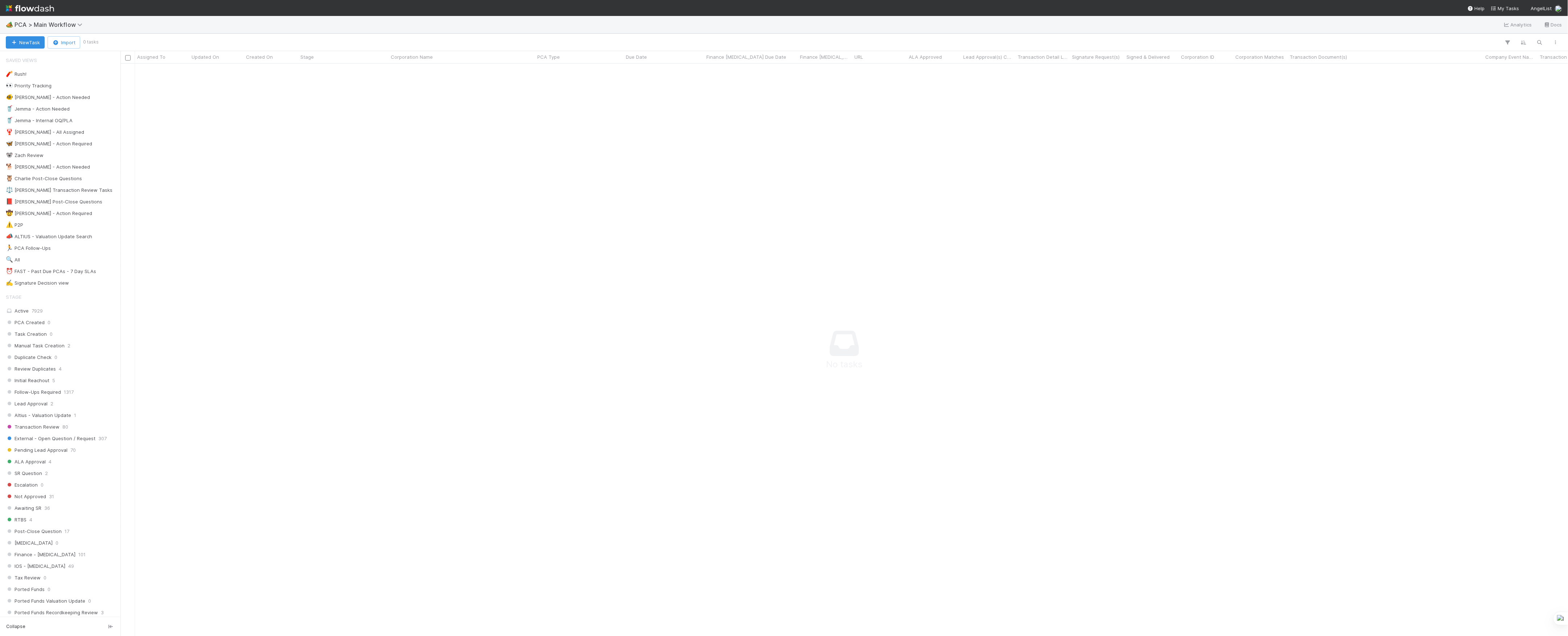
scroll to position [557, 1433]
click at [110, 470] on link at bounding box center [114, 470] width 7 height 9
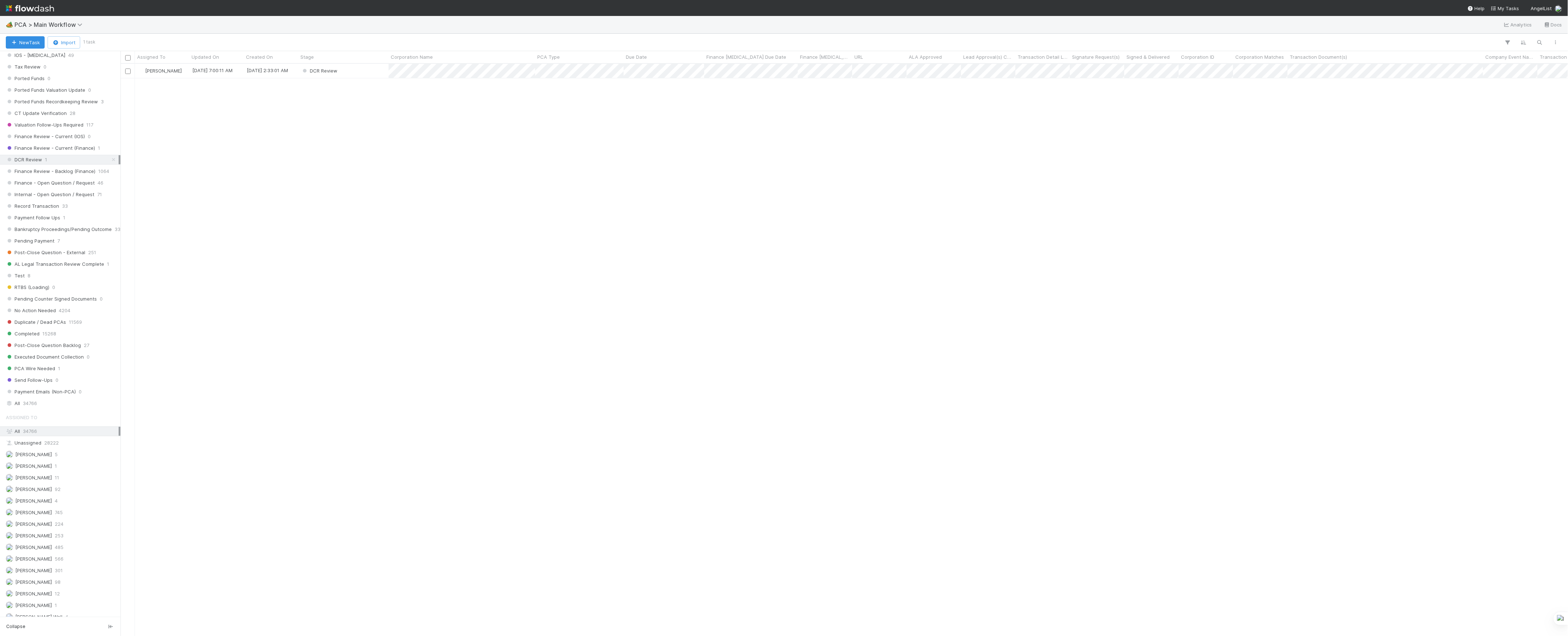
click at [841, 415] on div "Marlon 8/12/25, 7:00:11 AM 8/6/25, 2:33:01 AM DCR Review 0 0 0" at bounding box center [844, 349] width 1448 height 571
drag, startPoint x: 87, startPoint y: 278, endPoint x: 77, endPoint y: 281, distance: 10.4
click at [87, 276] on div "⏰ FAST - Past Due PCAs - 7 Day SLAs" at bounding box center [51, 271] width 90 height 9
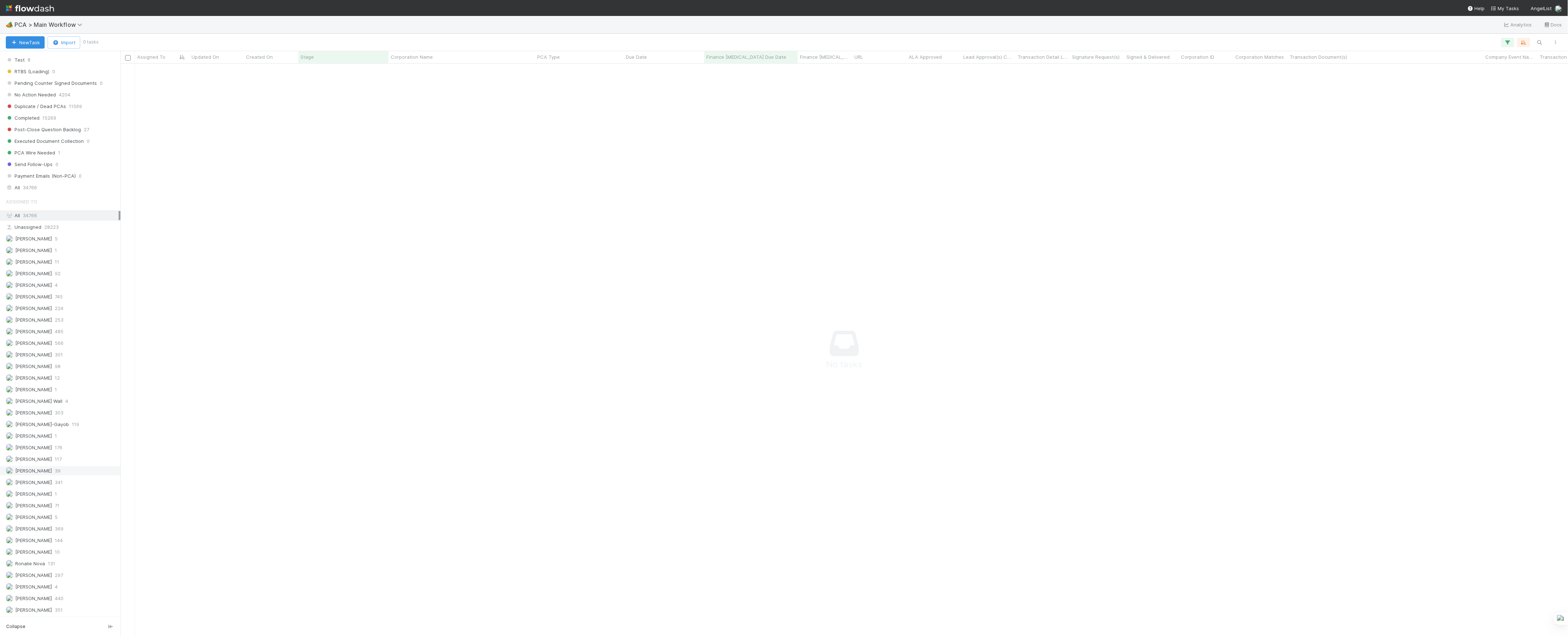
click at [51, 468] on span "[PERSON_NAME]" at bounding box center [29, 470] width 46 height 9
click at [110, 551] on link at bounding box center [114, 547] width 7 height 9
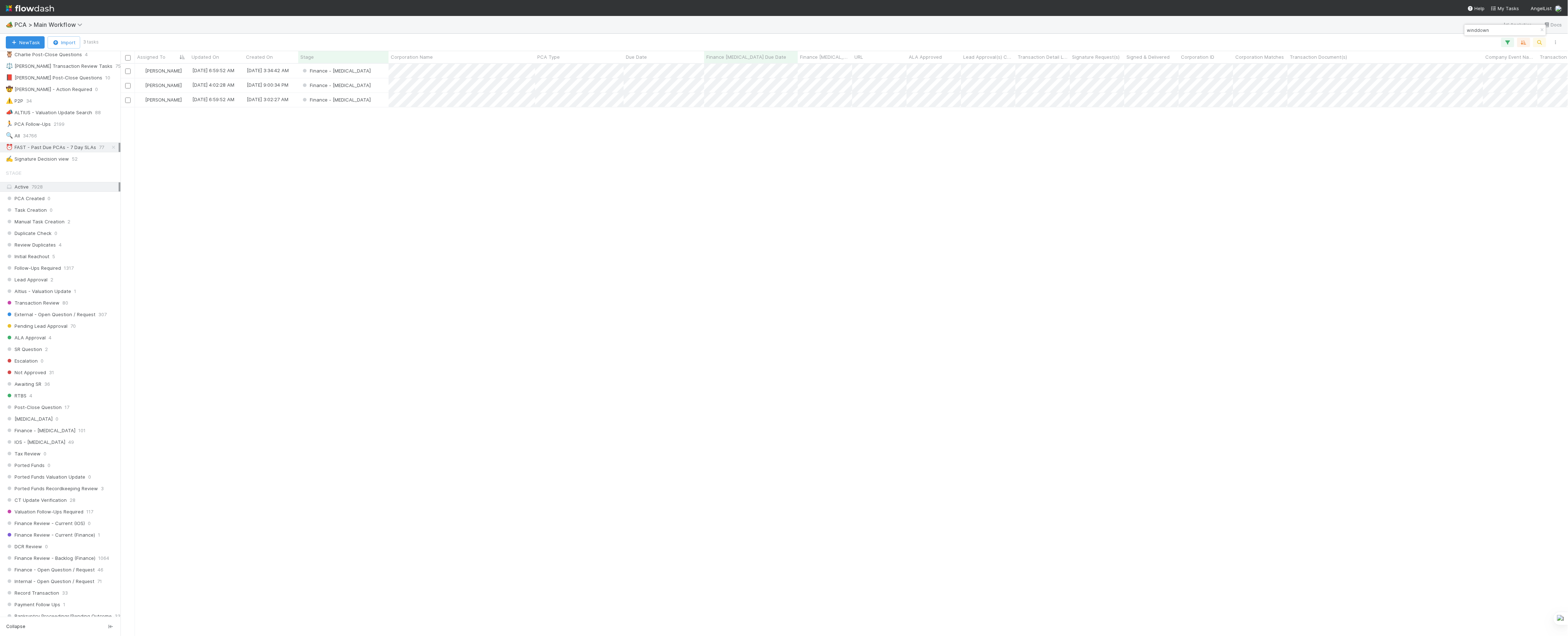
scroll to position [565, 1440]
type input "winddown"
click at [631, 278] on div "Marvey Fuentes 8/11/25, 6:59:52 AM 7/30/25, 3:34:42 AM Finance - ICU 0 1 0 Marv…" at bounding box center [844, 349] width 1448 height 571
click at [354, 74] on div "Finance - [MEDICAL_DATA]" at bounding box center [343, 71] width 90 height 14
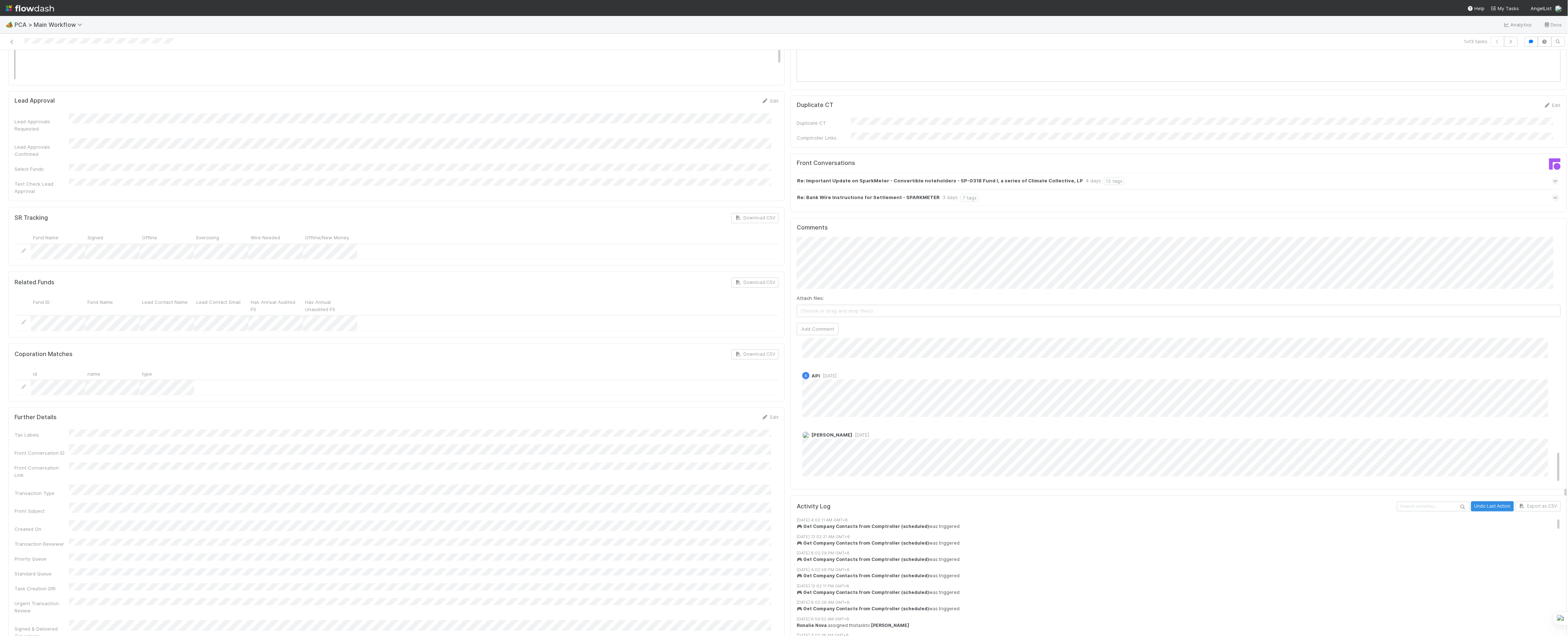
scroll to position [834, 0]
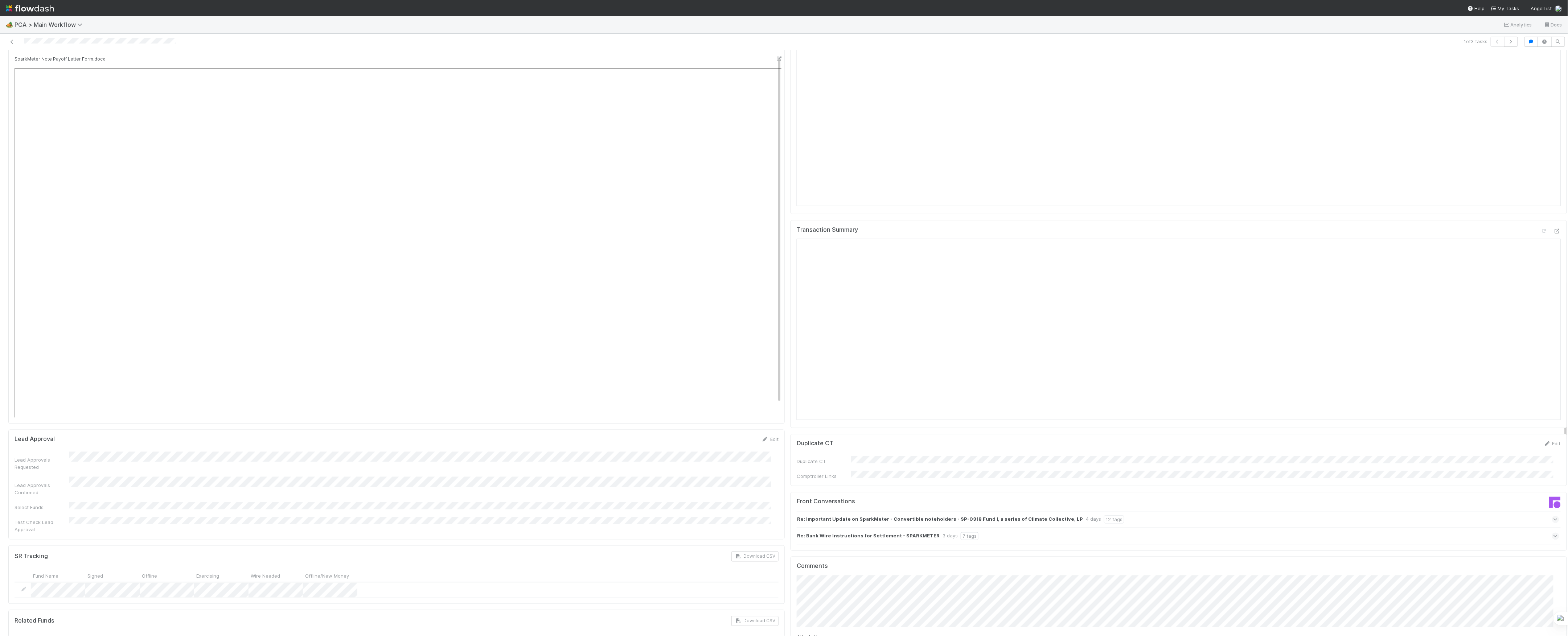
click at [1158, 511] on div "Re: Important Update on SparkMeter - Convertible noteholders - SP-0318 Fund I, …" at bounding box center [1178, 519] width 763 height 16
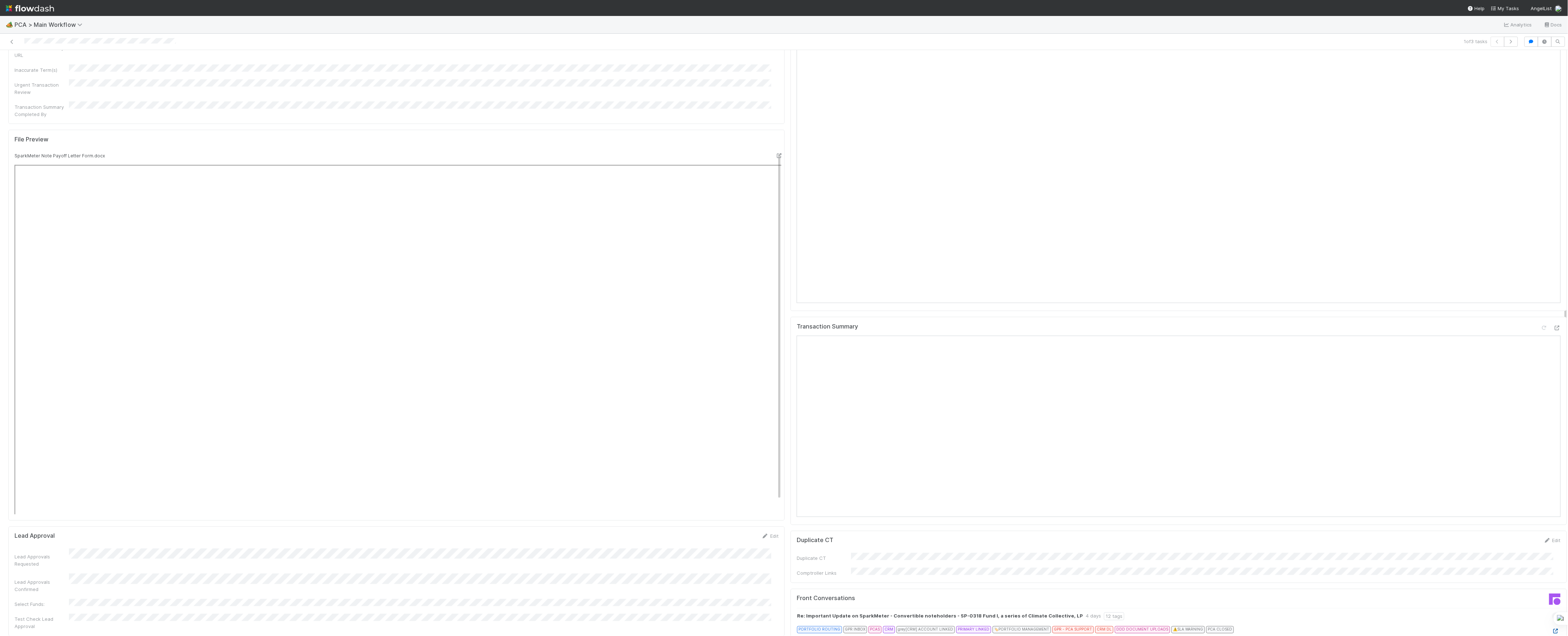
click at [1552, 629] on icon at bounding box center [1556, 632] width 7 height 5
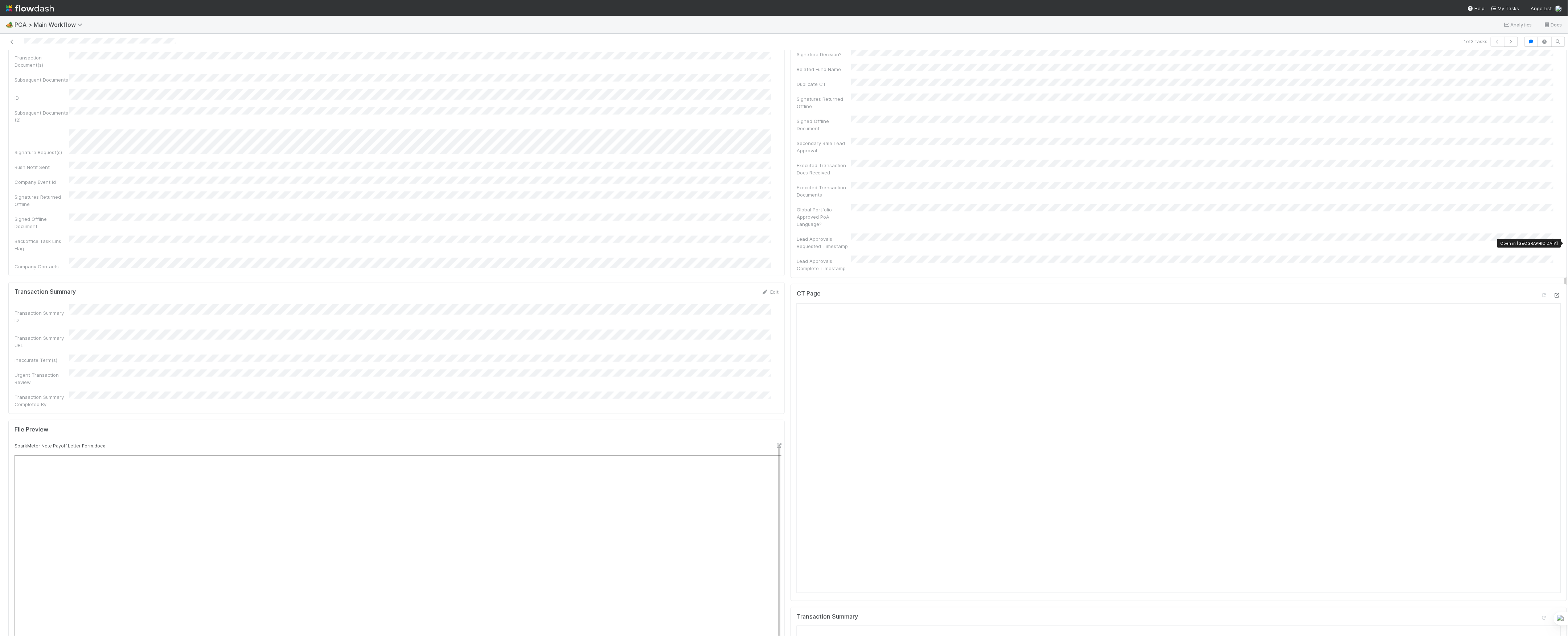
click at [1553, 293] on icon at bounding box center [1557, 296] width 7 height 5
click at [1553, 616] on icon at bounding box center [1557, 618] width 7 height 5
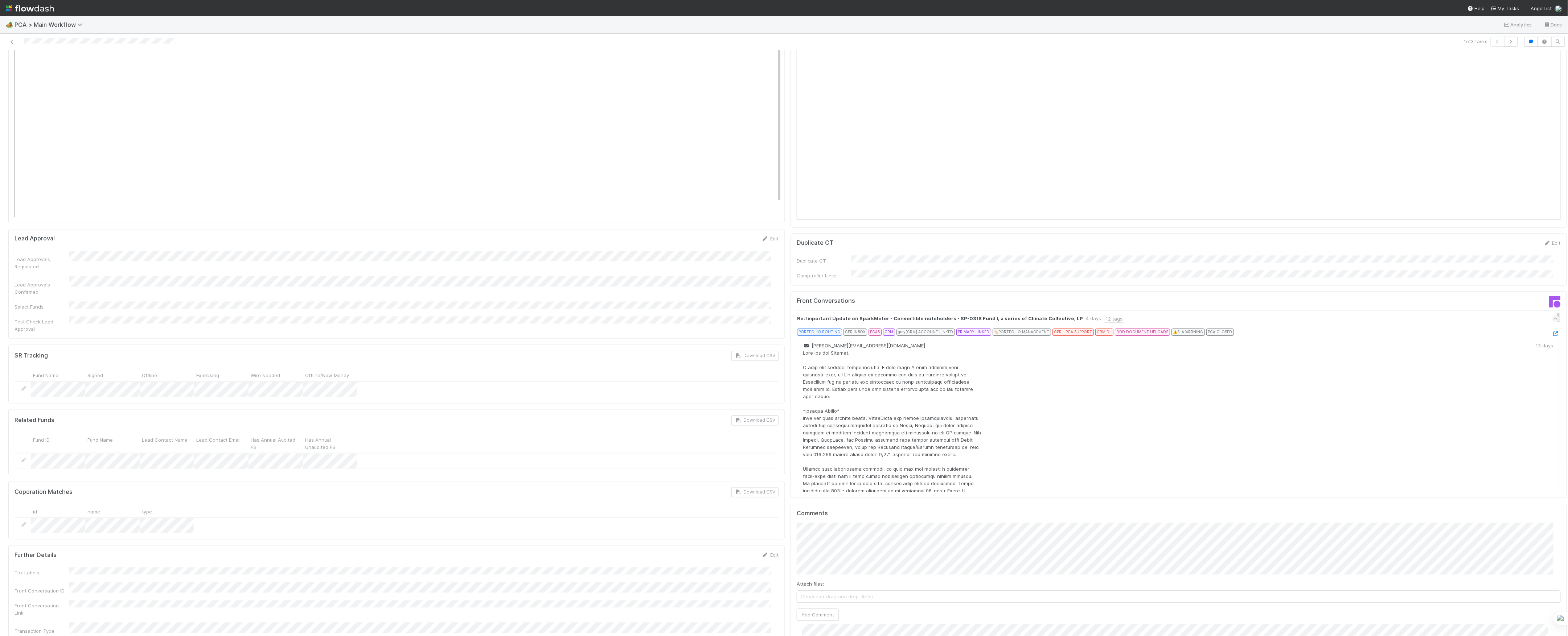
scroll to position [1221, 0]
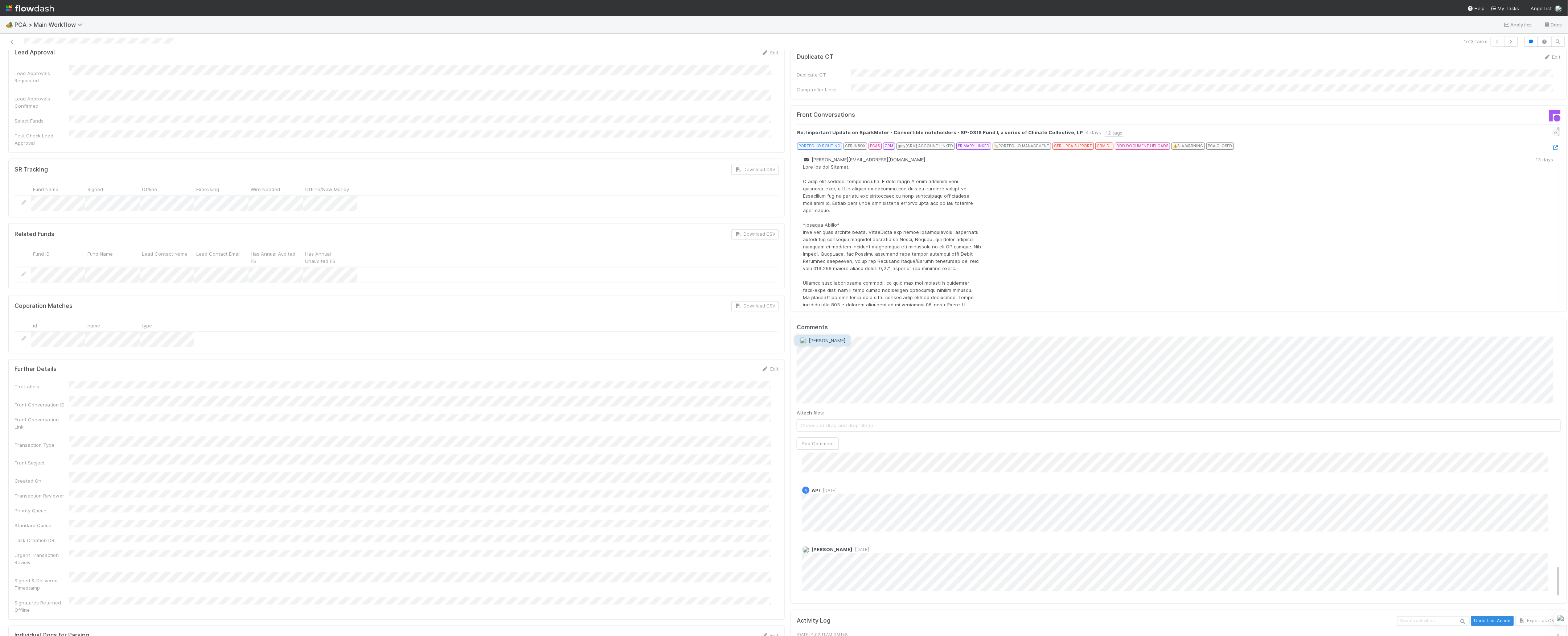
click at [838, 341] on span "[PERSON_NAME]" at bounding box center [827, 341] width 37 height 6
click at [817, 438] on button "Add Comment" at bounding box center [817, 444] width 42 height 12
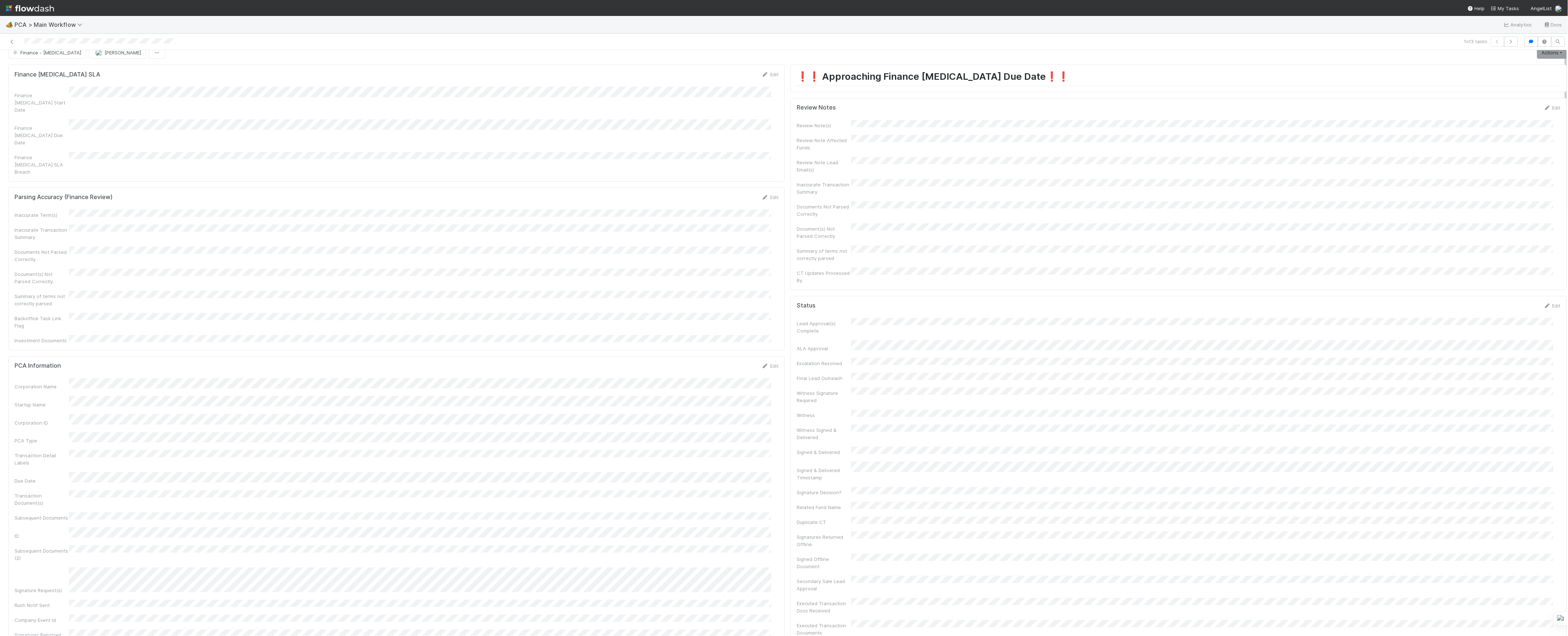
scroll to position [0, 0]
click at [32, 61] on span "Finance - [MEDICAL_DATA]" at bounding box center [46, 62] width 69 height 6
click at [704, 52] on div at bounding box center [784, 318] width 1568 height 636
click at [1547, 61] on link "Actions" at bounding box center [1552, 62] width 30 height 12
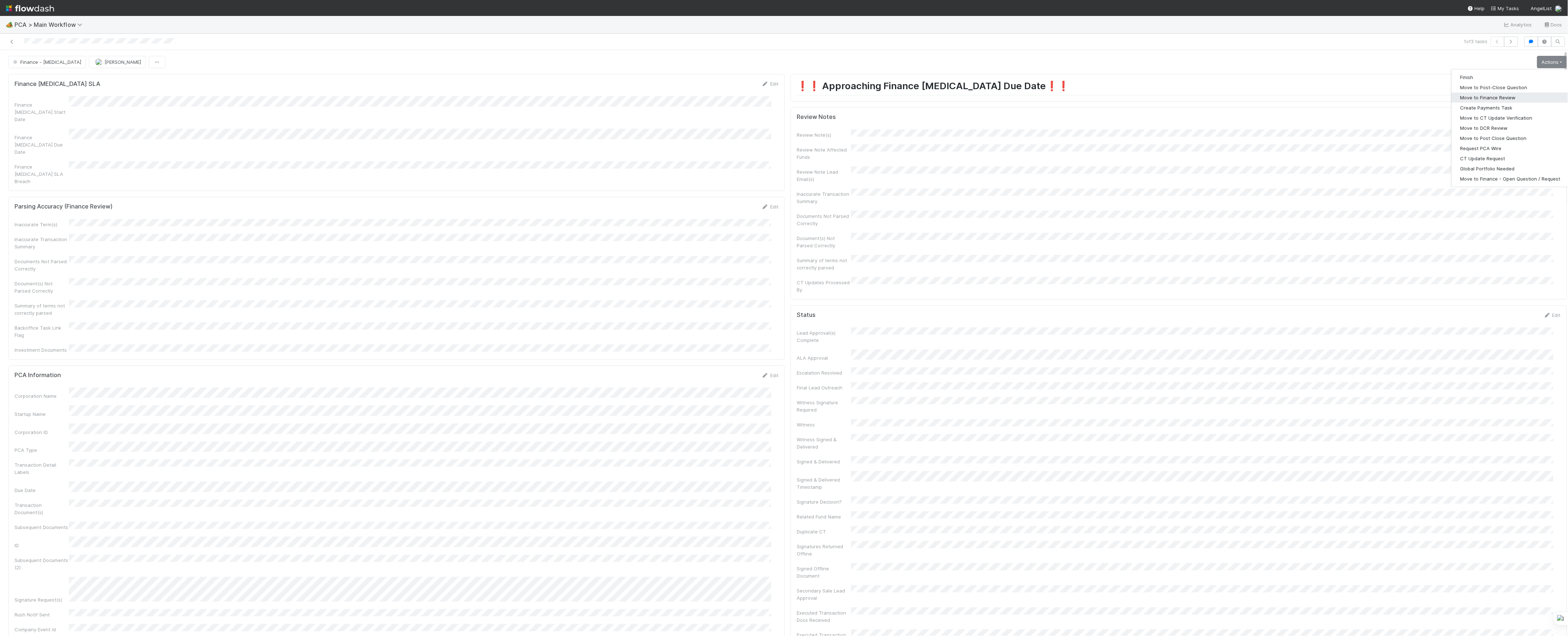
click at [1486, 96] on button "Move to Finance Review" at bounding box center [1510, 97] width 117 height 10
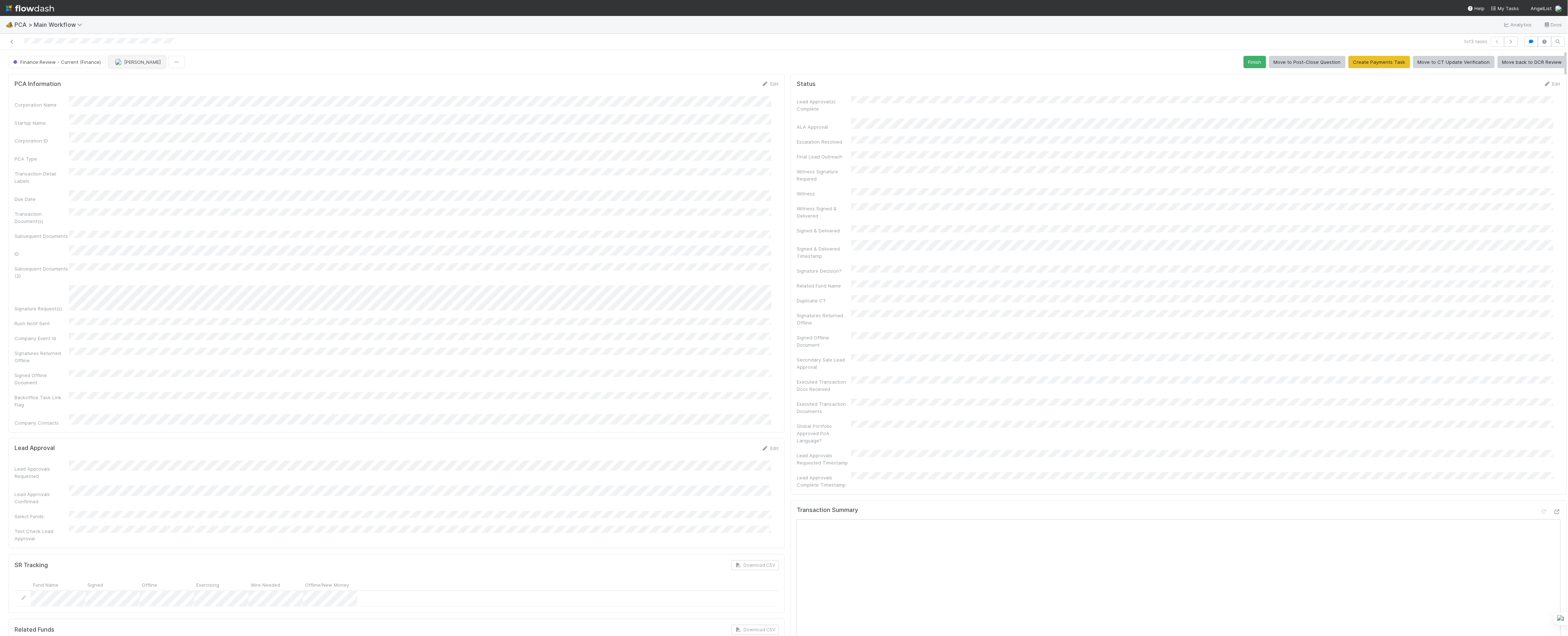
click at [133, 63] on span "[PERSON_NAME]" at bounding box center [142, 62] width 37 height 6
click at [13, 41] on icon at bounding box center [12, 42] width 7 height 5
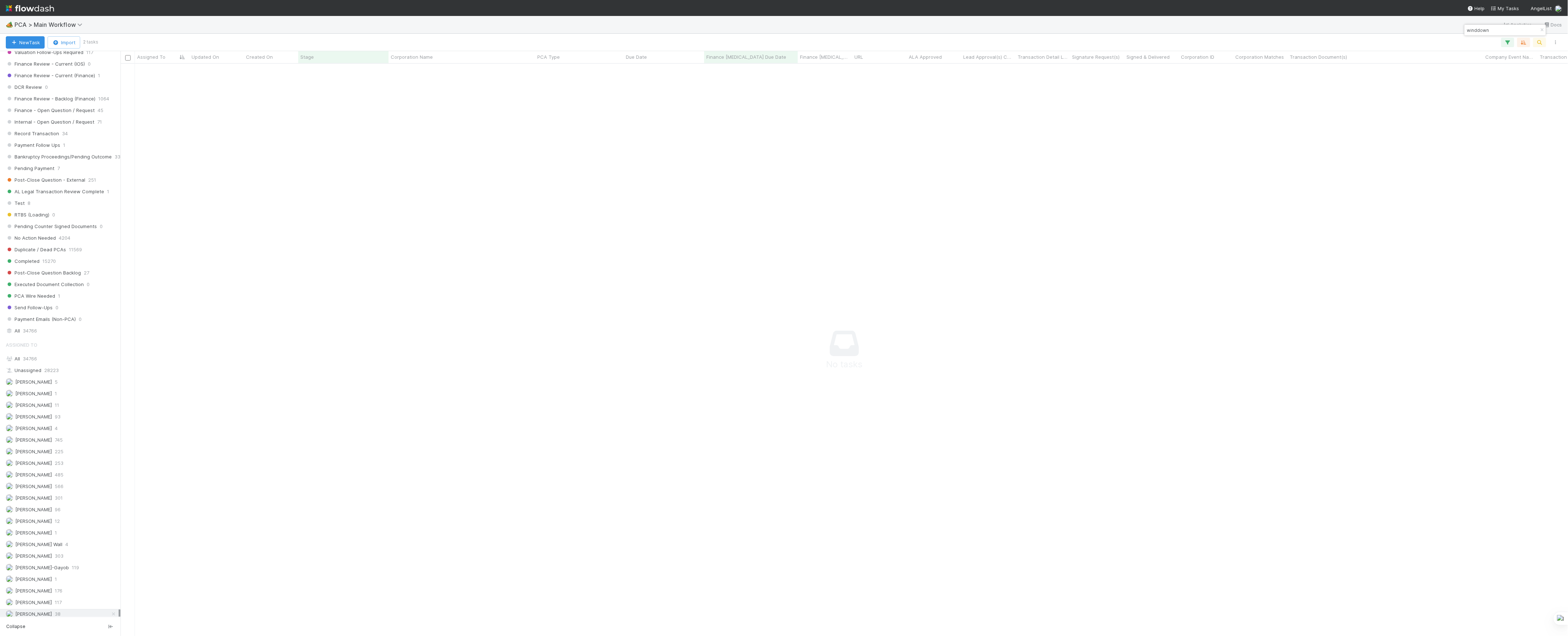
scroll to position [753, 0]
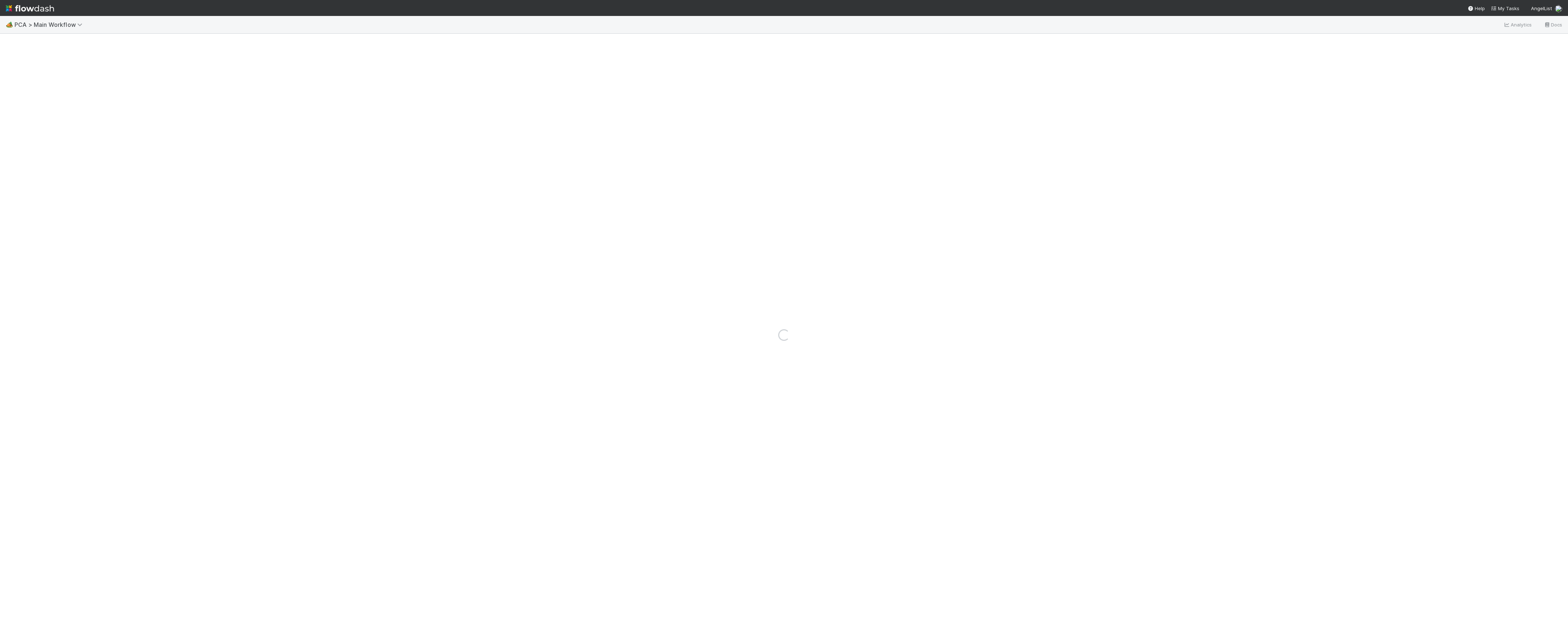
click at [755, 381] on div "Loading..." at bounding box center [784, 335] width 1568 height 603
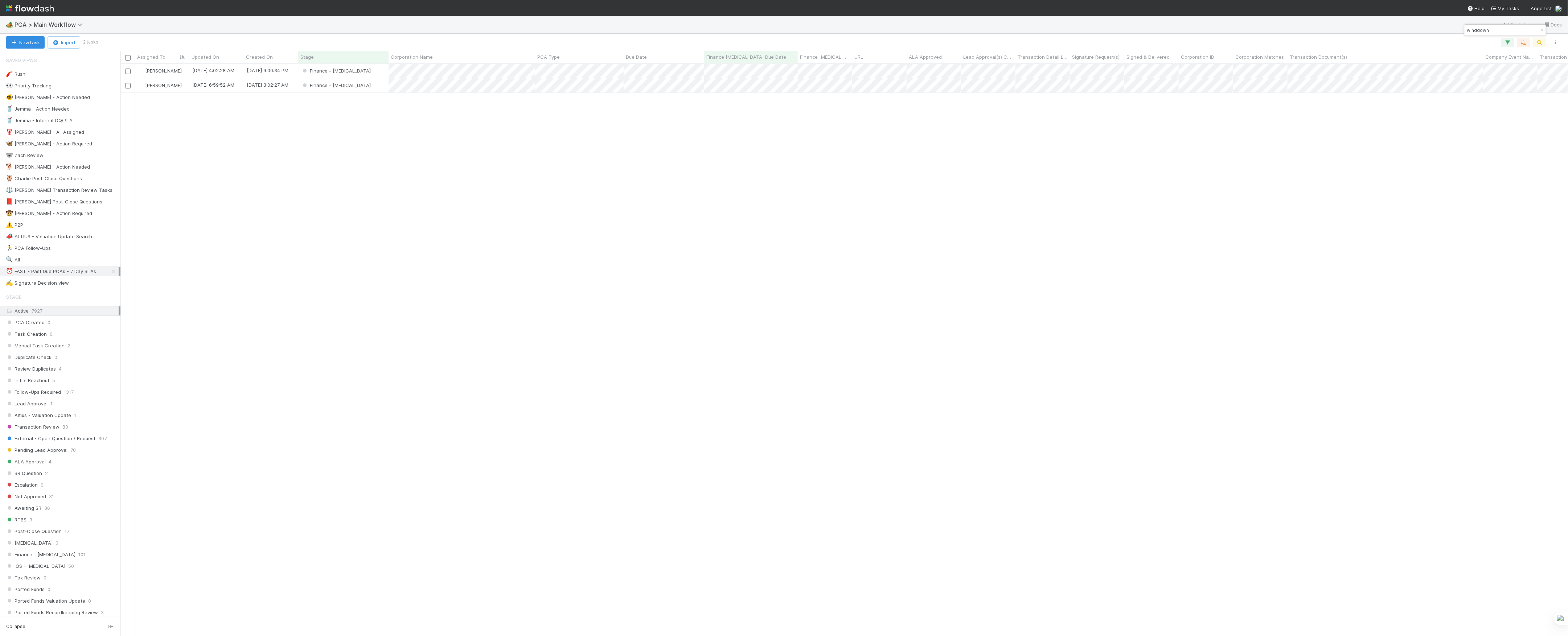
scroll to position [565, 1440]
click at [370, 72] on div "Finance - [MEDICAL_DATA]" at bounding box center [343, 71] width 90 height 14
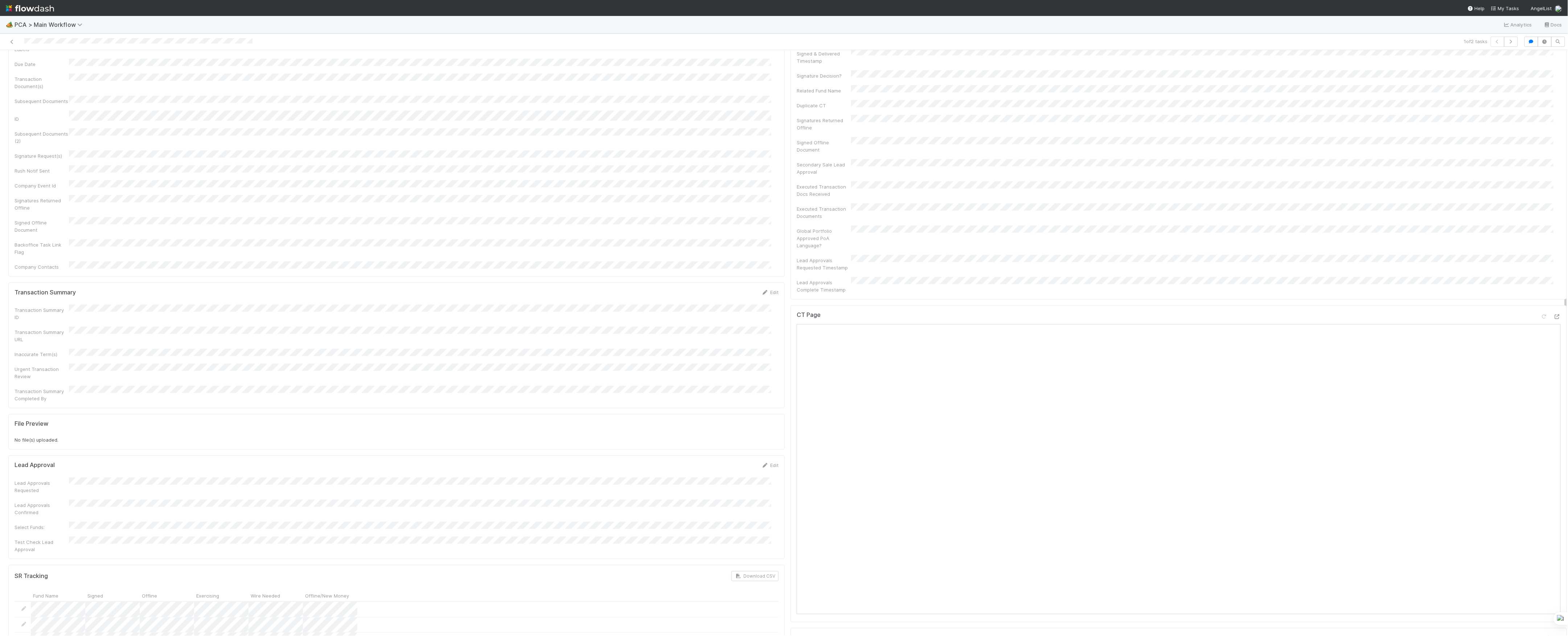
scroll to position [338, 0]
click at [1553, 396] on icon at bounding box center [1557, 399] width 7 height 5
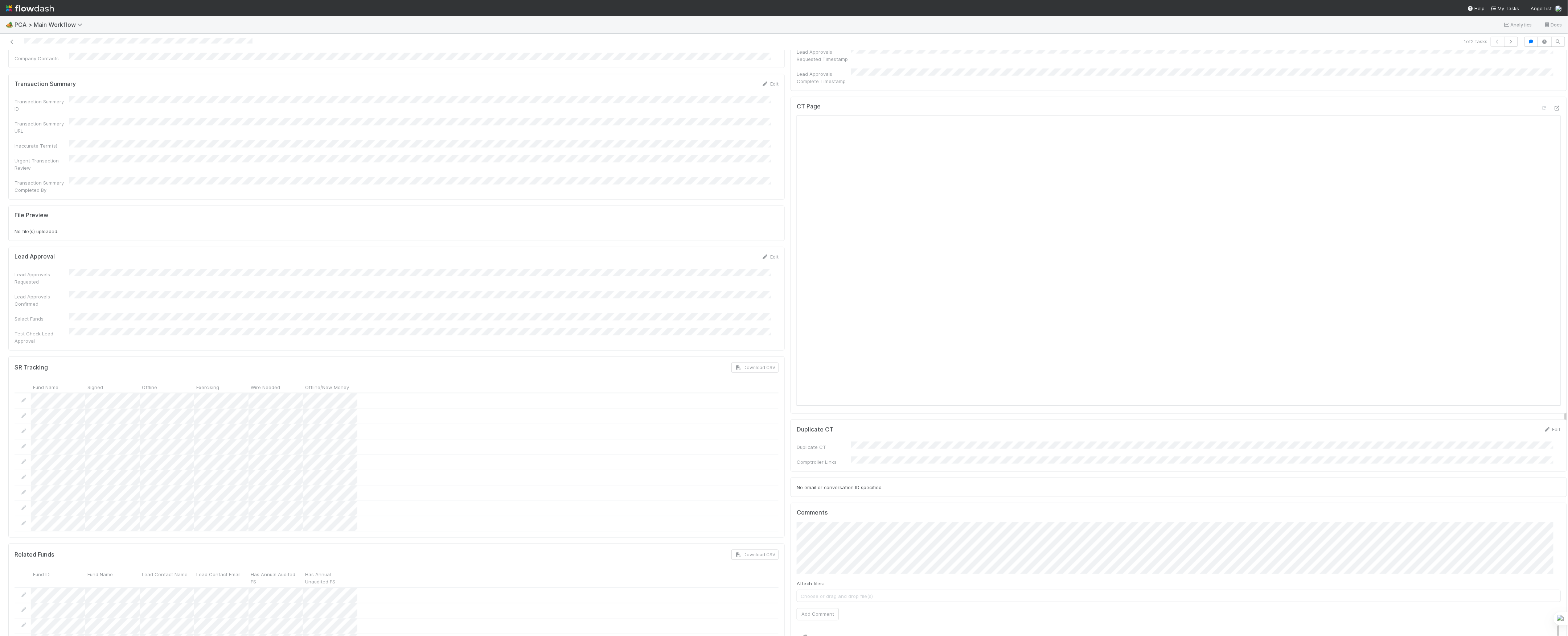
scroll to position [774, 0]
click at [822, 464] on button "Add Comment" at bounding box center [817, 470] width 42 height 12
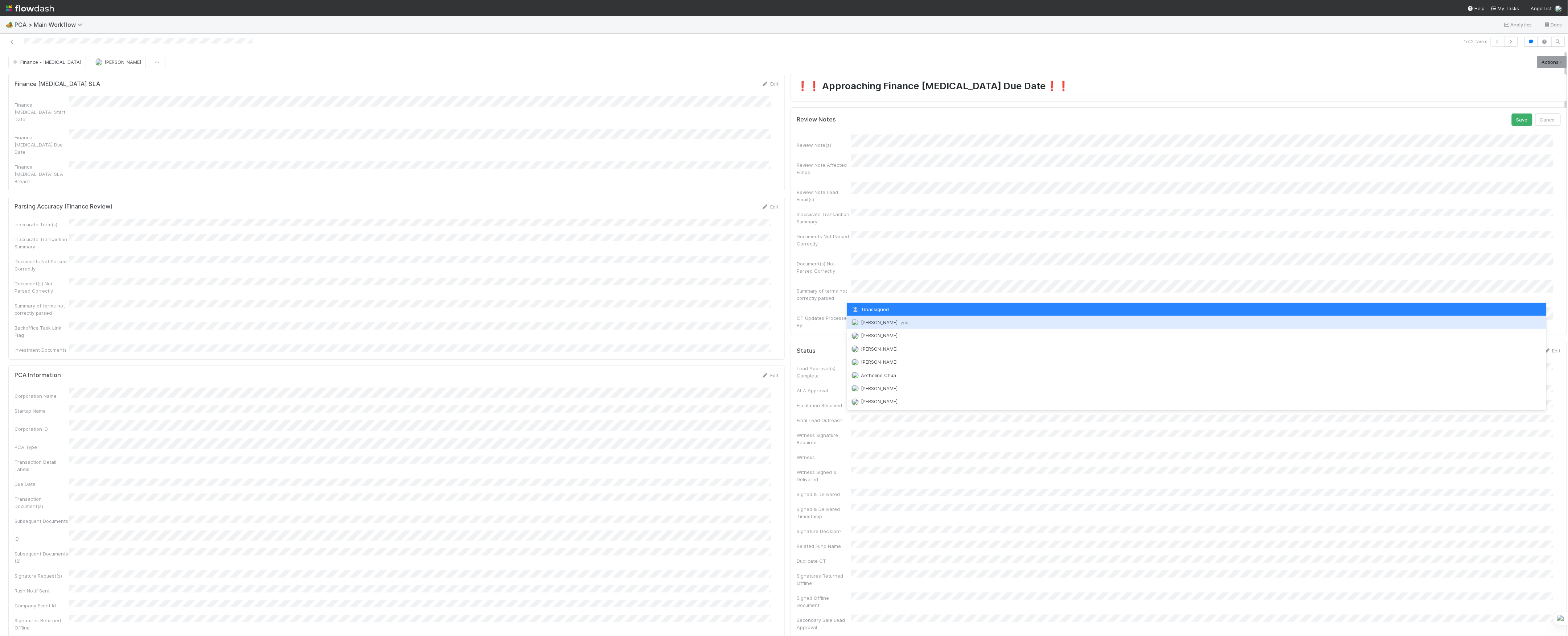
click at [881, 316] on div "[PERSON_NAME] you" at bounding box center [1197, 322] width 699 height 13
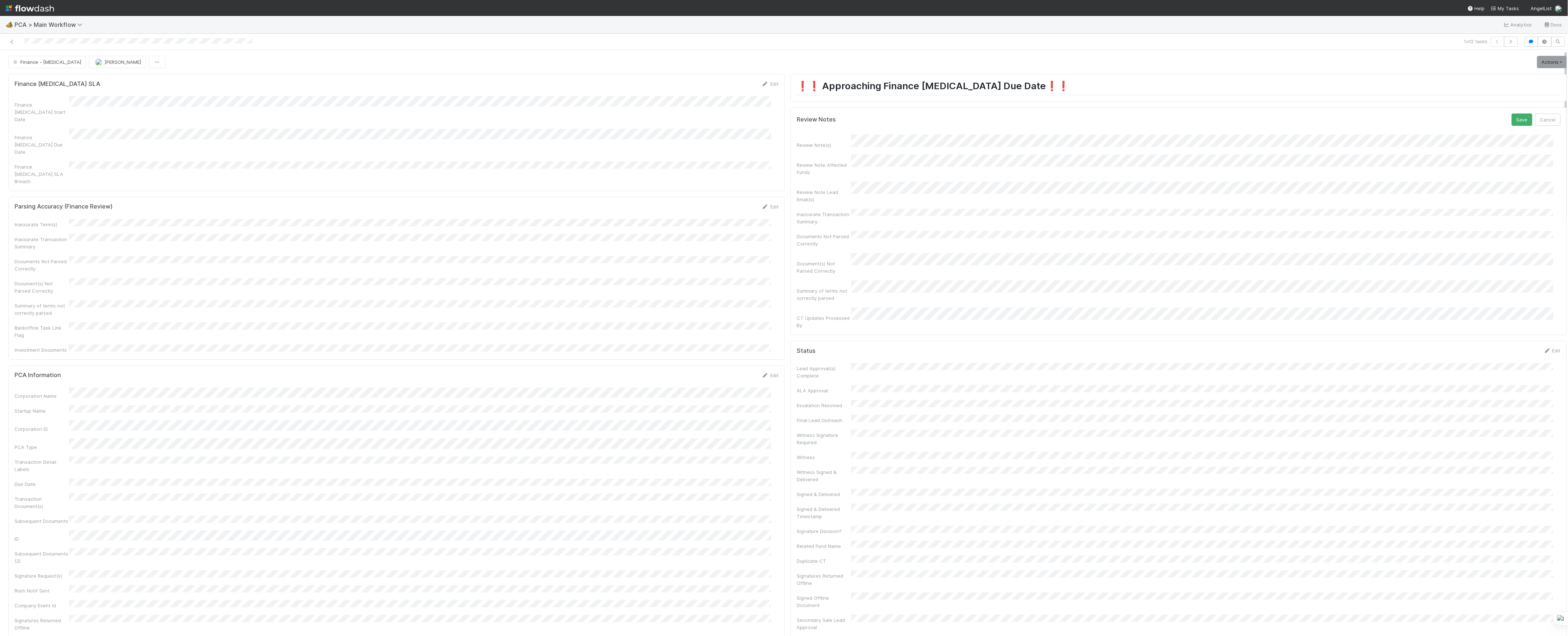
click at [1512, 114] on button "Save" at bounding box center [1522, 120] width 21 height 12
click at [1542, 63] on link "Actions" at bounding box center [1552, 62] width 30 height 12
click at [1494, 99] on button "Move to Finance Review" at bounding box center [1510, 97] width 117 height 10
click at [95, 63] on img "button" at bounding box center [99, 62] width 7 height 7
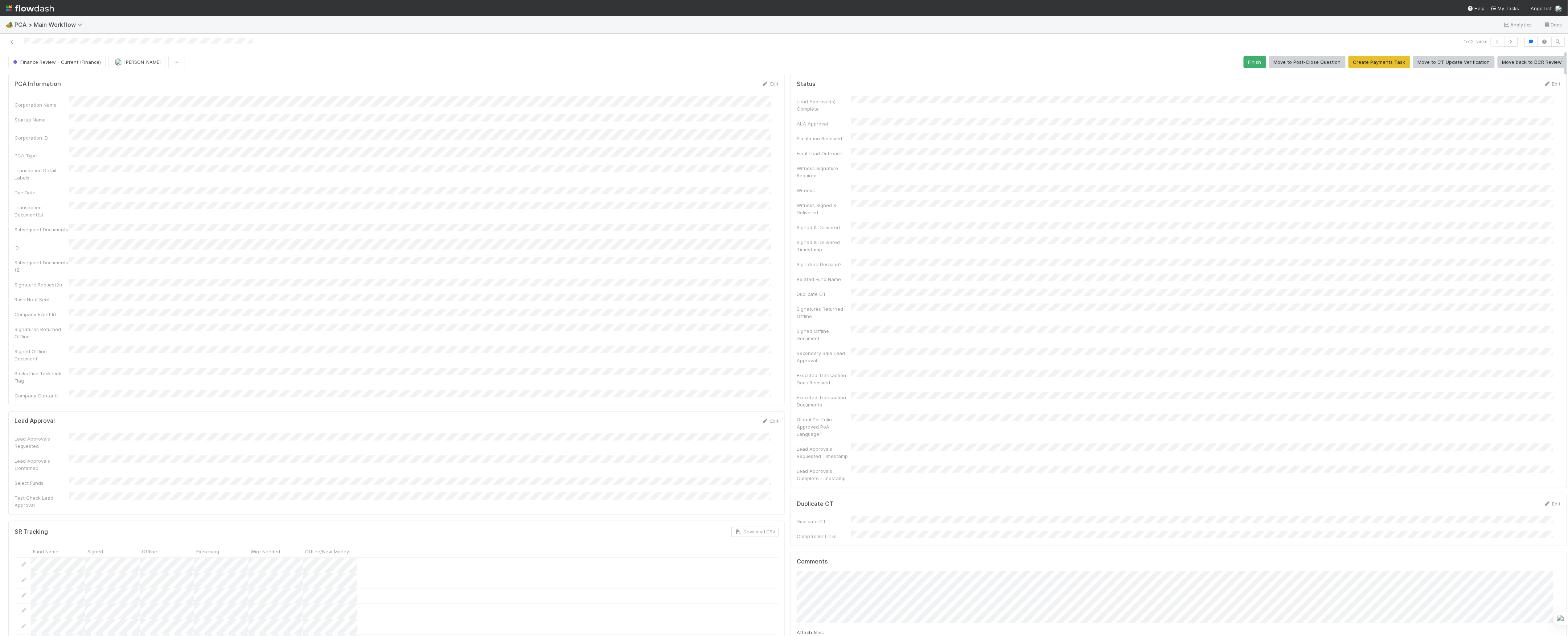
click at [202, 66] on div "Finance Review - Current (Finance) [PERSON_NAME] Finish Move to Post-Close Ques…" at bounding box center [788, 62] width 1559 height 12
click at [12, 41] on icon at bounding box center [12, 42] width 7 height 5
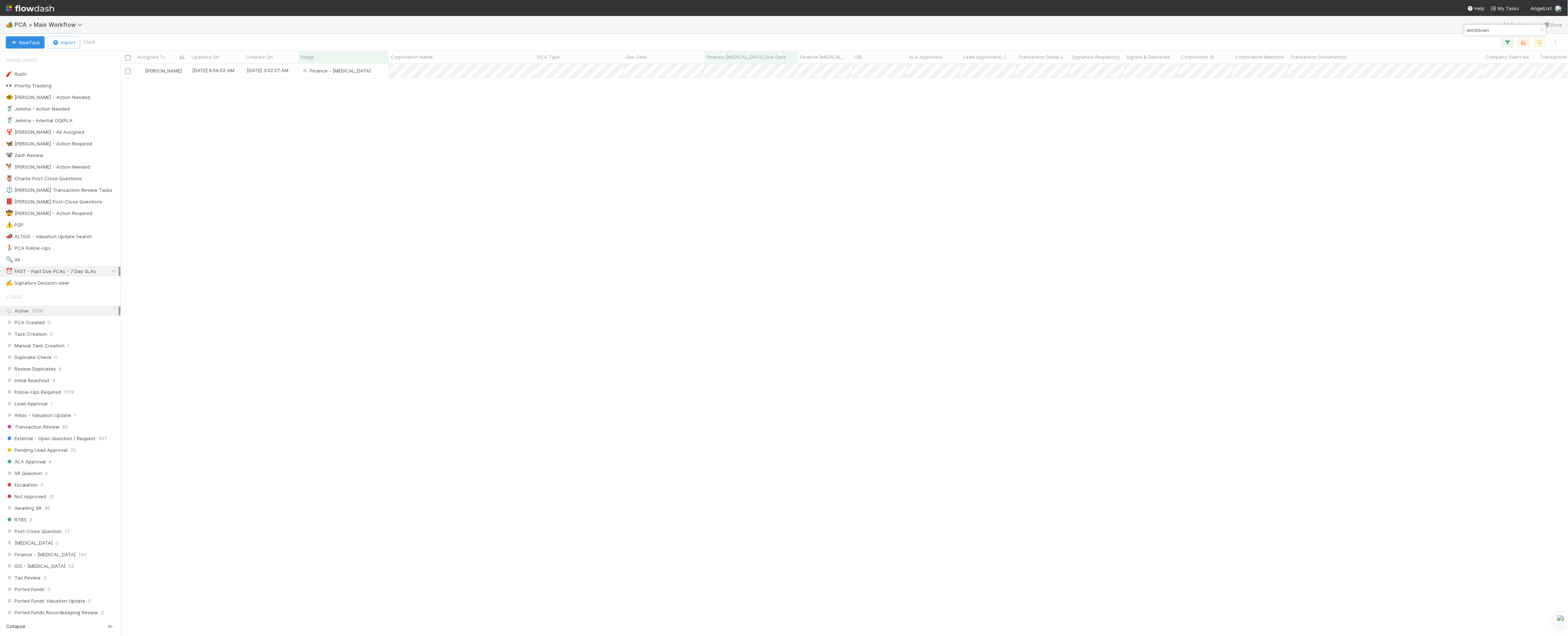
scroll to position [565, 1440]
click at [360, 75] on div "Finance - [MEDICAL_DATA]" at bounding box center [343, 71] width 90 height 14
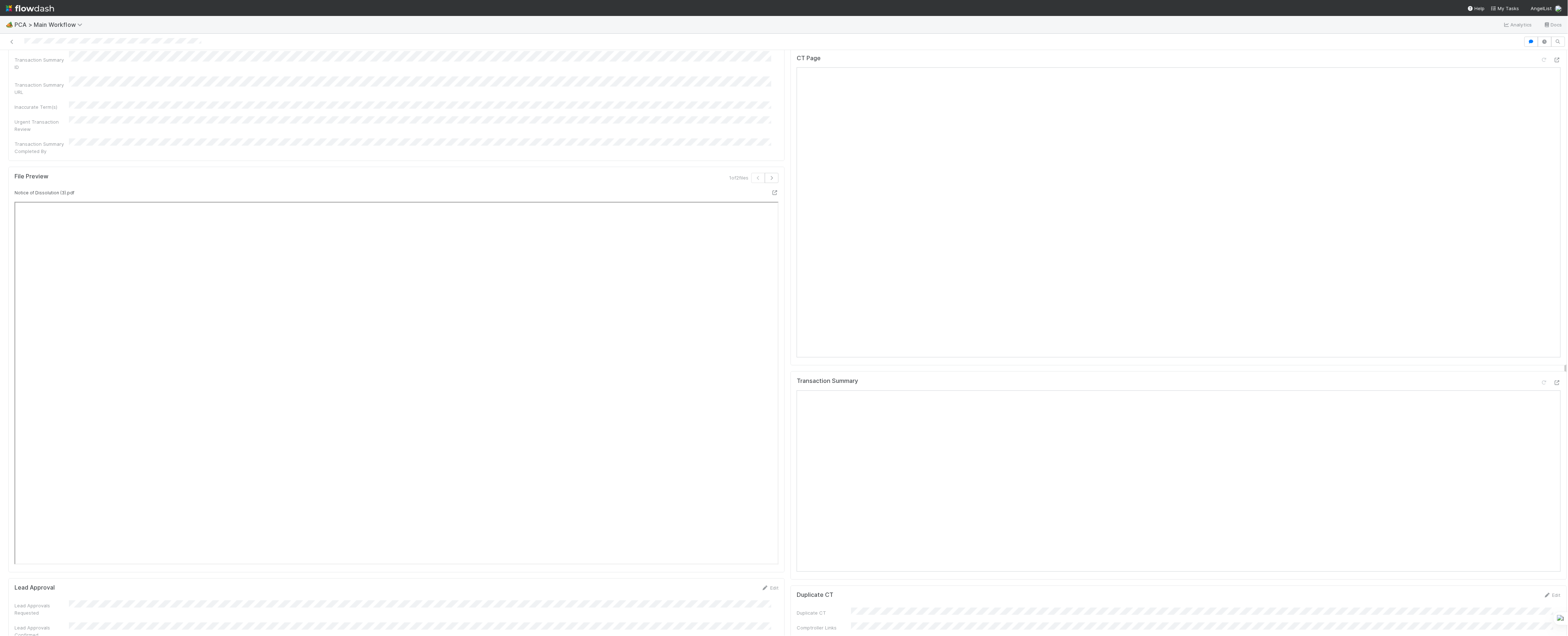
scroll to position [435, 0]
click at [1553, 299] on icon at bounding box center [1557, 302] width 7 height 5
click at [1553, 622] on icon at bounding box center [1557, 624] width 7 height 5
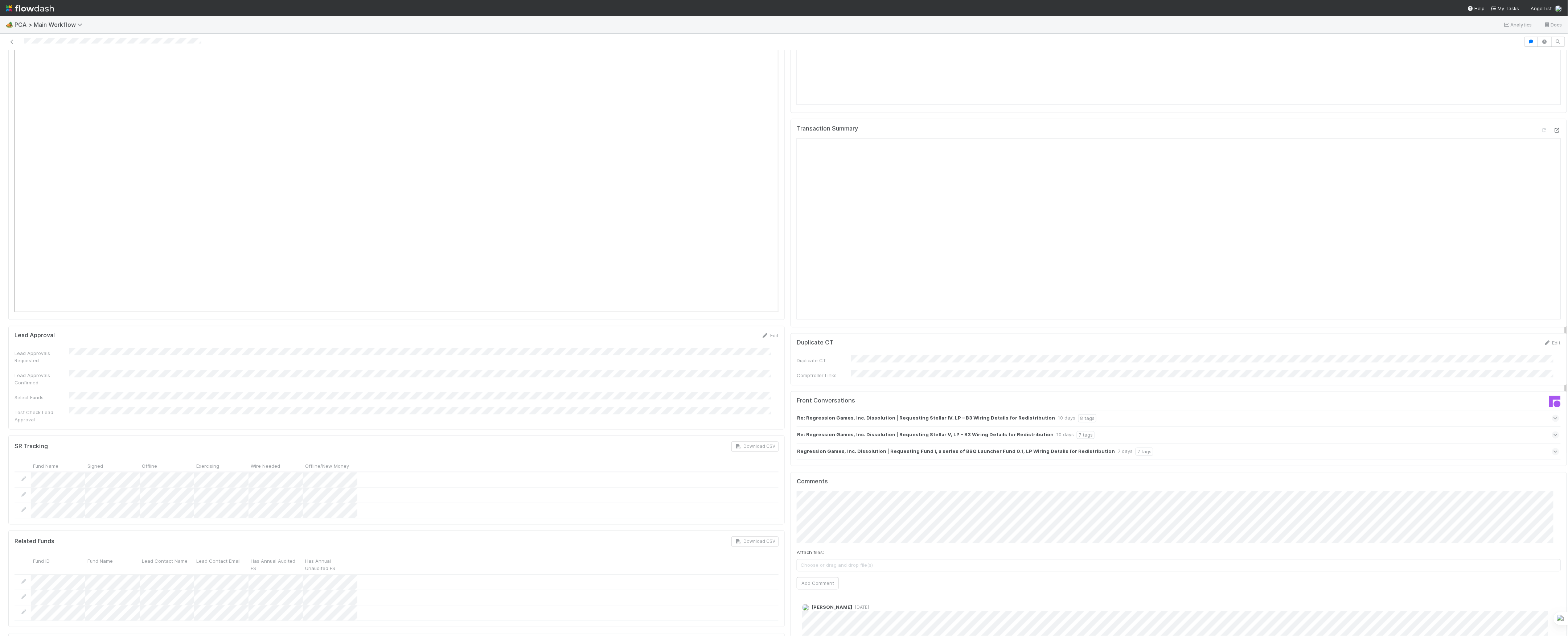
scroll to position [1016, 0]
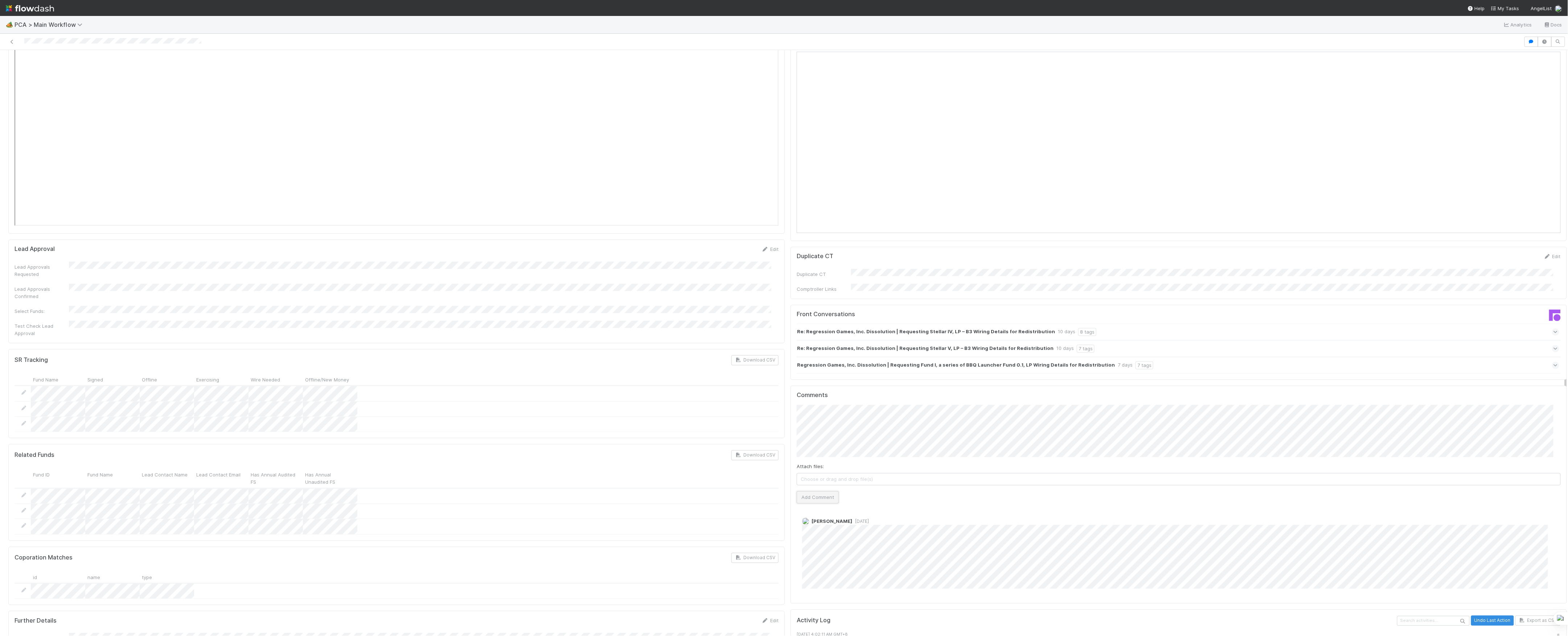
click at [819, 492] on button "Add Comment" at bounding box center [817, 498] width 42 height 12
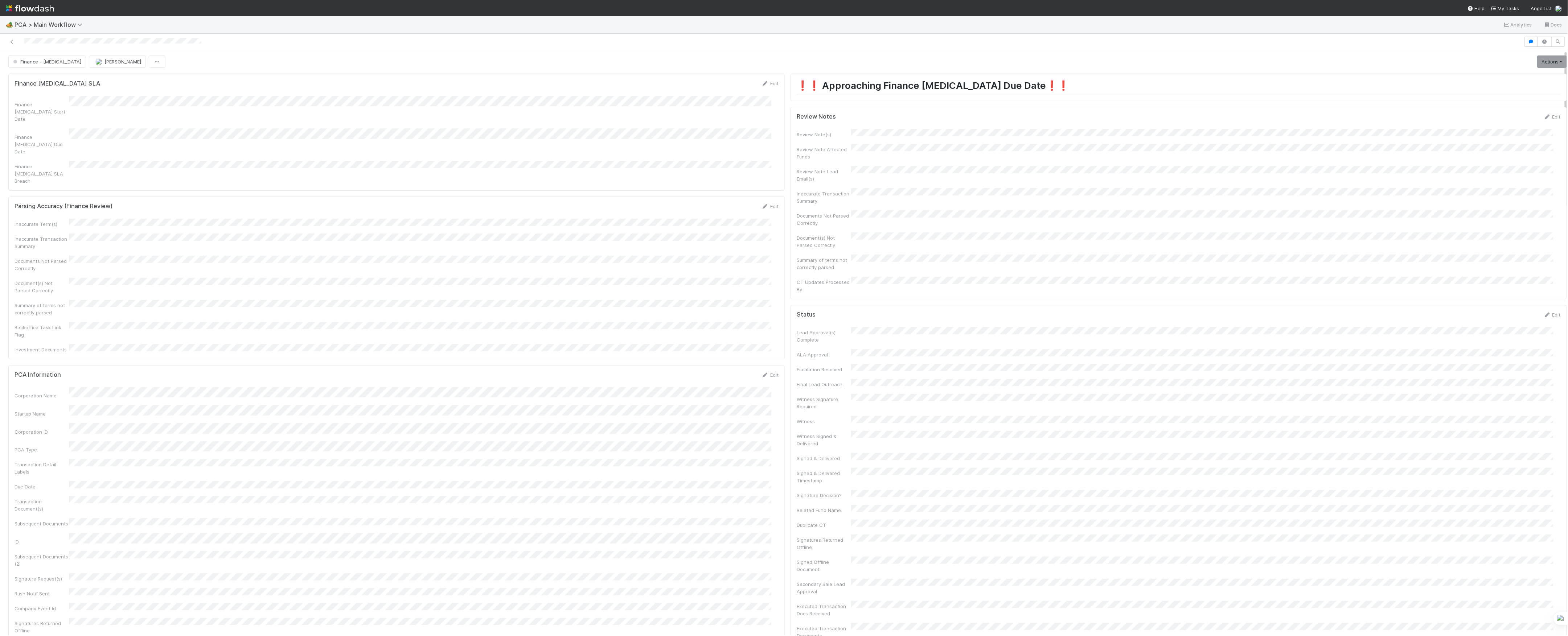
scroll to position [0, 0]
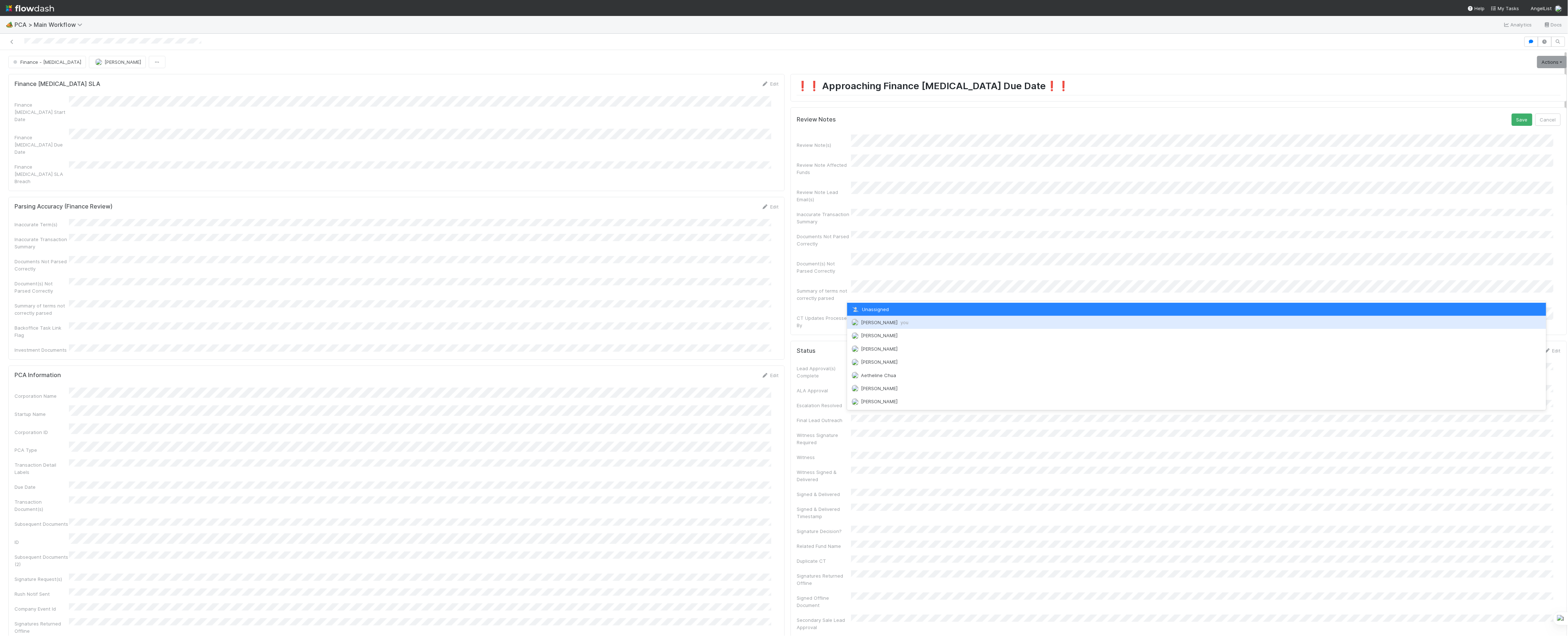
click at [885, 328] on div "[PERSON_NAME] you" at bounding box center [1197, 322] width 699 height 13
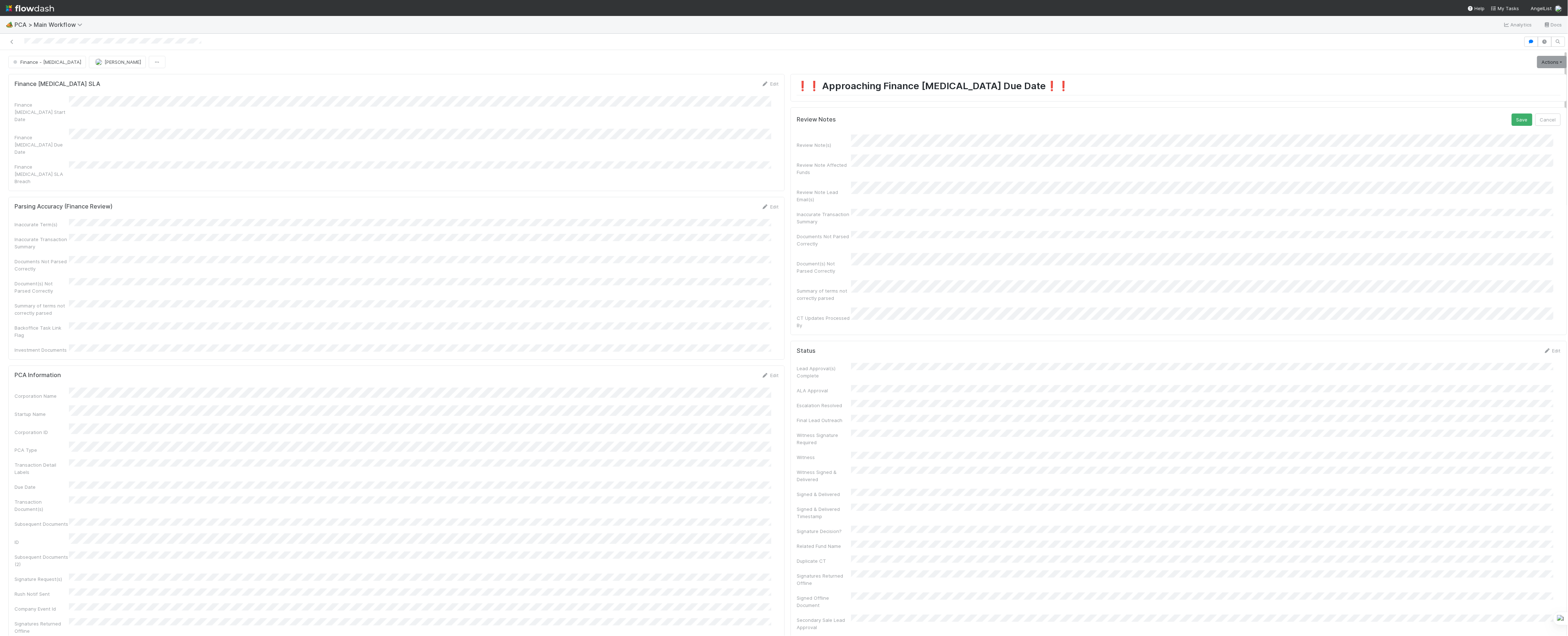
click at [1512, 114] on button "Save" at bounding box center [1522, 120] width 21 height 12
click at [1553, 60] on div "Finance - [MEDICAL_DATA] [PERSON_NAME] Actions Finish Move to Post-Close Questi…" at bounding box center [788, 62] width 1569 height 12
click at [1544, 61] on link "Actions" at bounding box center [1552, 62] width 30 height 12
click at [1510, 96] on button "Move to Finance Review" at bounding box center [1510, 97] width 117 height 10
click at [89, 59] on button "[PERSON_NAME]" at bounding box center [117, 62] width 57 height 12
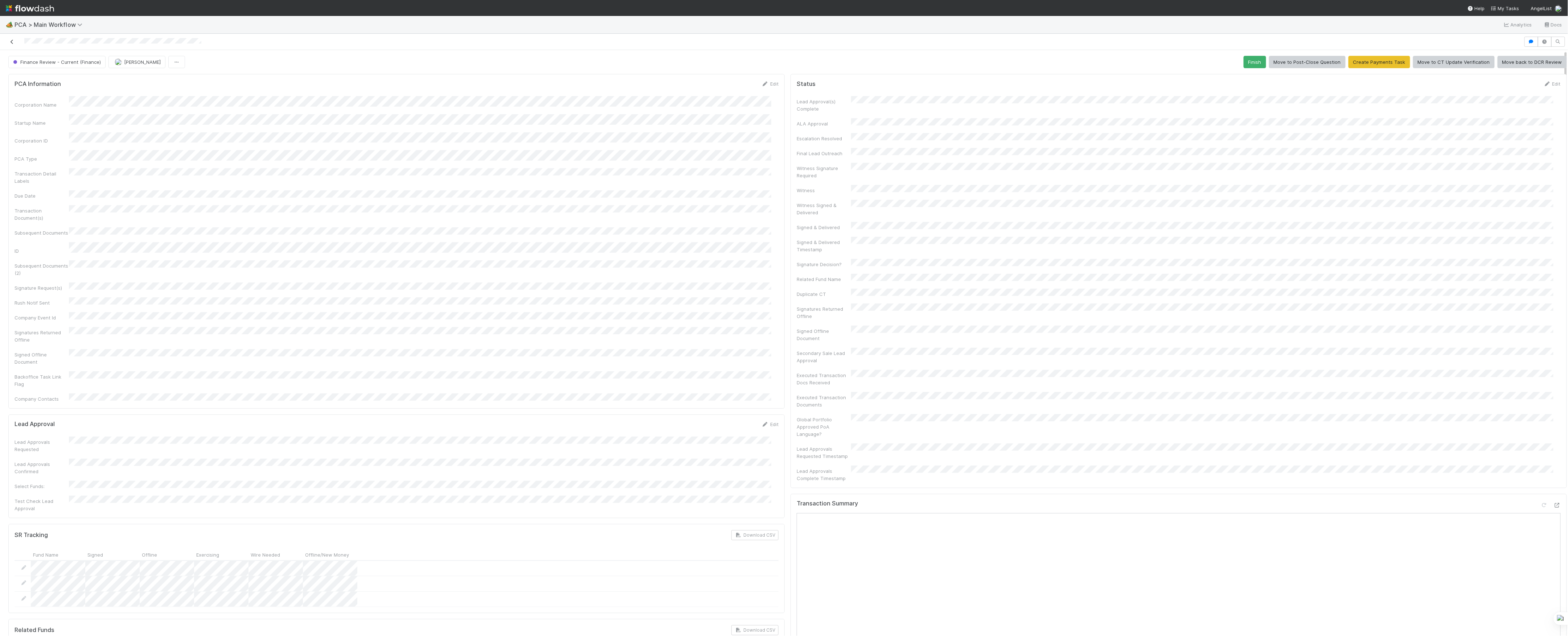
click at [14, 43] on icon at bounding box center [12, 42] width 7 height 5
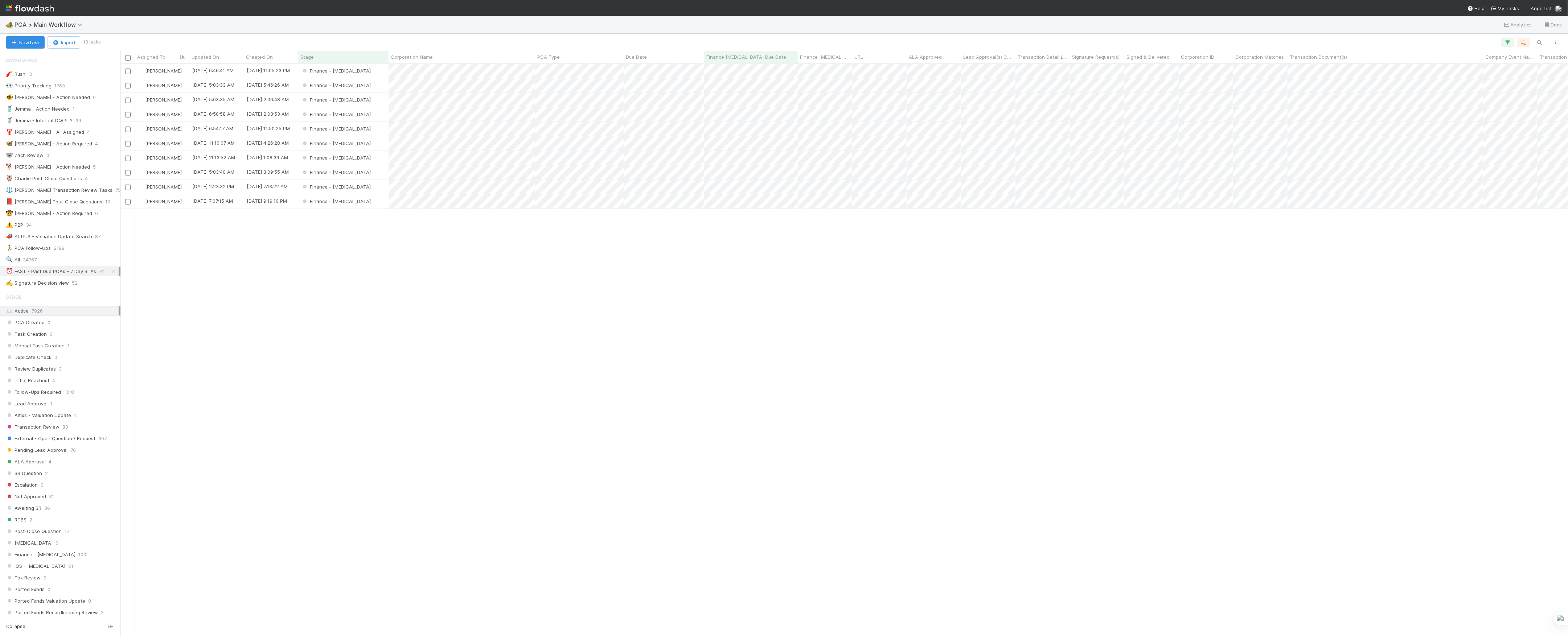
scroll to position [565, 1440]
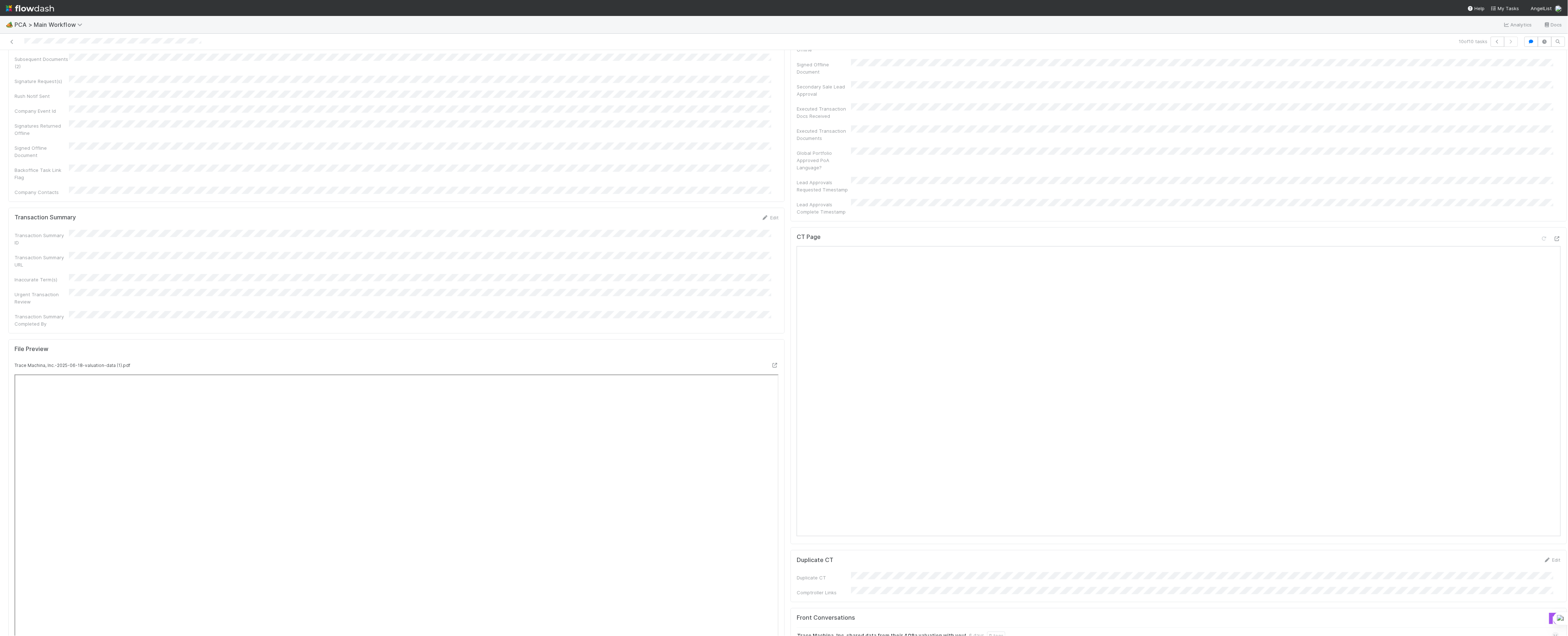
scroll to position [677, 0]
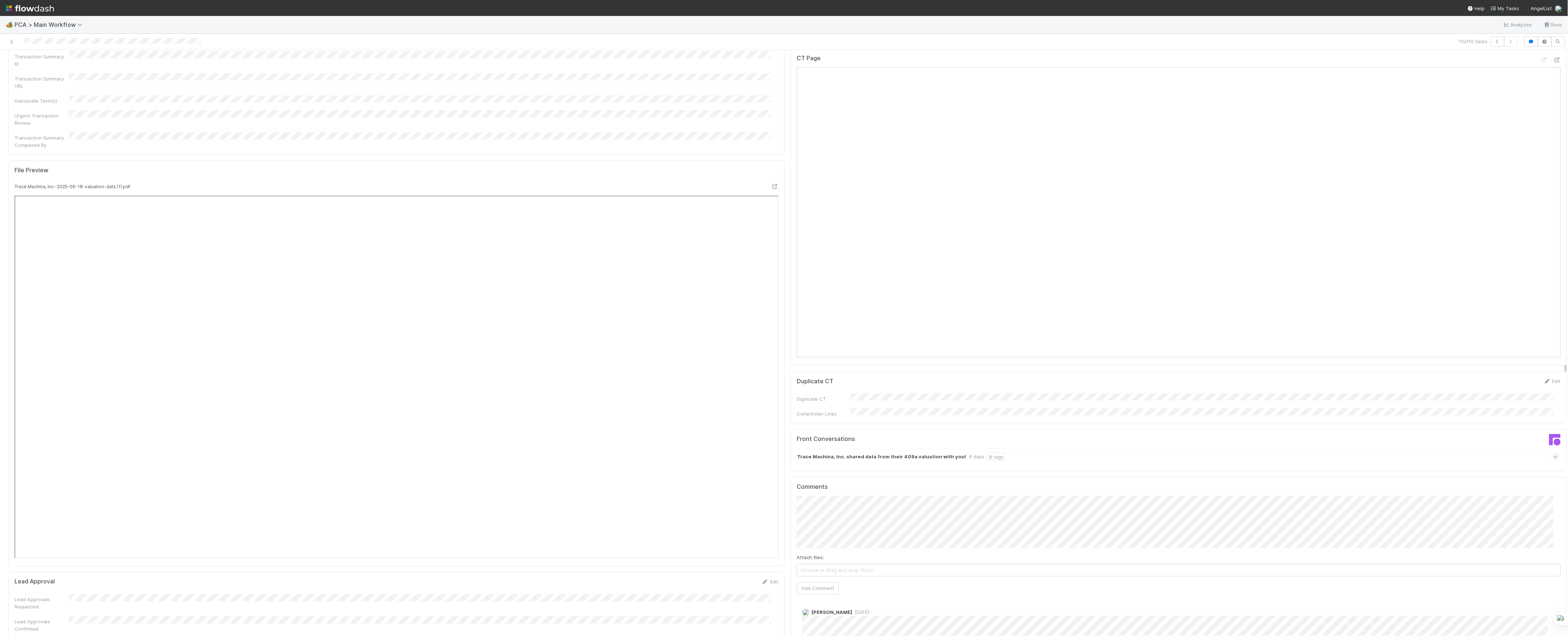
click at [1059, 449] on div "Trace Machina, Inc. shared data from their 409a valuation with you! 6 days 8 ta…" at bounding box center [1178, 456] width 763 height 16
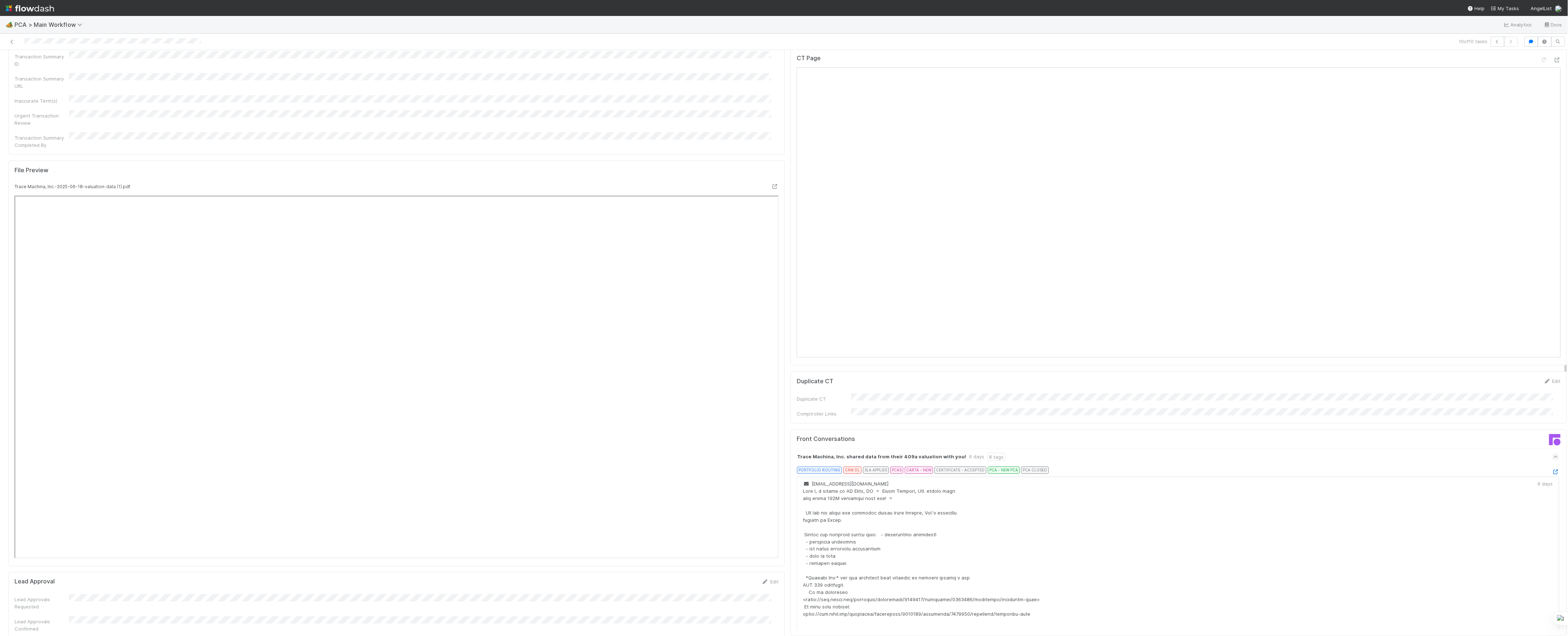
click at [1552, 470] on icon at bounding box center [1556, 472] width 7 height 5
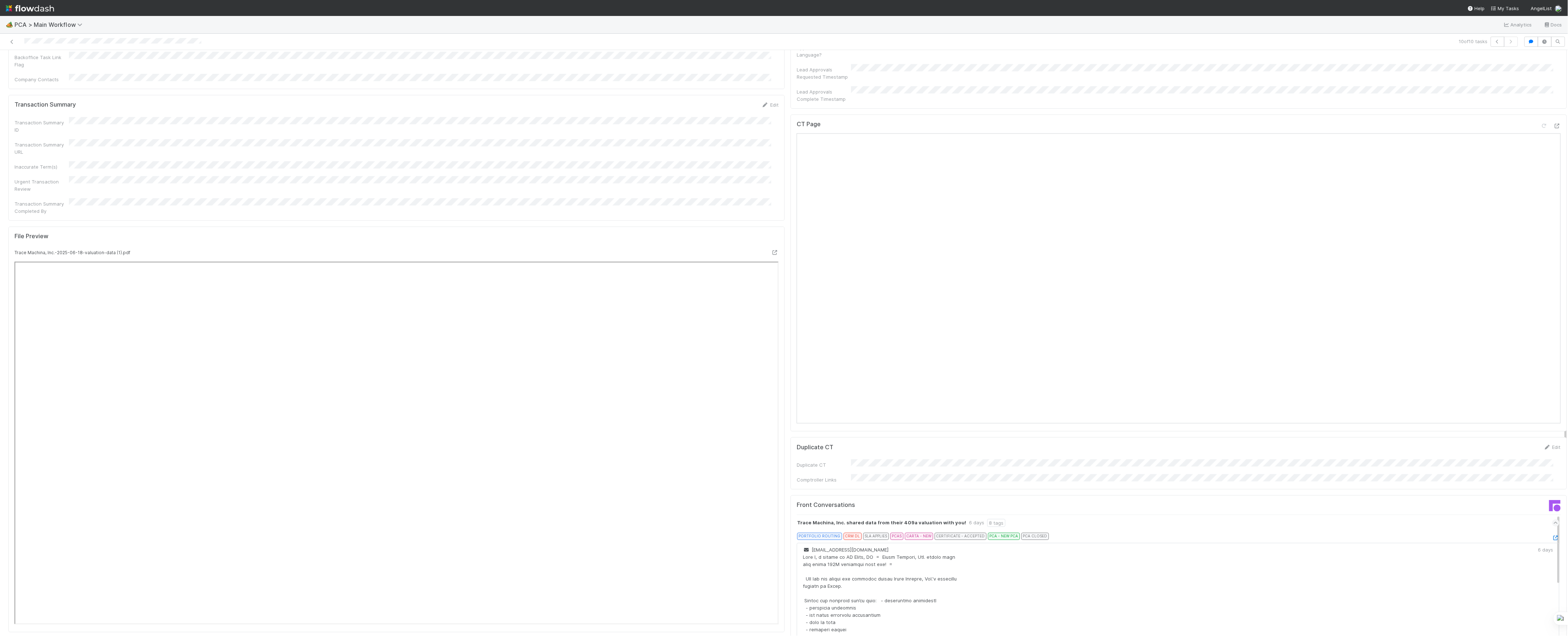
scroll to position [870, 0]
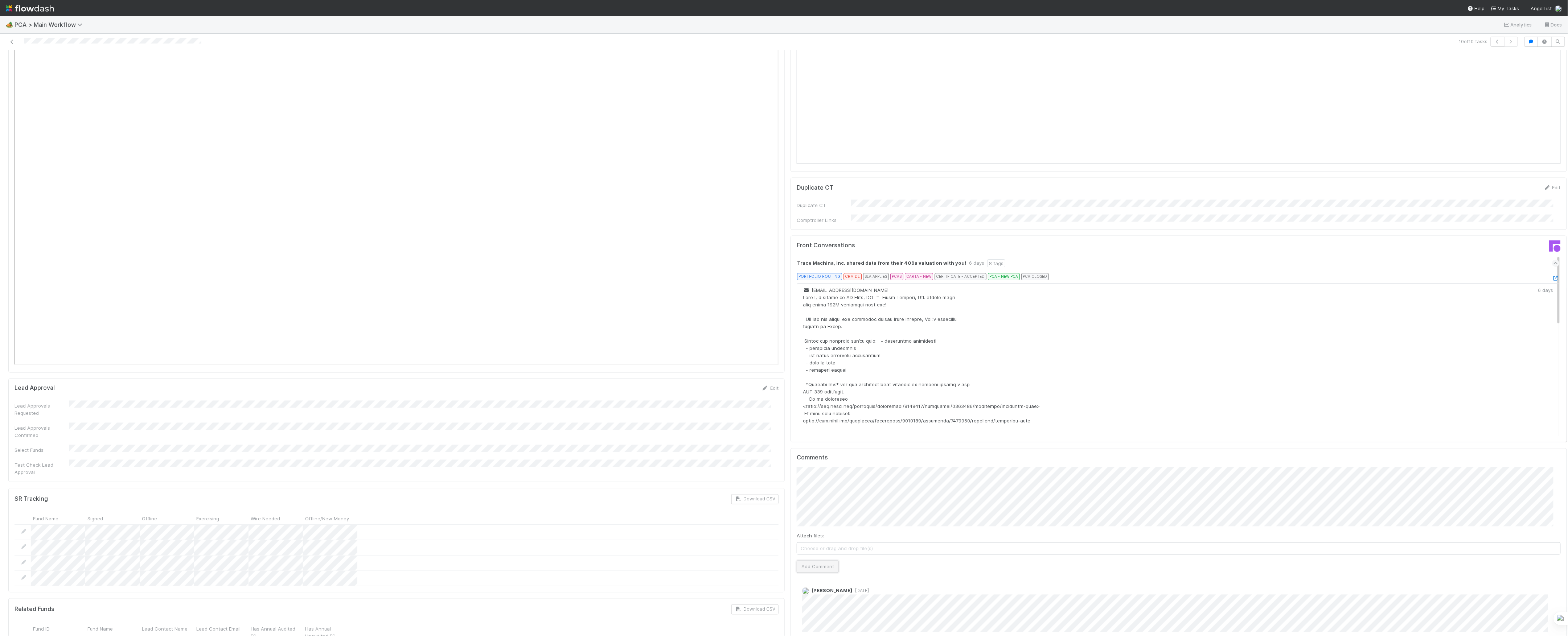
click at [817, 561] on button "Add Comment" at bounding box center [817, 567] width 42 height 12
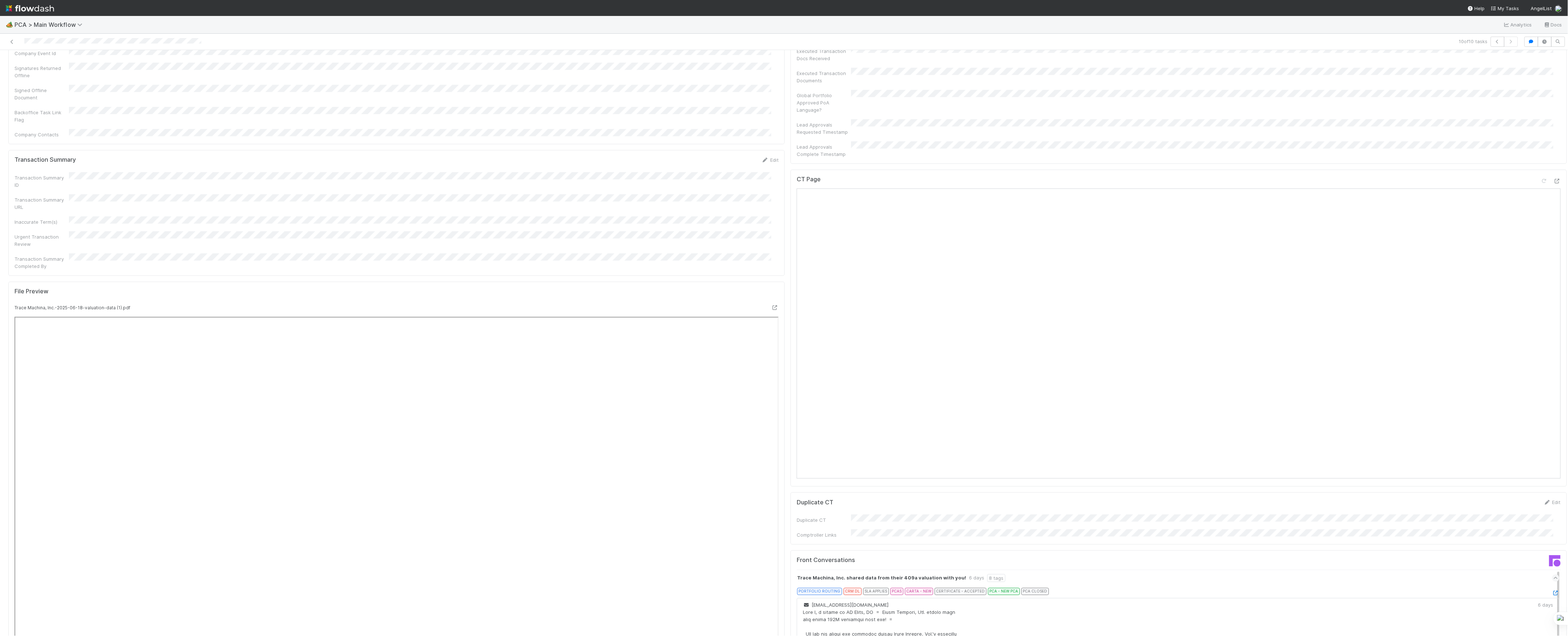
scroll to position [532, 0]
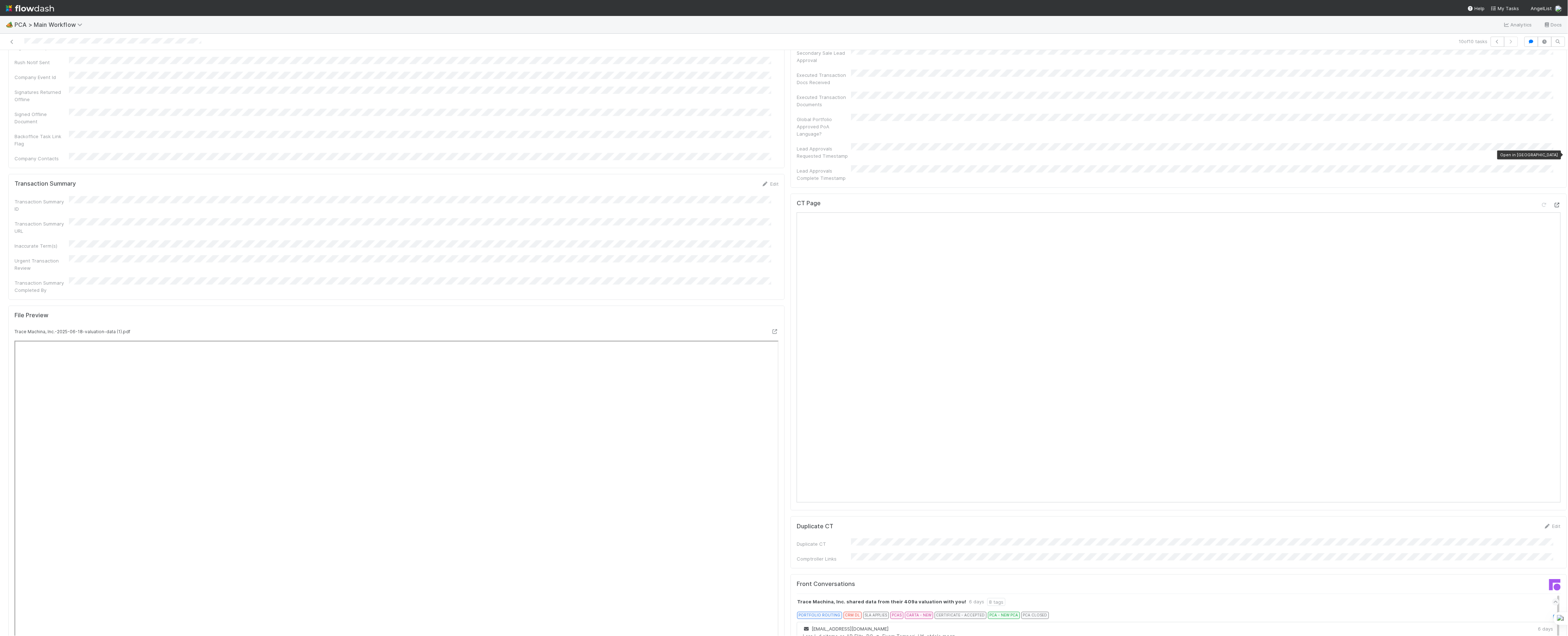
click at [1553, 203] on icon at bounding box center [1557, 205] width 7 height 5
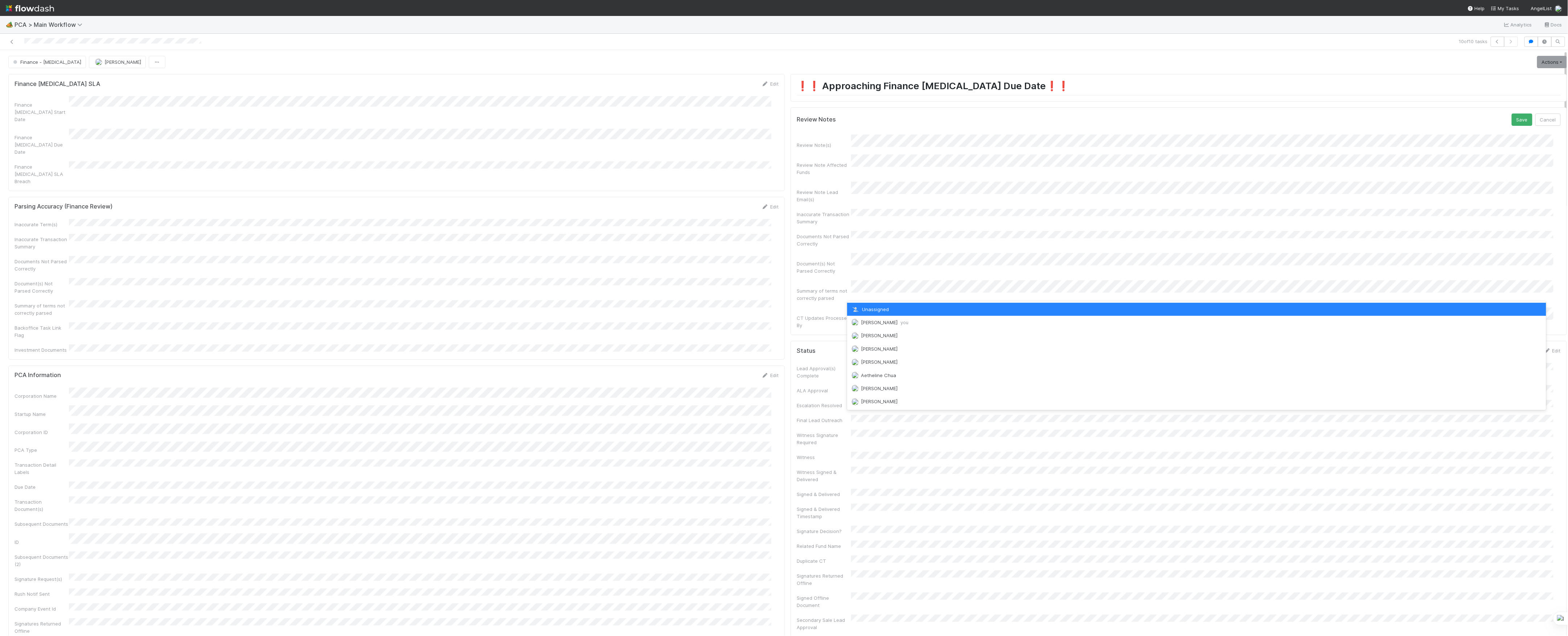
click at [888, 324] on span "[PERSON_NAME] you" at bounding box center [884, 323] width 47 height 6
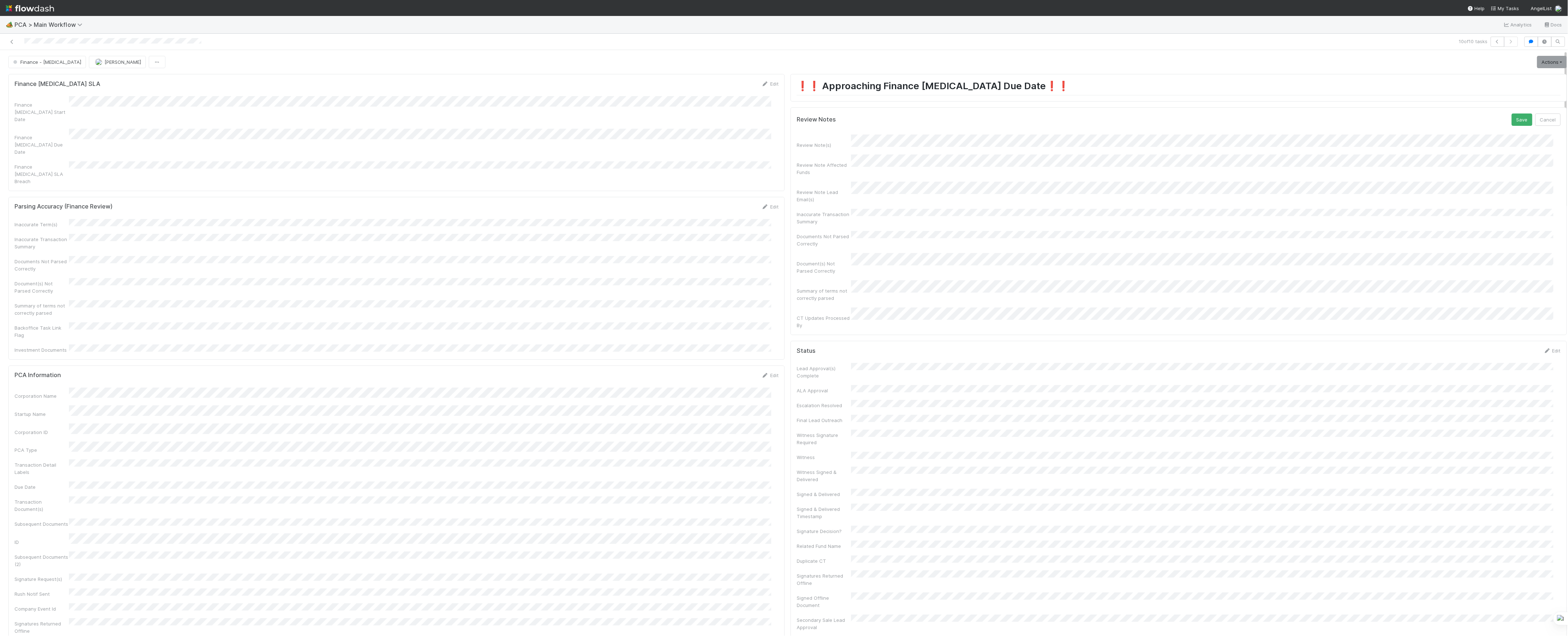
click at [1512, 114] on button "Save" at bounding box center [1522, 120] width 21 height 12
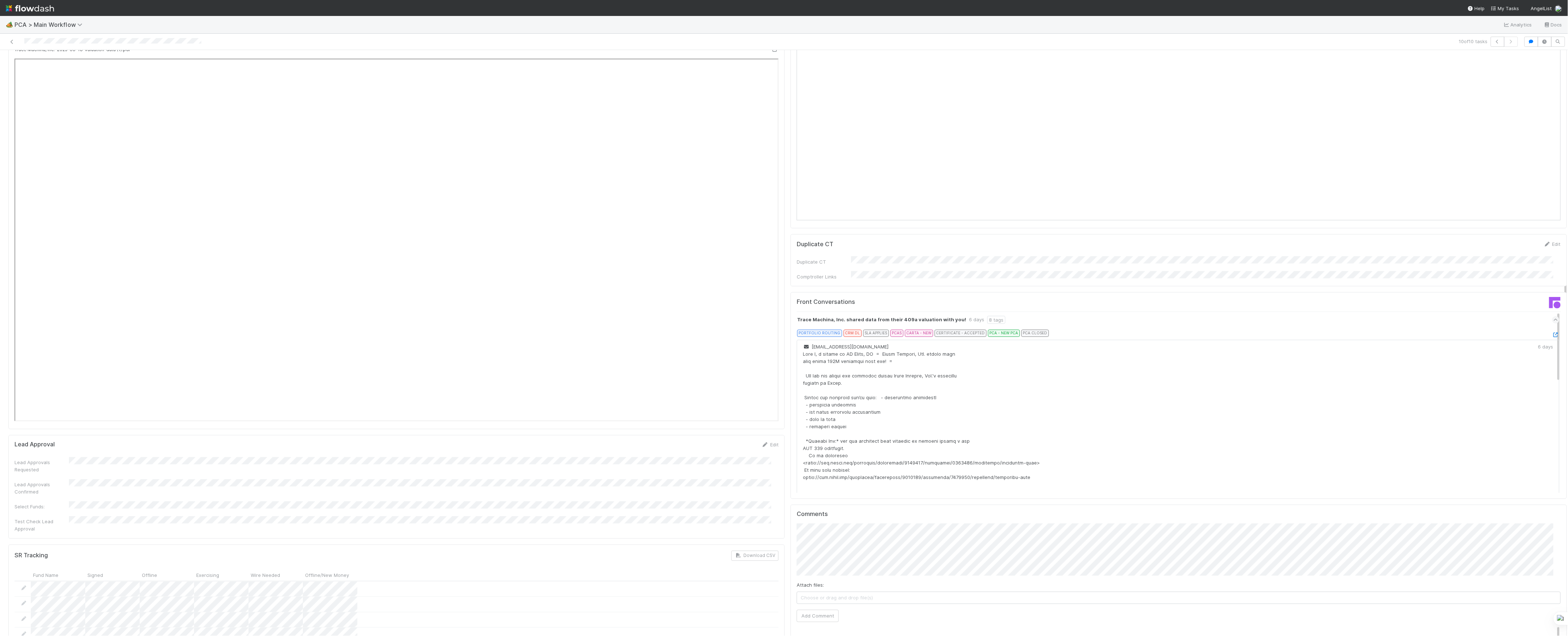
scroll to position [967, 0]
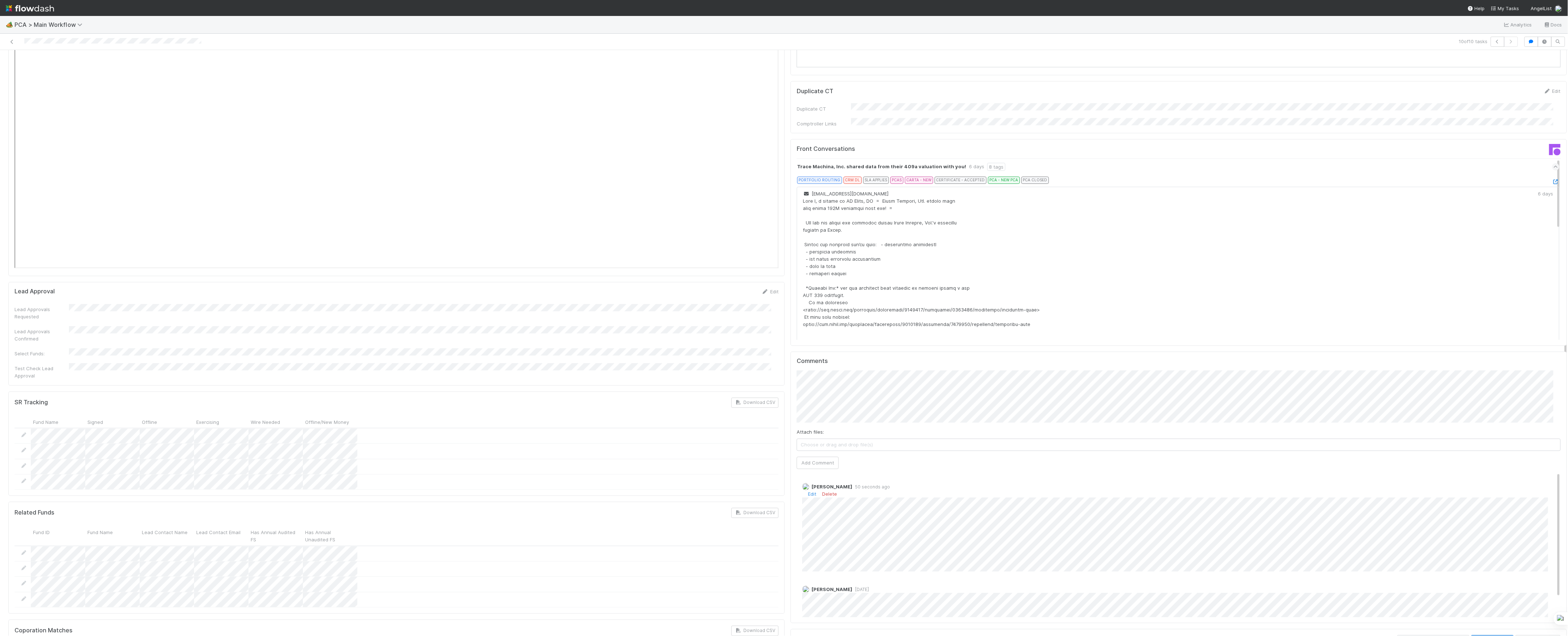
click at [811, 491] on div "Edit Delete" at bounding box center [1182, 494] width 760 height 7
click at [808, 492] on link "Edit" at bounding box center [812, 495] width 9 height 6
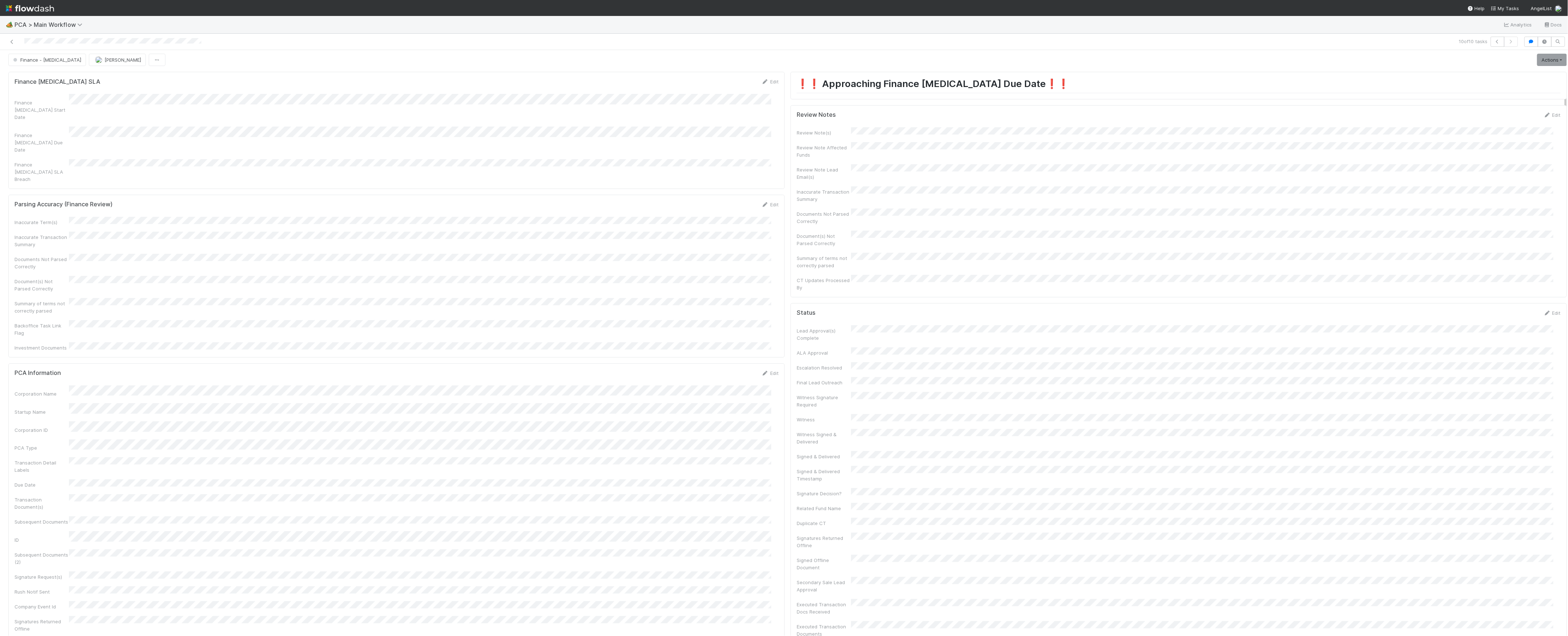
scroll to position [0, 0]
click at [1540, 63] on link "Actions" at bounding box center [1552, 62] width 30 height 12
click at [1460, 99] on button "Move to Finance Review" at bounding box center [1510, 97] width 117 height 10
click at [105, 64] on span "[PERSON_NAME]" at bounding box center [123, 62] width 37 height 6
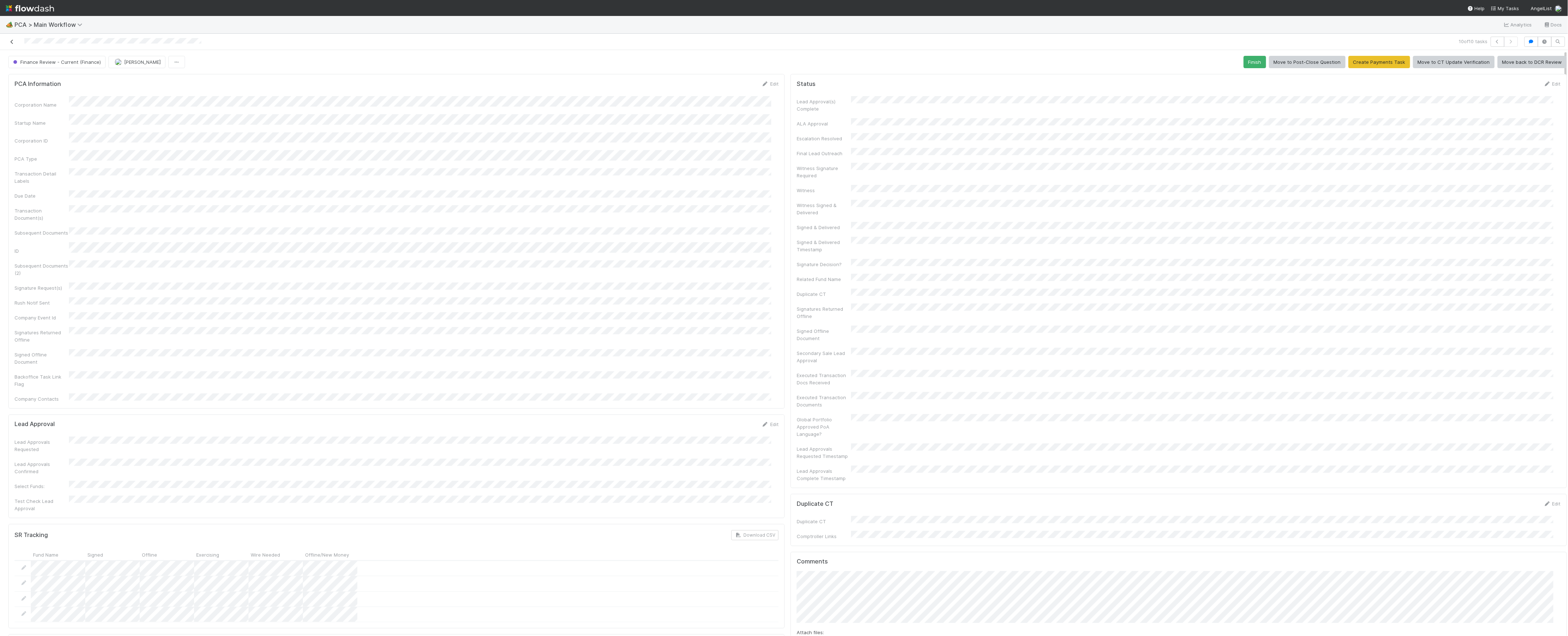
click at [9, 43] on icon at bounding box center [12, 42] width 7 height 5
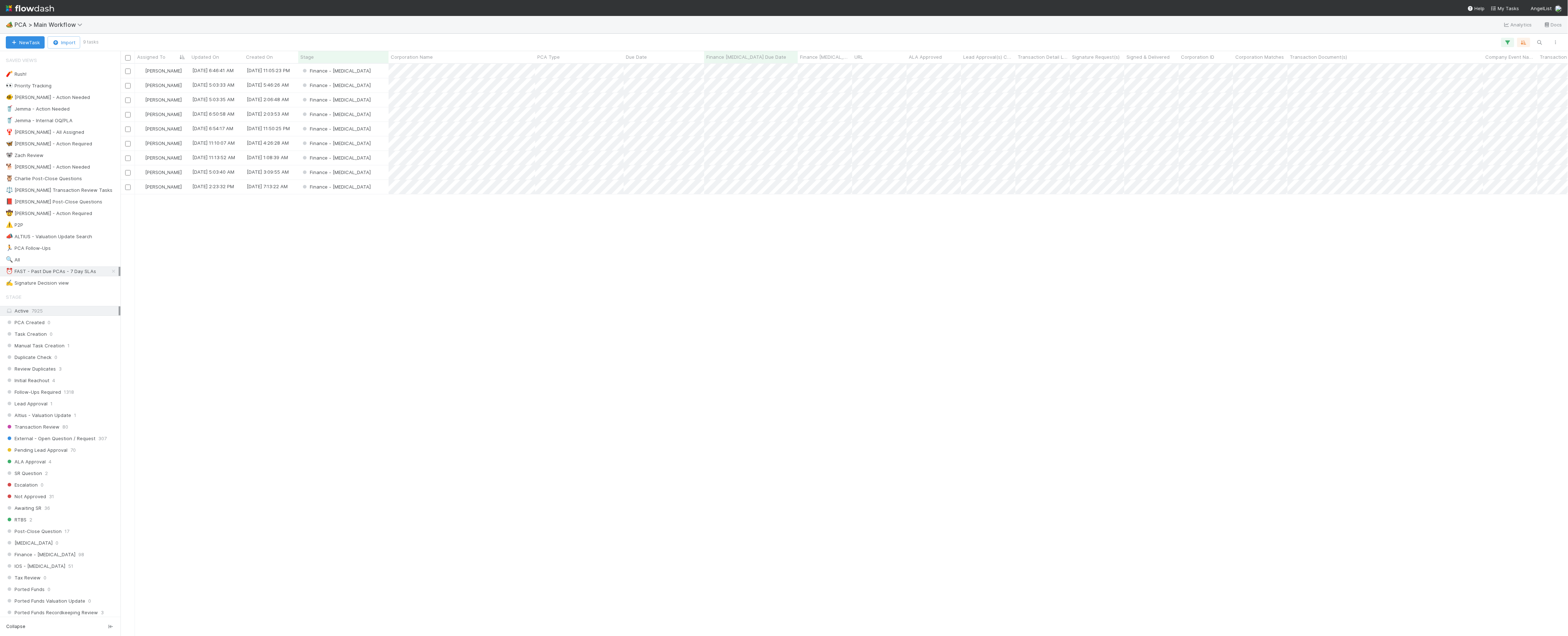
scroll to position [565, 1440]
click at [365, 176] on div "Finance - [MEDICAL_DATA]" at bounding box center [343, 172] width 90 height 14
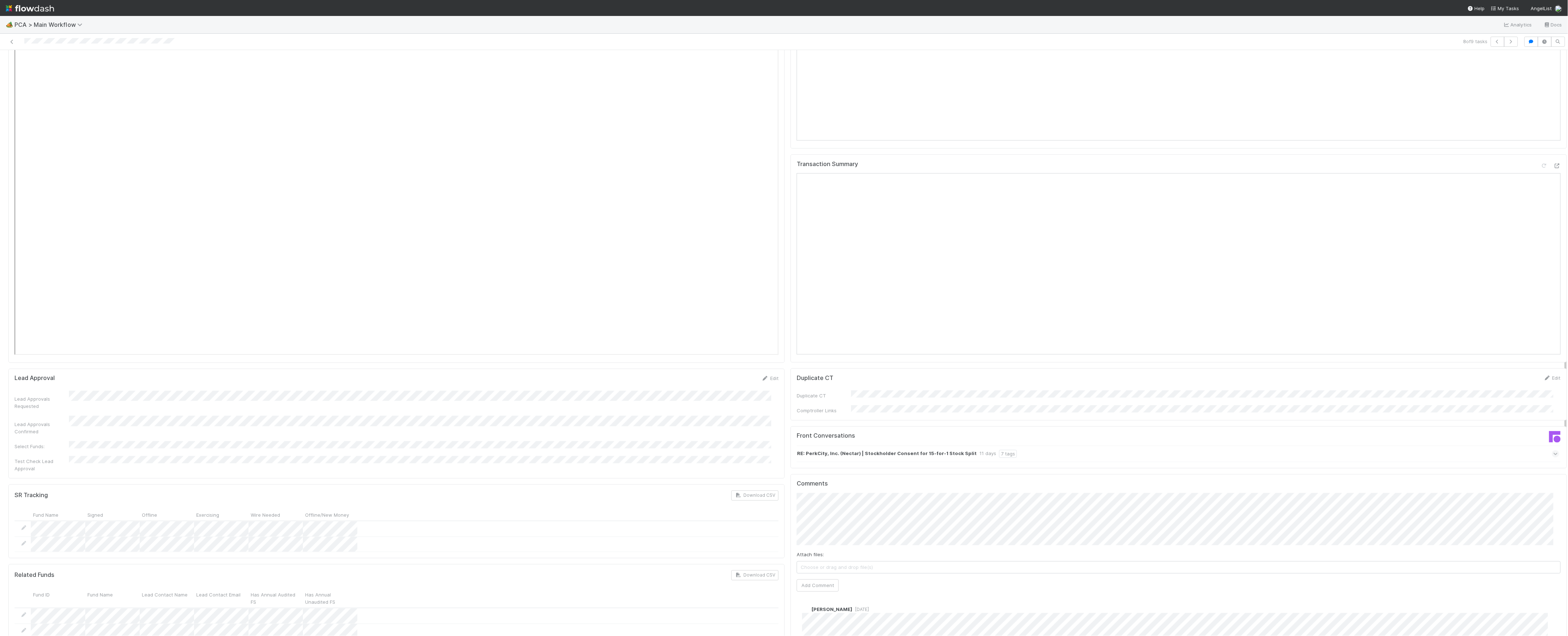
scroll to position [870, 0]
